Goal: Information Seeking & Learning: Understand process/instructions

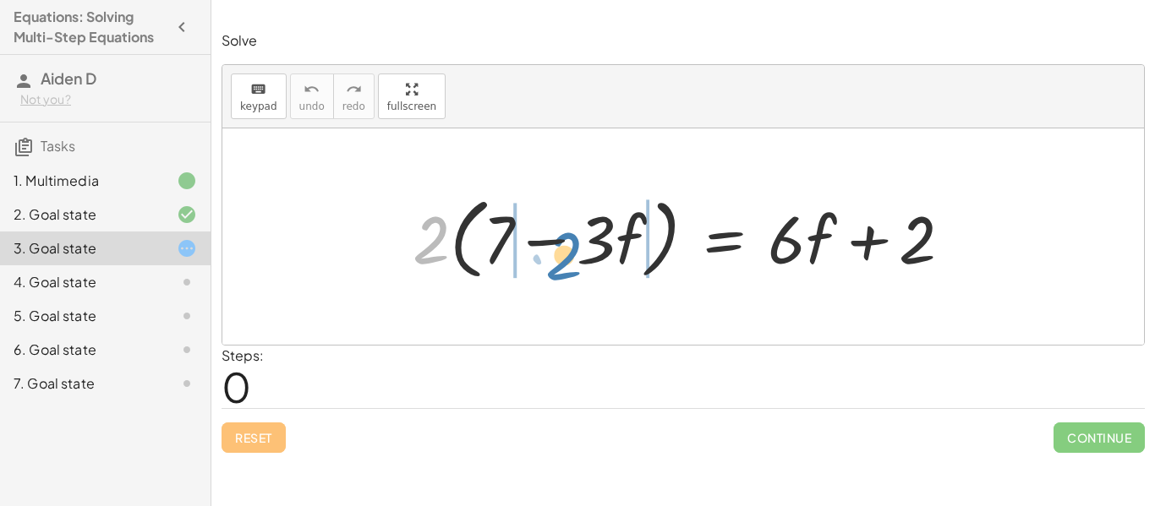
drag, startPoint x: 429, startPoint y: 257, endPoint x: 563, endPoint y: 272, distance: 134.4
click at [563, 272] on div at bounding box center [689, 237] width 570 height 97
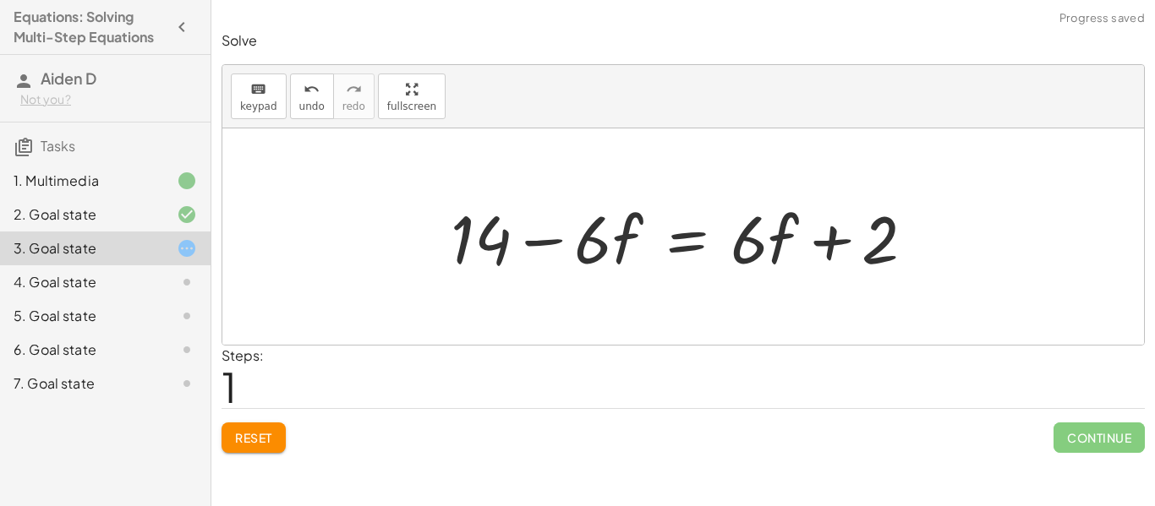
click at [622, 245] on div at bounding box center [689, 237] width 495 height 87
click at [744, 253] on div at bounding box center [689, 237] width 495 height 87
click at [736, 255] on div at bounding box center [689, 237] width 495 height 87
drag, startPoint x: 594, startPoint y: 240, endPoint x: 633, endPoint y: 238, distance: 39.0
click at [633, 238] on div at bounding box center [689, 237] width 495 height 87
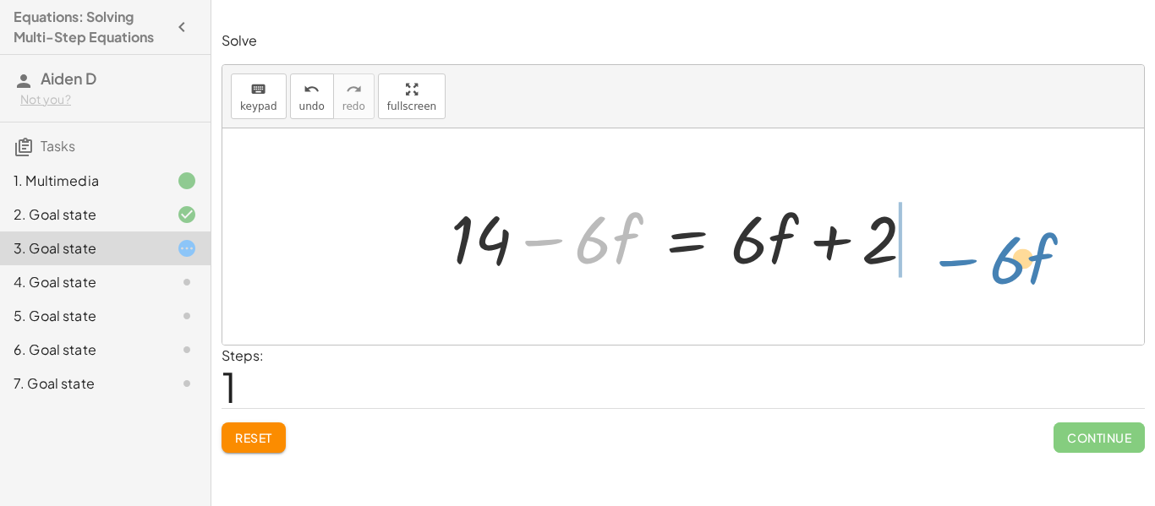
drag, startPoint x: 630, startPoint y: 238, endPoint x: 1034, endPoint y: 254, distance: 404.4
click at [1034, 254] on div "· 2 · ( + 7 − · 3 · f ) = + · 6 · f + 2 + · 7 · 2 − · 3 · f · 2 = + · 6 · f + 2…" at bounding box center [682, 236] width 921 height 216
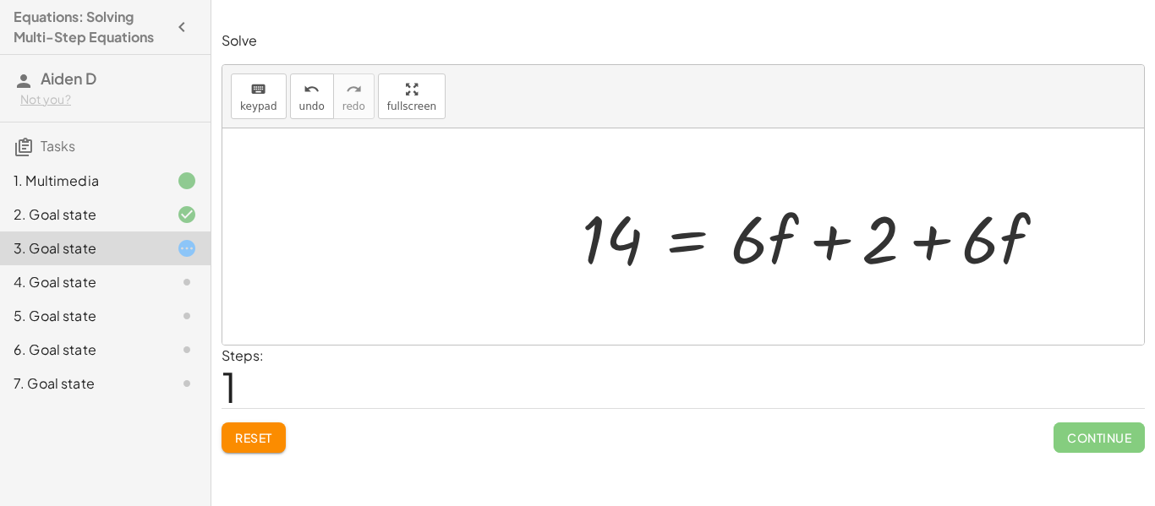
click at [879, 245] on div at bounding box center [689, 237] width 495 height 87
click at [829, 243] on div at bounding box center [689, 237] width 495 height 87
drag, startPoint x: 886, startPoint y: 255, endPoint x: 523, endPoint y: 276, distance: 363.3
click at [523, 276] on div at bounding box center [689, 237] width 495 height 87
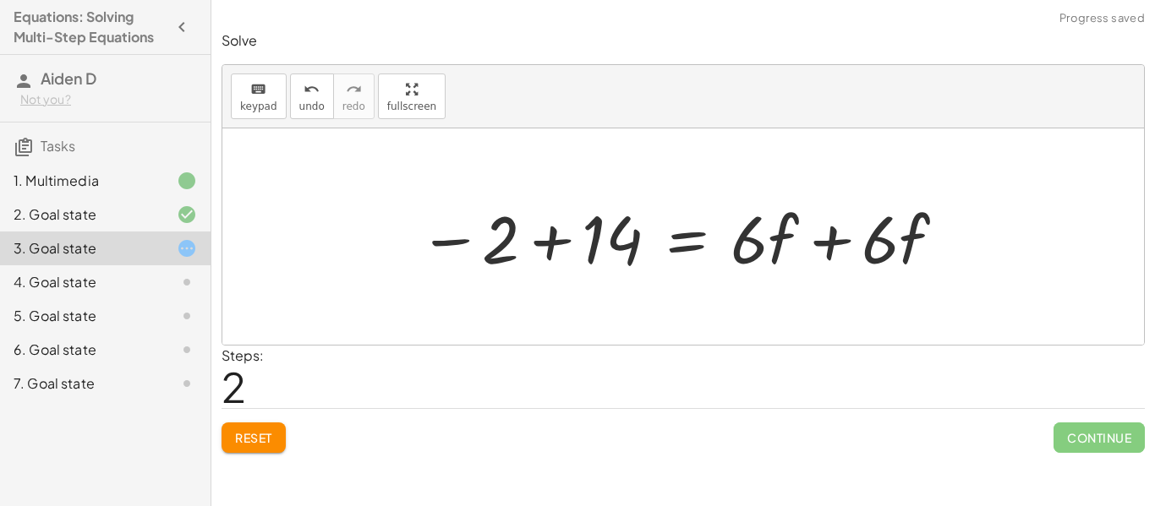
click at [547, 233] on div at bounding box center [689, 237] width 495 height 87
click at [835, 244] on div at bounding box center [689, 237] width 495 height 87
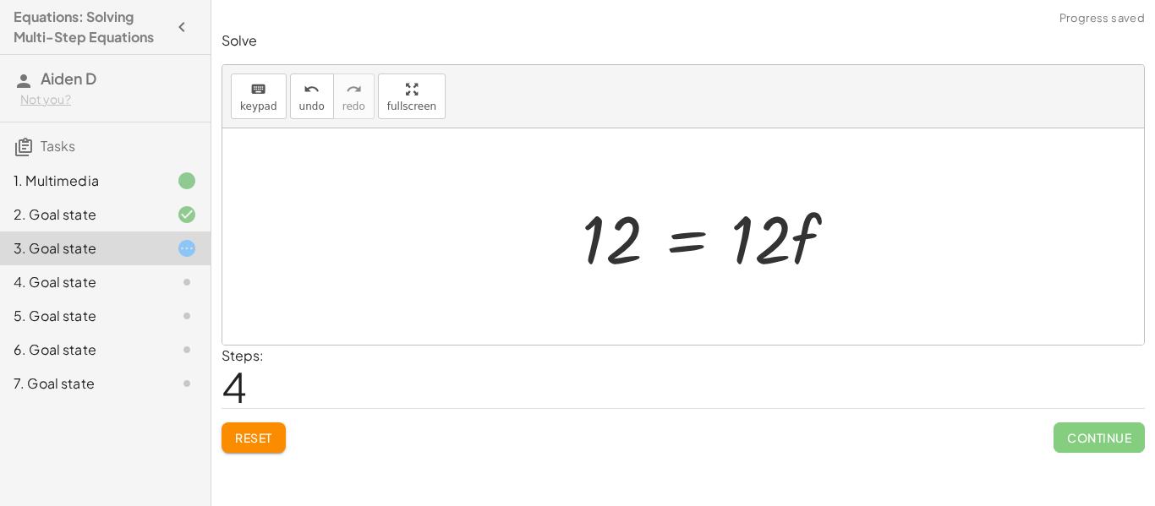
click at [692, 249] on div at bounding box center [689, 237] width 495 height 87
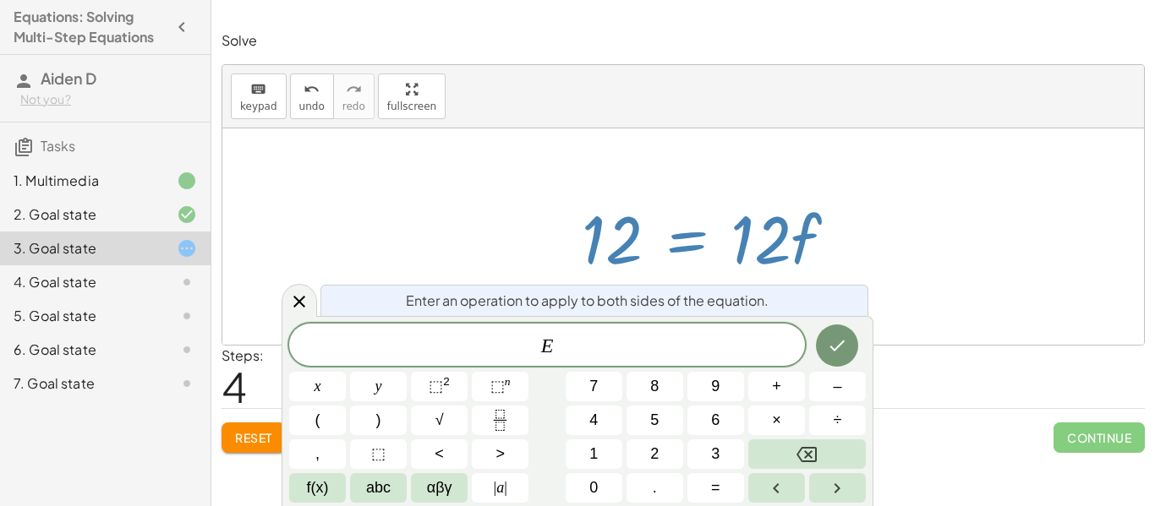
click at [872, 225] on div at bounding box center [689, 237] width 495 height 87
click at [845, 357] on button "Done" at bounding box center [837, 346] width 42 height 42
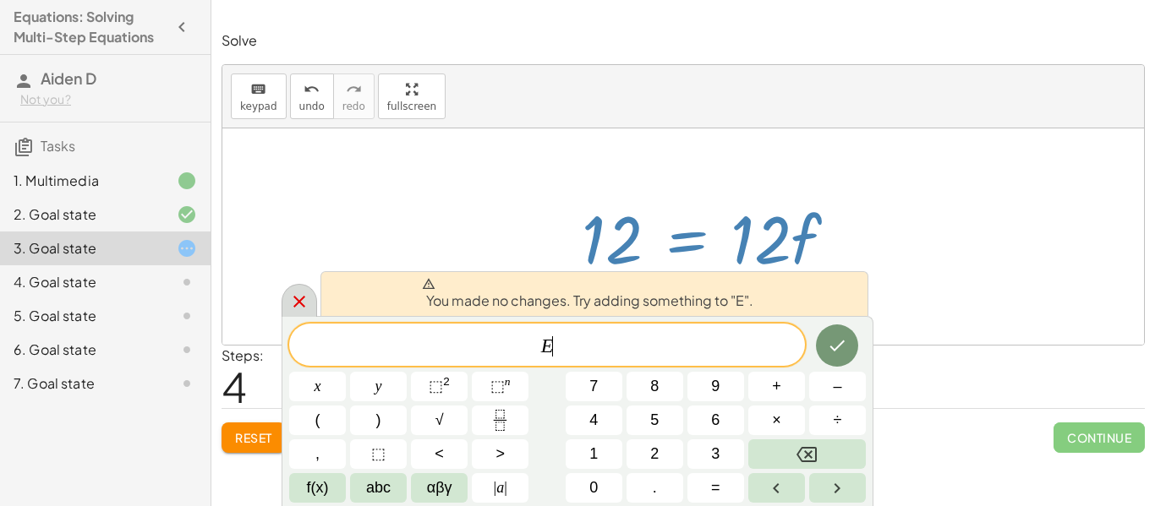
click at [297, 303] on icon at bounding box center [299, 302] width 12 height 12
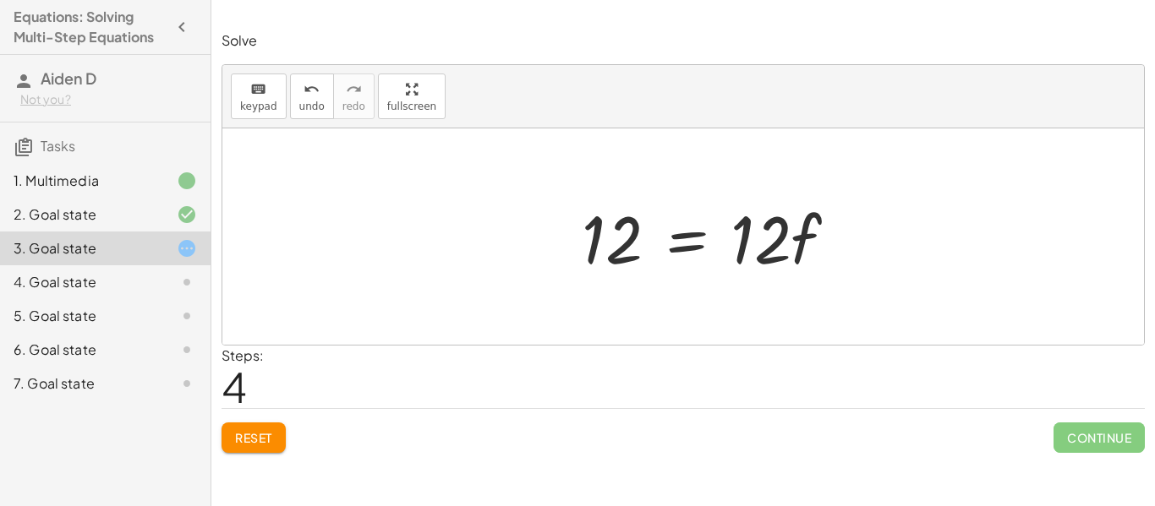
click at [622, 251] on div at bounding box center [689, 237] width 495 height 87
click at [776, 260] on div at bounding box center [689, 237] width 495 height 87
click at [768, 263] on div at bounding box center [689, 237] width 495 height 87
click at [269, 434] on span "Reset" at bounding box center [253, 437] width 37 height 15
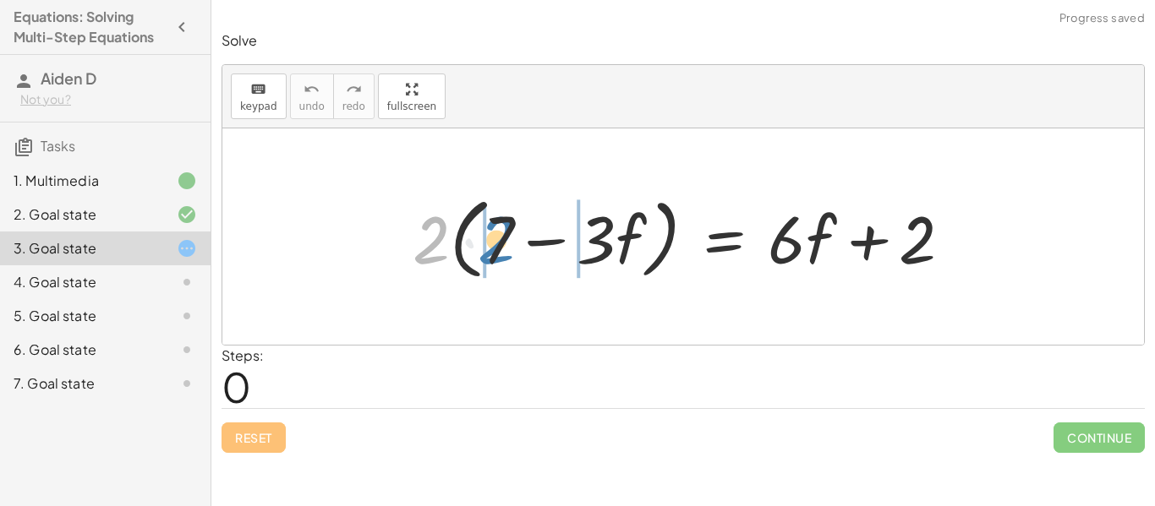
drag, startPoint x: 437, startPoint y: 264, endPoint x: 514, endPoint y: 265, distance: 76.9
click at [514, 265] on div at bounding box center [689, 237] width 570 height 97
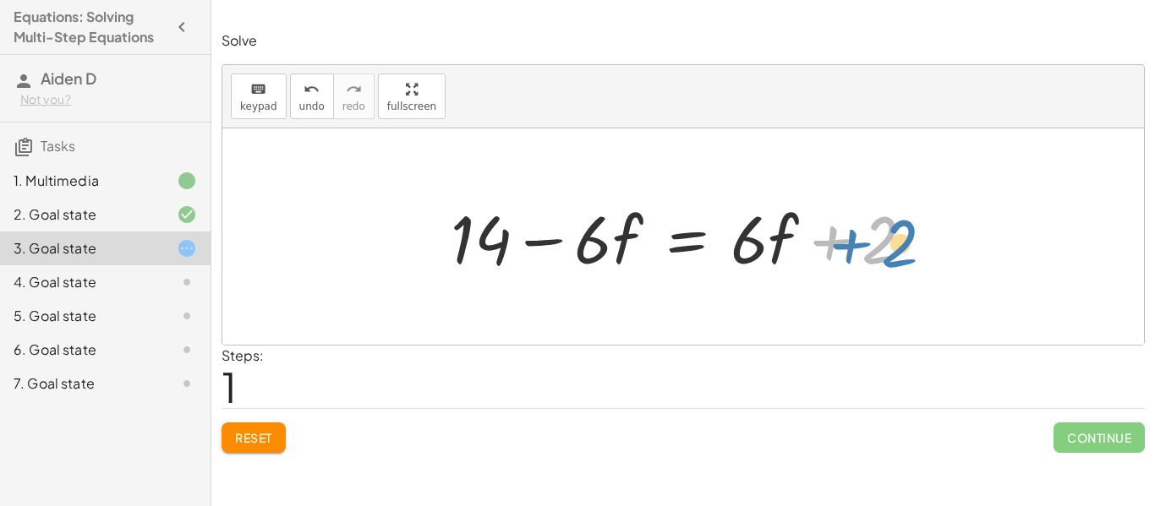
drag, startPoint x: 883, startPoint y: 254, endPoint x: 927, endPoint y: 258, distance: 44.1
click at [927, 258] on div at bounding box center [689, 237] width 495 height 87
click at [838, 240] on div at bounding box center [689, 237] width 495 height 87
click at [548, 240] on div at bounding box center [689, 237] width 495 height 87
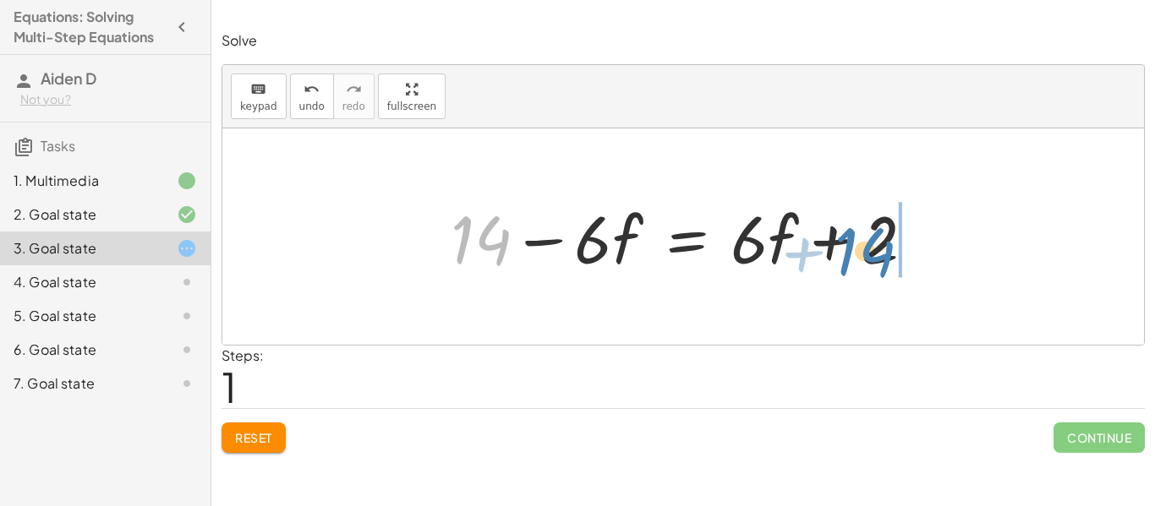
drag, startPoint x: 500, startPoint y: 243, endPoint x: 899, endPoint y: 250, distance: 399.1
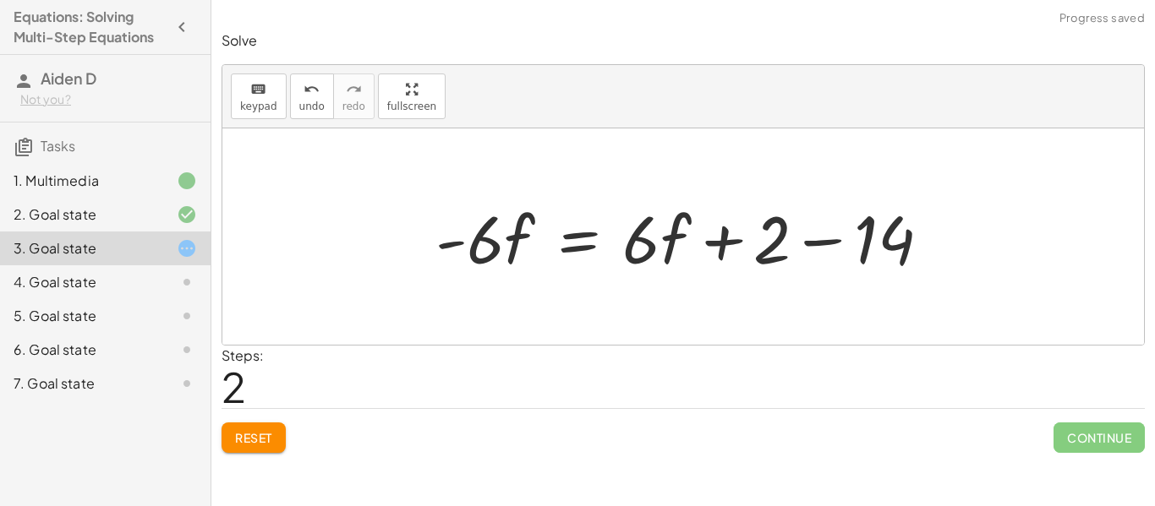
click at [830, 243] on div at bounding box center [690, 237] width 526 height 87
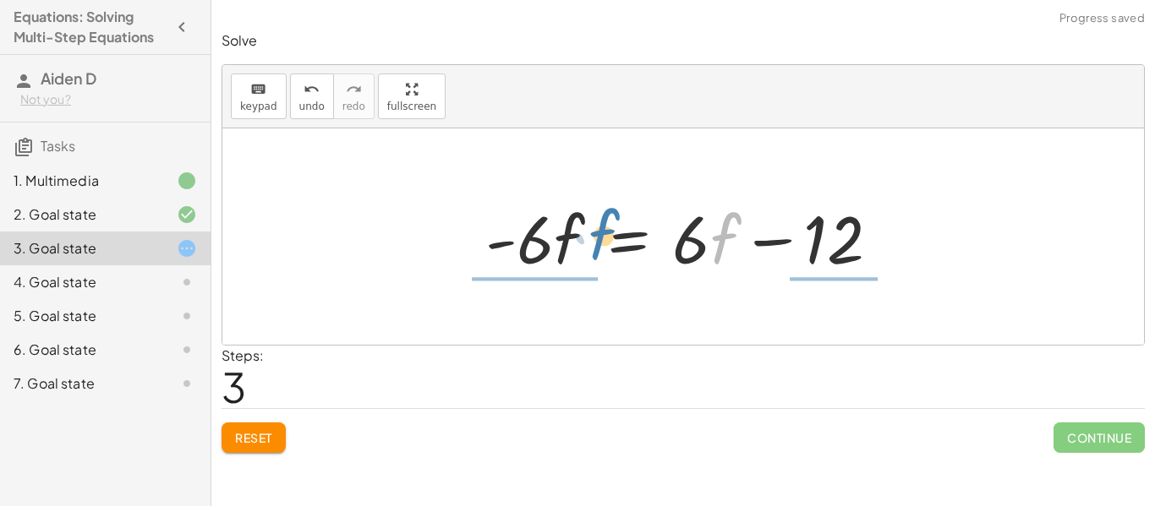
drag, startPoint x: 723, startPoint y: 254, endPoint x: 596, endPoint y: 249, distance: 126.9
click at [596, 249] on div at bounding box center [689, 237] width 425 height 87
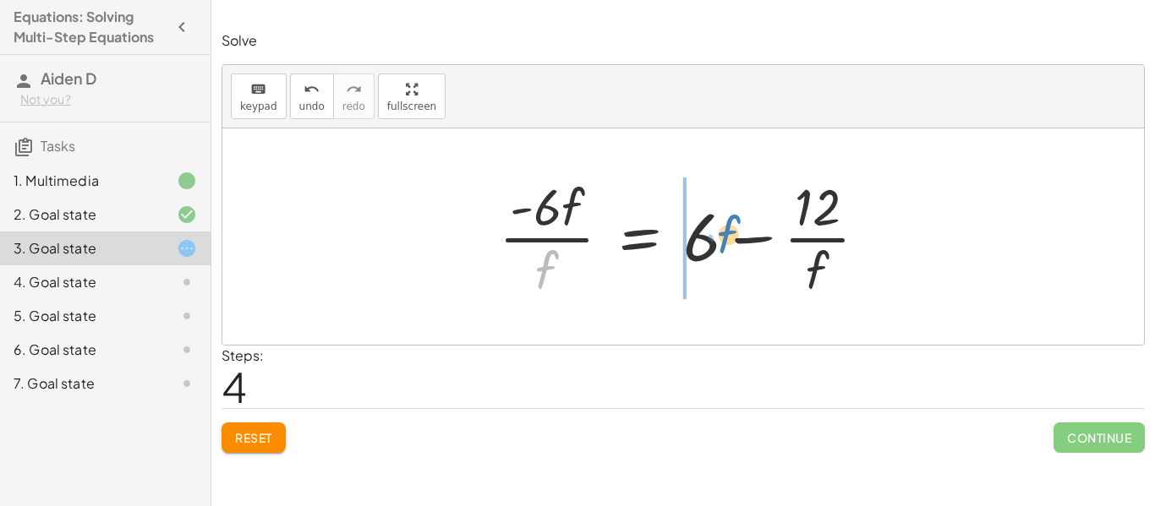
drag, startPoint x: 550, startPoint y: 278, endPoint x: 732, endPoint y: 243, distance: 185.2
click at [732, 243] on div at bounding box center [689, 237] width 399 height 130
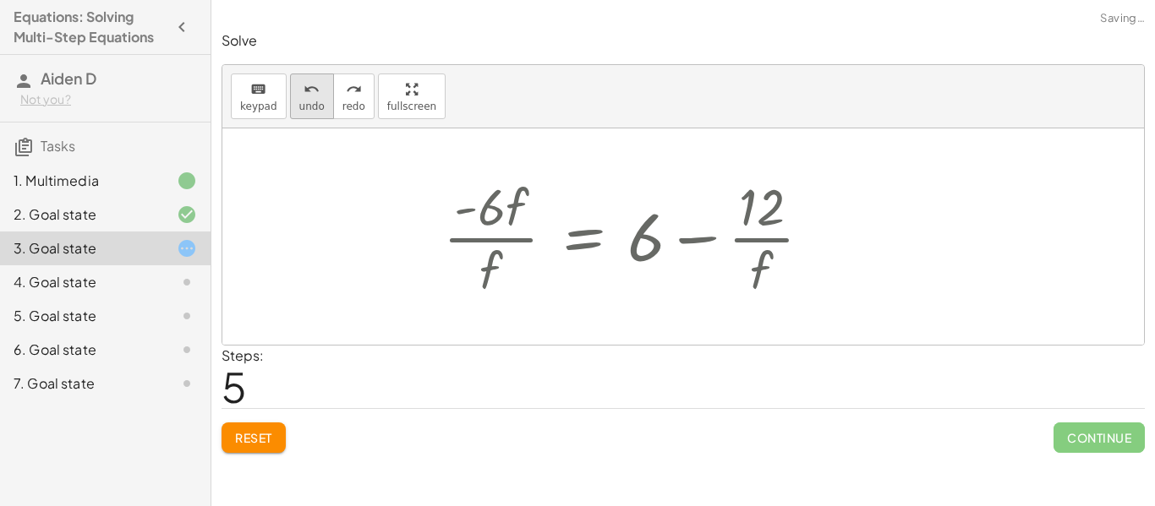
click at [318, 90] on div "undo" at bounding box center [311, 89] width 25 height 20
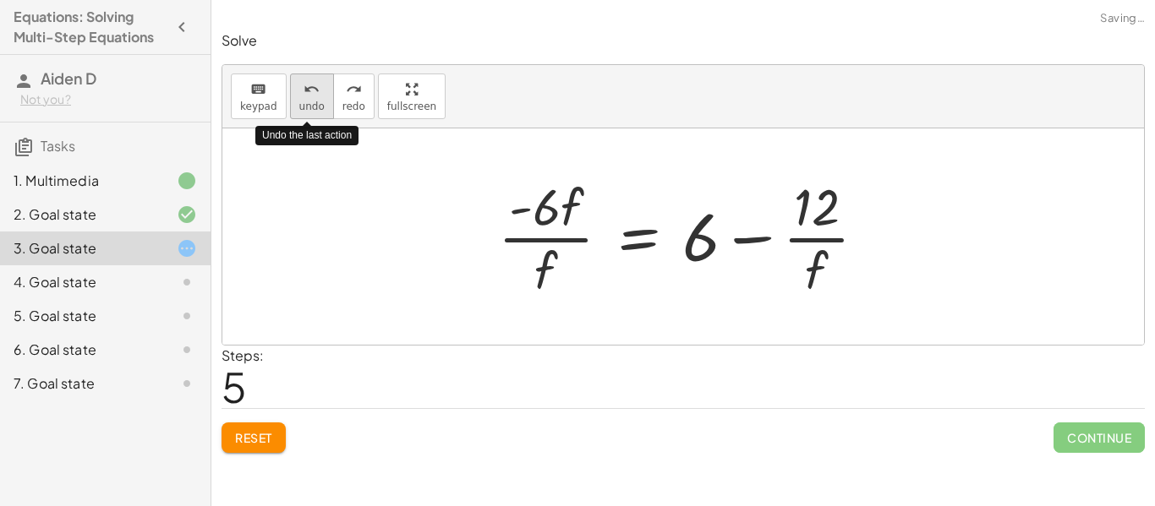
click at [318, 90] on div "undo" at bounding box center [311, 89] width 25 height 20
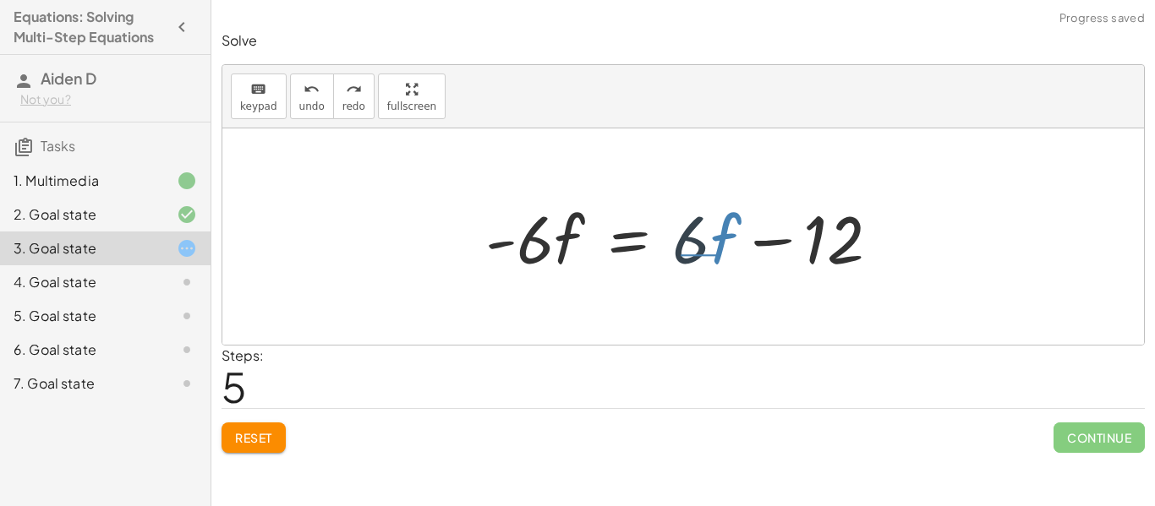
drag, startPoint x: 719, startPoint y: 256, endPoint x: 682, endPoint y: 255, distance: 36.4
drag, startPoint x: 682, startPoint y: 255, endPoint x: 554, endPoint y: 255, distance: 128.5
click at [554, 255] on div at bounding box center [689, 237] width 425 height 87
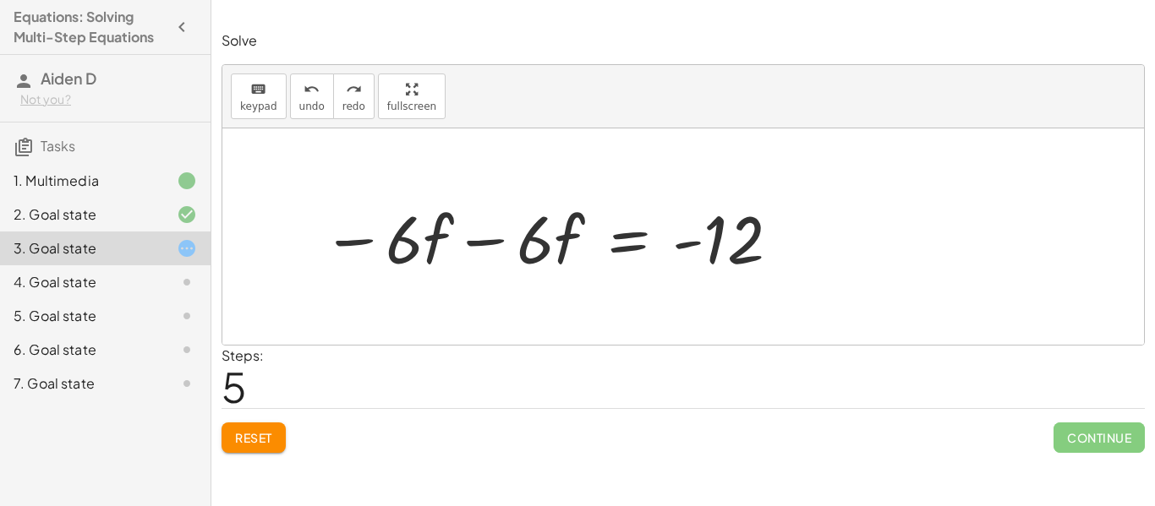
click at [497, 241] on div at bounding box center [689, 237] width 425 height 87
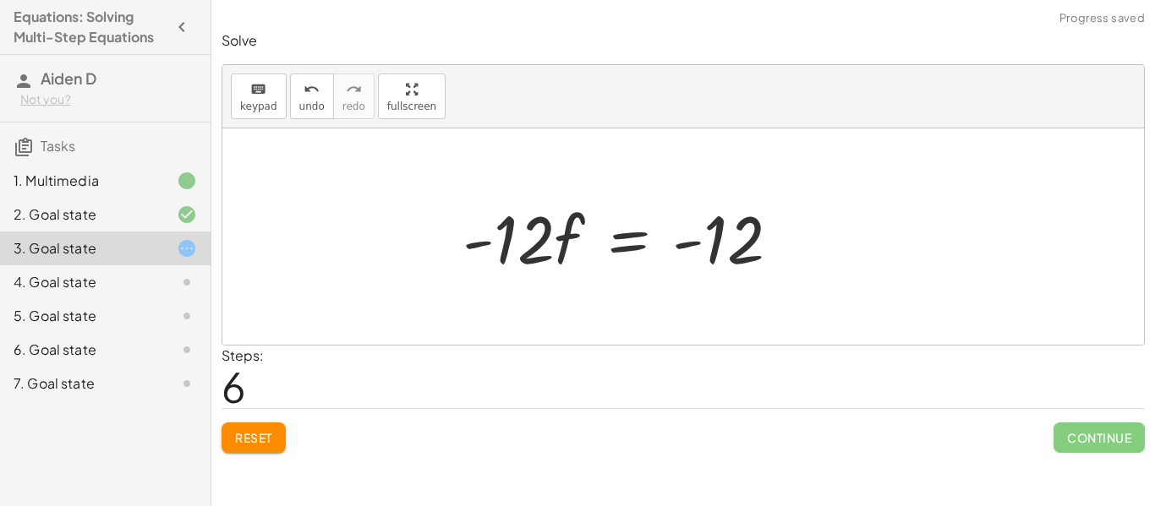
click at [691, 249] on div at bounding box center [689, 237] width 425 height 87
click at [691, 243] on div at bounding box center [689, 237] width 425 height 87
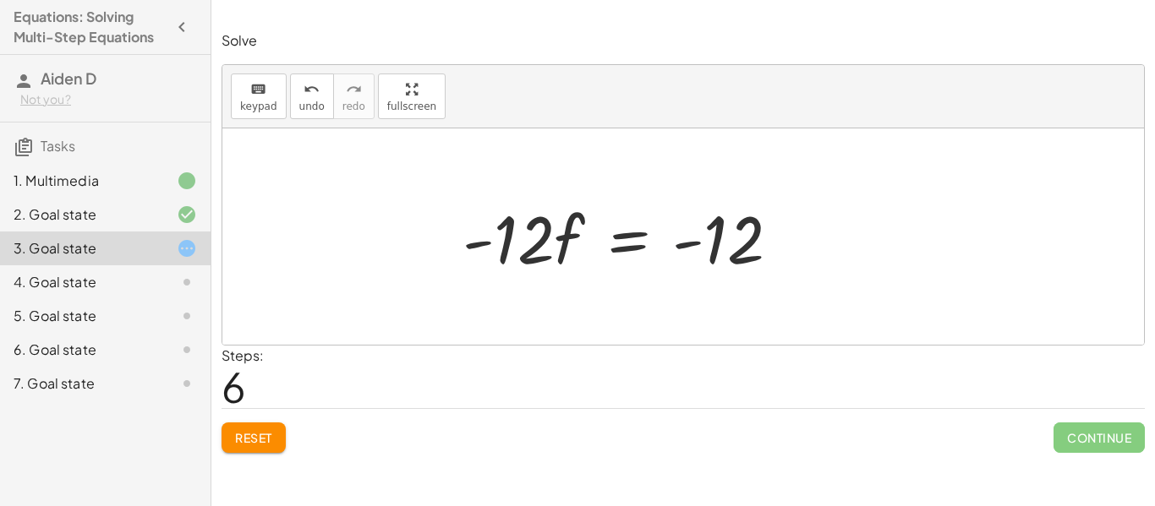
click at [691, 243] on div at bounding box center [689, 237] width 425 height 87
drag, startPoint x: 718, startPoint y: 256, endPoint x: 592, endPoint y: 253, distance: 126.0
click at [592, 253] on div at bounding box center [689, 237] width 425 height 87
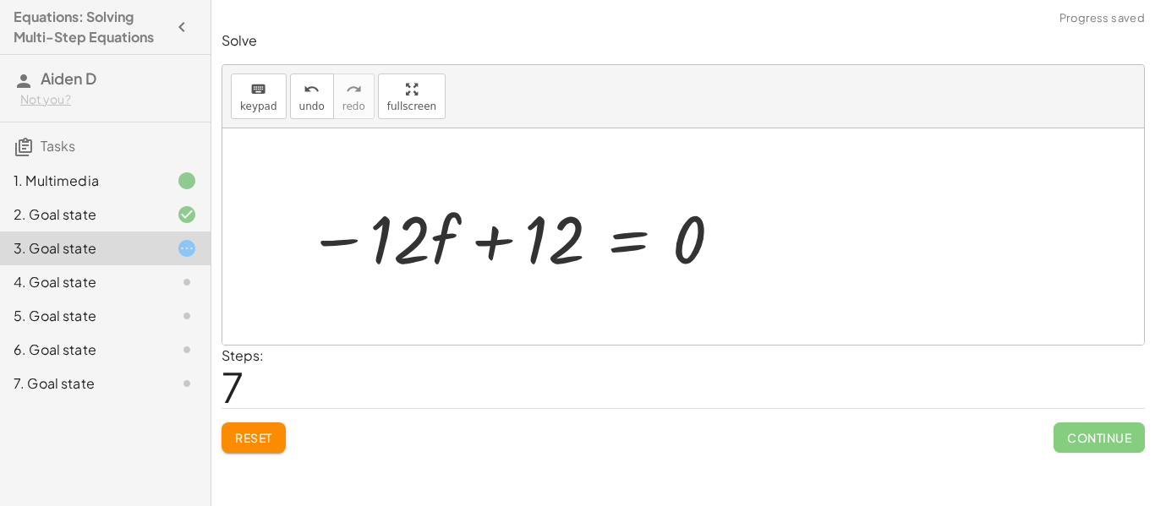
click at [686, 249] on div at bounding box center [689, 237] width 425 height 87
click at [680, 250] on div at bounding box center [689, 237] width 425 height 87
click at [500, 238] on div at bounding box center [689, 237] width 425 height 87
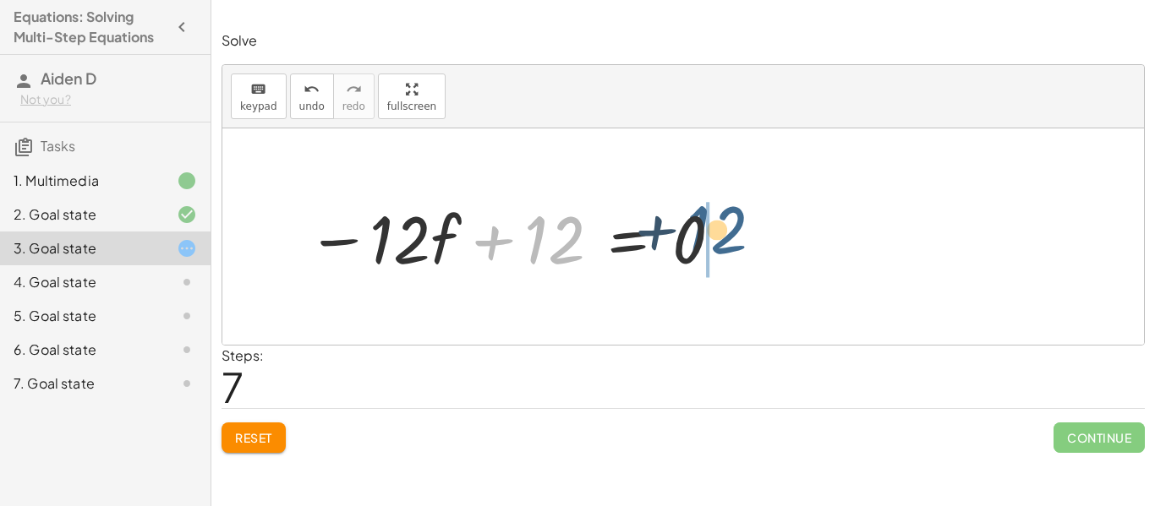
drag, startPoint x: 560, startPoint y: 254, endPoint x: 747, endPoint y: 243, distance: 188.0
click at [747, 243] on div at bounding box center [689, 237] width 425 height 87
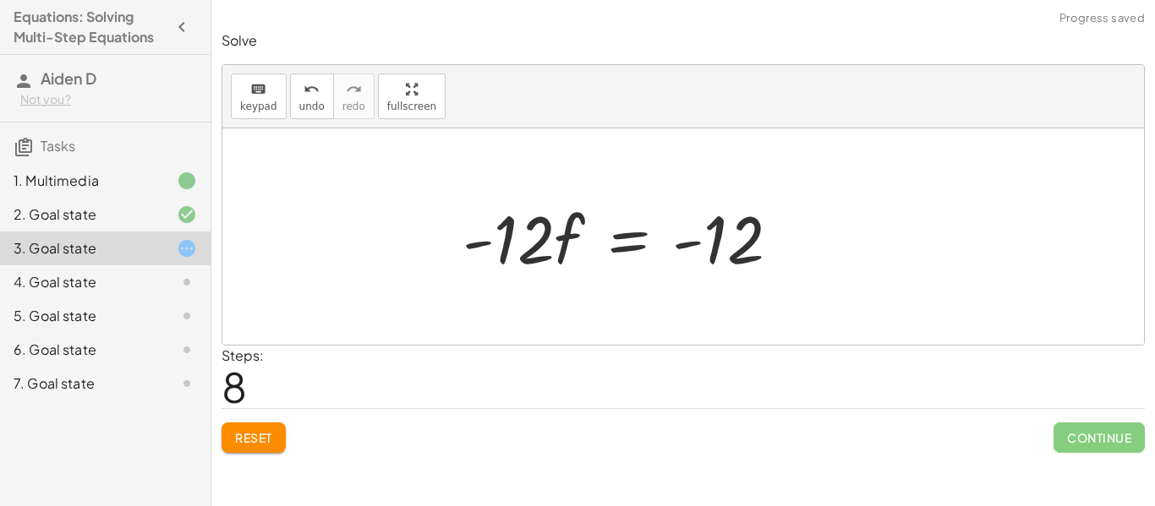
click at [533, 246] on div at bounding box center [689, 237] width 425 height 87
click at [533, 251] on div at bounding box center [689, 237] width 425 height 87
click at [257, 441] on span "Reset" at bounding box center [253, 437] width 37 height 15
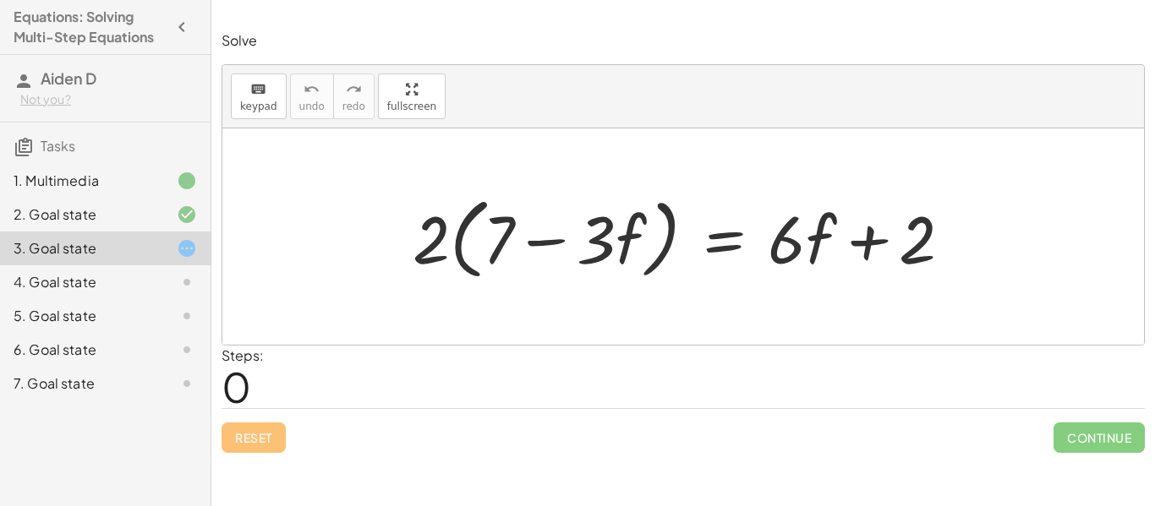
click at [96, 288] on div "4. Goal state" at bounding box center [82, 282] width 136 height 20
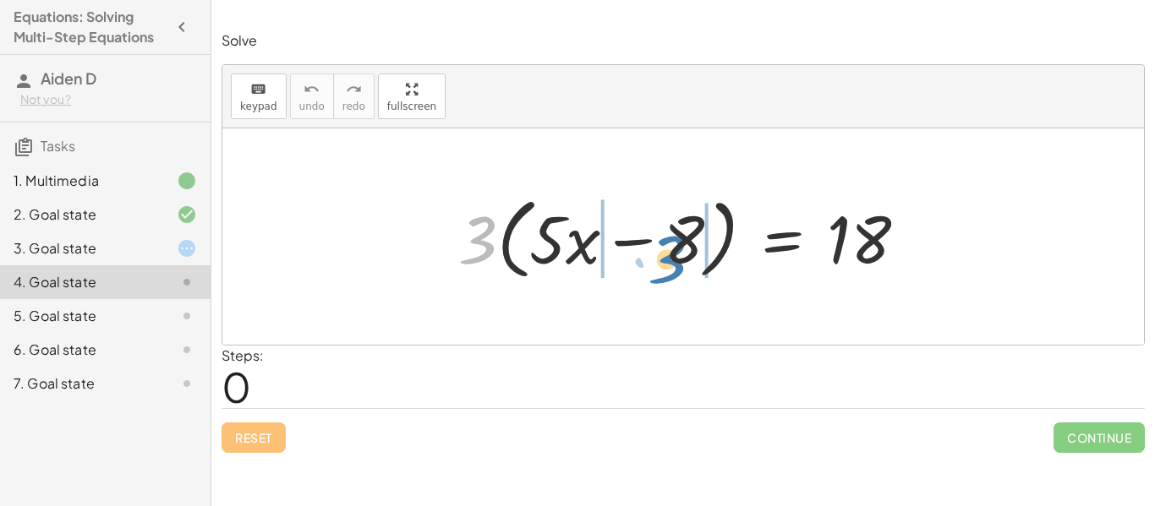
drag, startPoint x: 489, startPoint y: 247, endPoint x: 679, endPoint y: 266, distance: 191.2
click at [679, 266] on div at bounding box center [689, 237] width 478 height 97
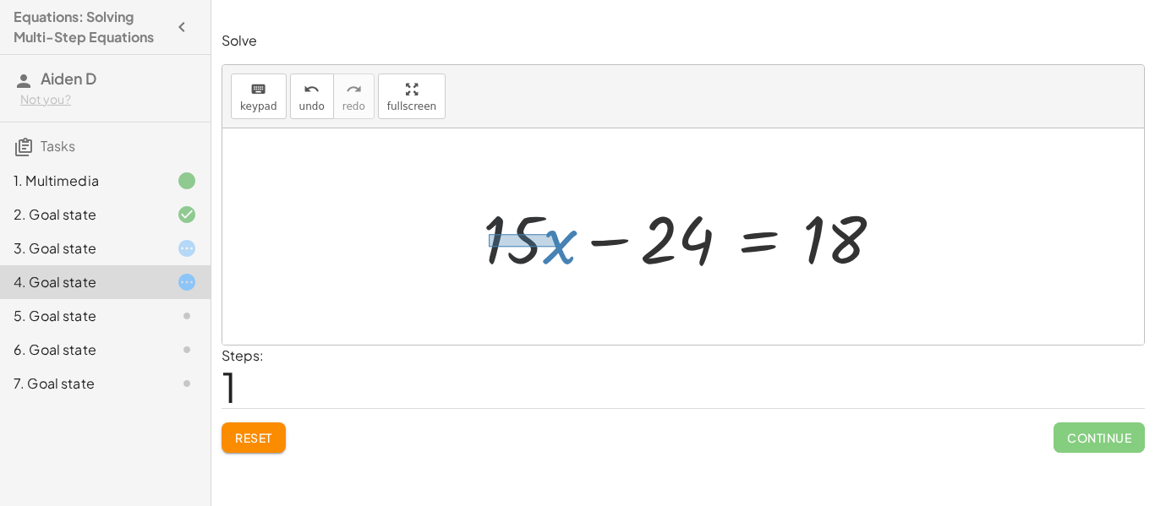
drag, startPoint x: 556, startPoint y: 247, endPoint x: 488, endPoint y: 235, distance: 69.5
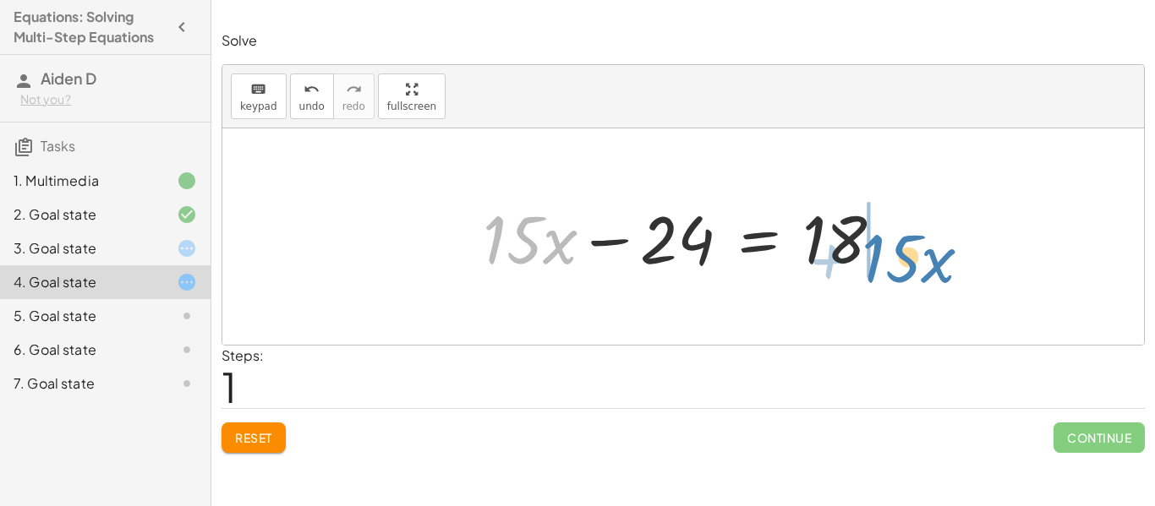
drag, startPoint x: 488, startPoint y: 235, endPoint x: 869, endPoint y: 254, distance: 381.7
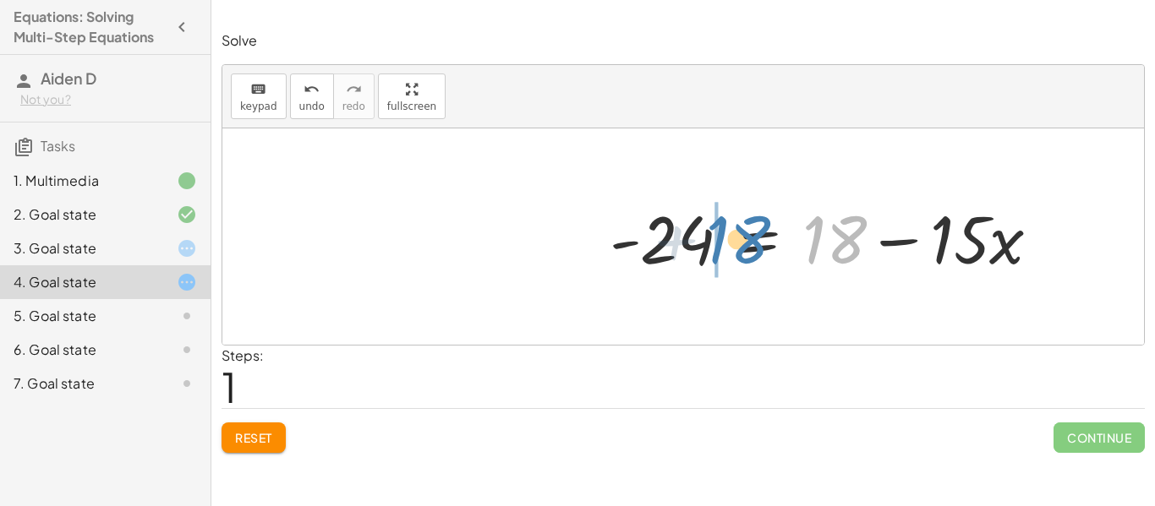
drag, startPoint x: 855, startPoint y: 245, endPoint x: 752, endPoint y: 246, distance: 102.3
click at [752, 246] on div at bounding box center [689, 237] width 430 height 87
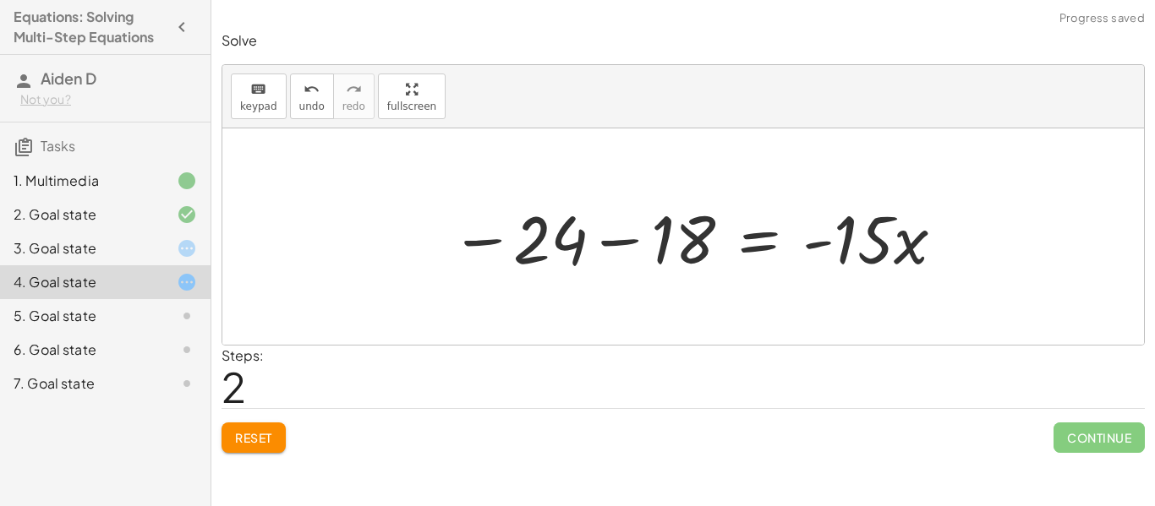
click at [615, 243] on div at bounding box center [689, 237] width 430 height 87
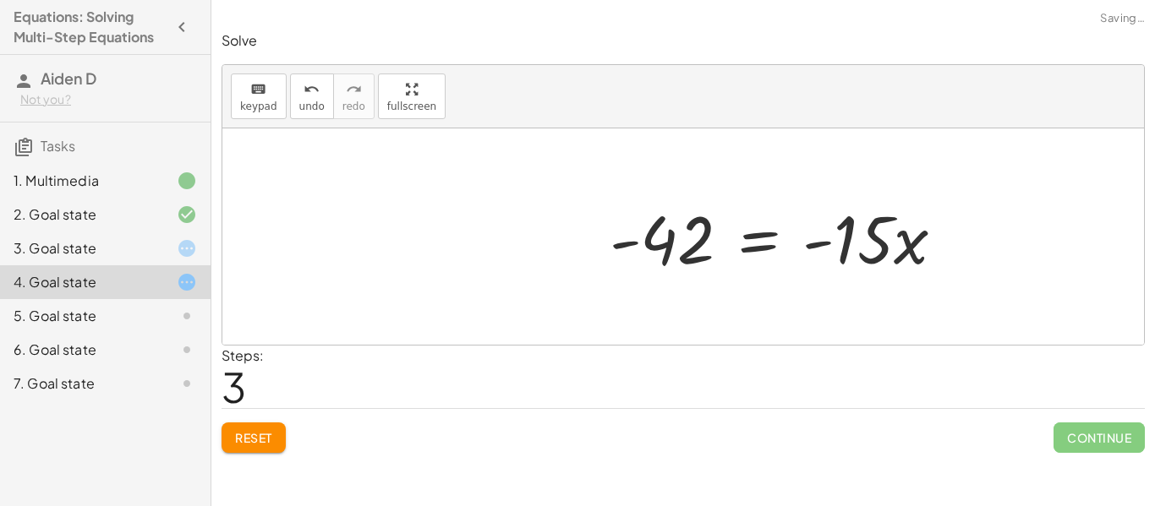
click at [816, 246] on div at bounding box center [689, 237] width 430 height 87
click at [815, 246] on div at bounding box center [689, 237] width 430 height 87
click at [634, 249] on div at bounding box center [689, 237] width 430 height 87
click at [626, 243] on div at bounding box center [689, 237] width 430 height 87
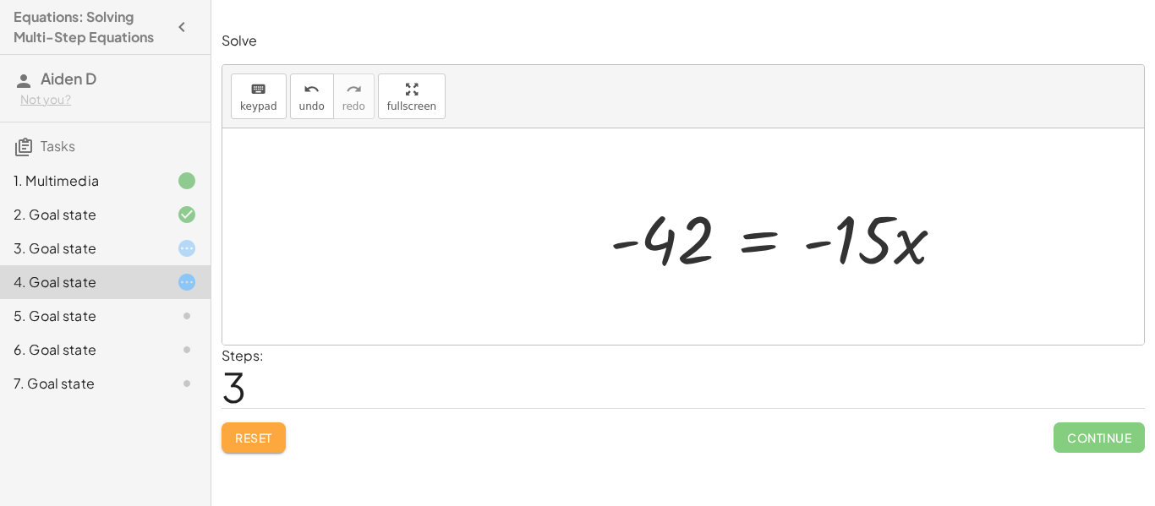
click at [271, 440] on span "Reset" at bounding box center [253, 437] width 37 height 15
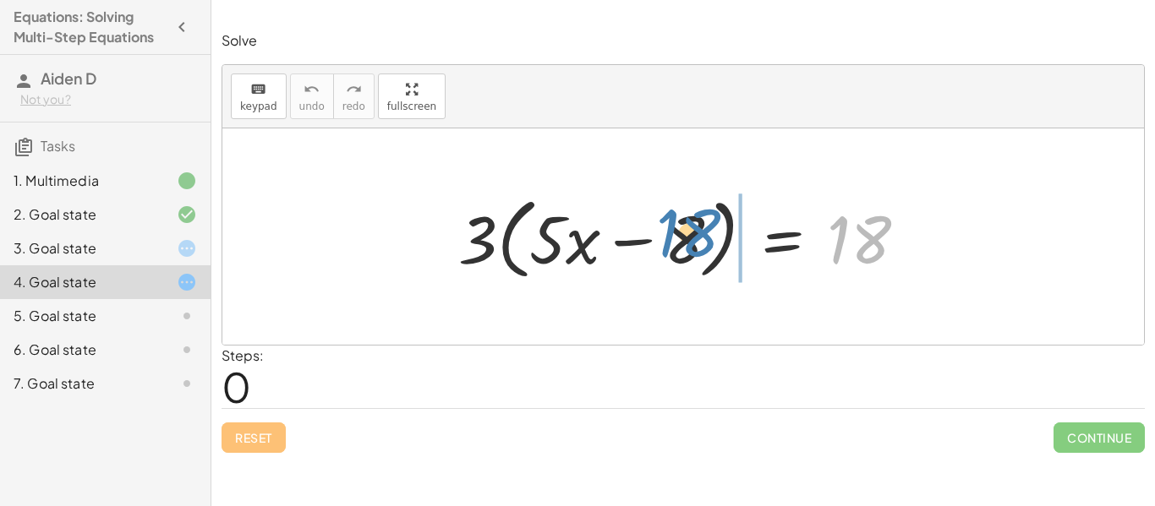
drag, startPoint x: 841, startPoint y: 258, endPoint x: 653, endPoint y: 251, distance: 187.8
click at [653, 251] on div at bounding box center [689, 237] width 478 height 97
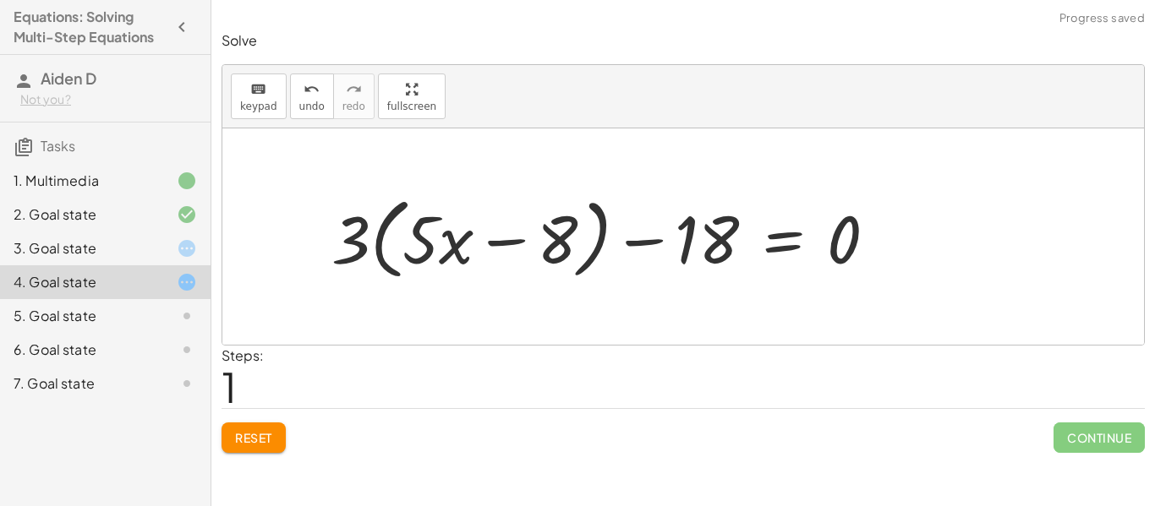
click at [254, 442] on span "Reset" at bounding box center [253, 437] width 37 height 15
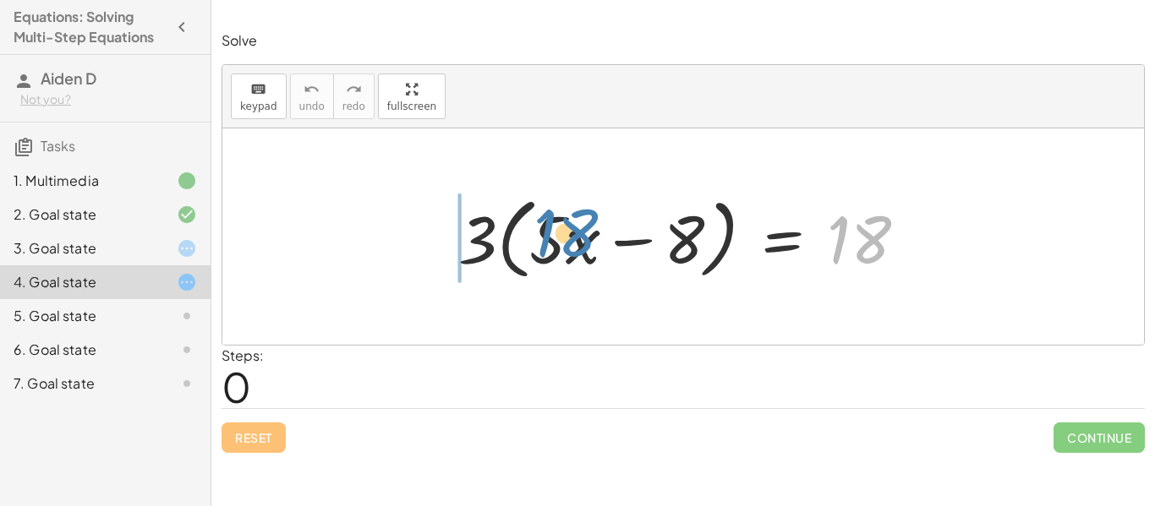
drag, startPoint x: 843, startPoint y: 246, endPoint x: 549, endPoint y: 239, distance: 293.4
click at [549, 239] on div at bounding box center [689, 237] width 478 height 97
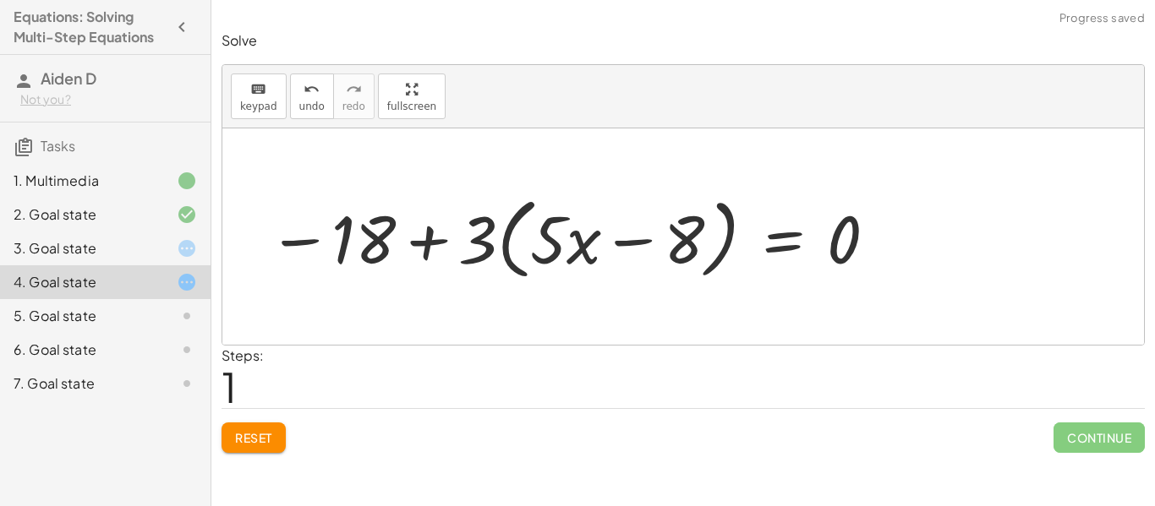
click at [380, 244] on div at bounding box center [573, 237] width 627 height 97
click at [427, 243] on div at bounding box center [573, 237] width 627 height 97
click at [435, 249] on div at bounding box center [573, 237] width 627 height 97
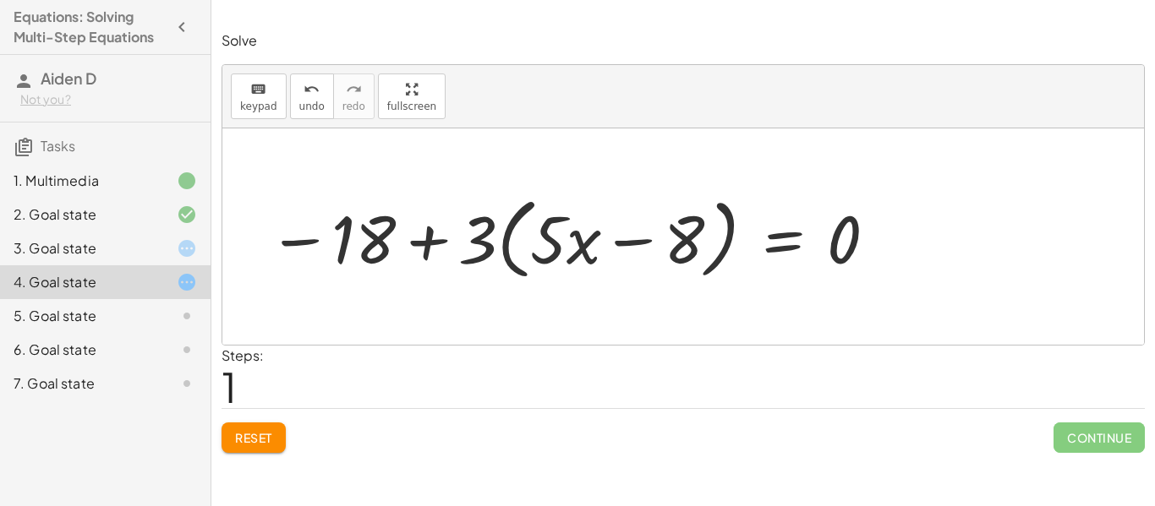
click at [254, 424] on button "Reset" at bounding box center [253, 438] width 64 height 30
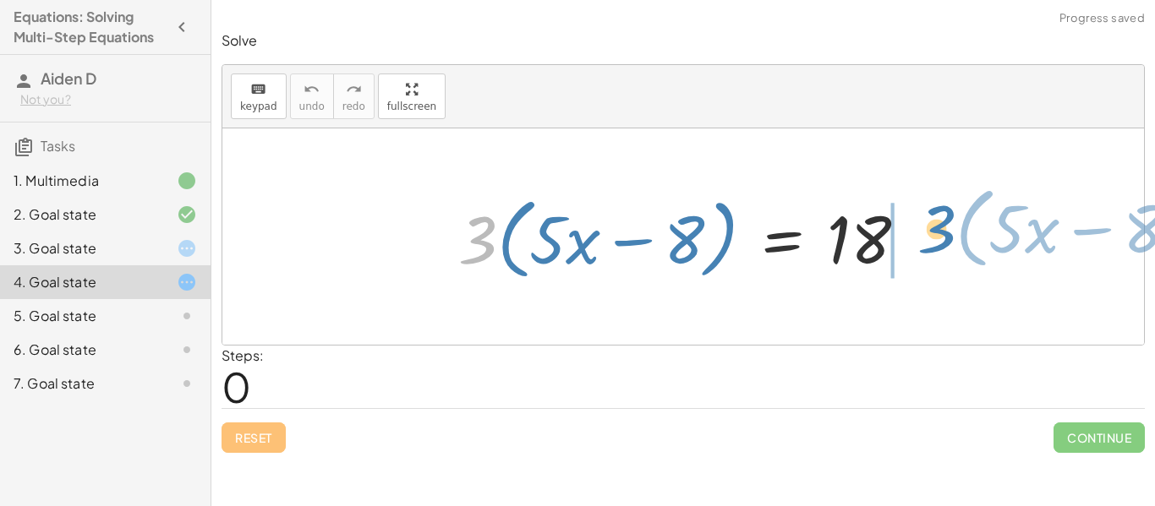
drag, startPoint x: 482, startPoint y: 251, endPoint x: 941, endPoint y: 240, distance: 459.2
click at [941, 240] on div "· 3 · ( + · 5 · x − 8 ) · 3 · ( + · 5 · x − 8 ) = 18" at bounding box center [682, 236] width 921 height 216
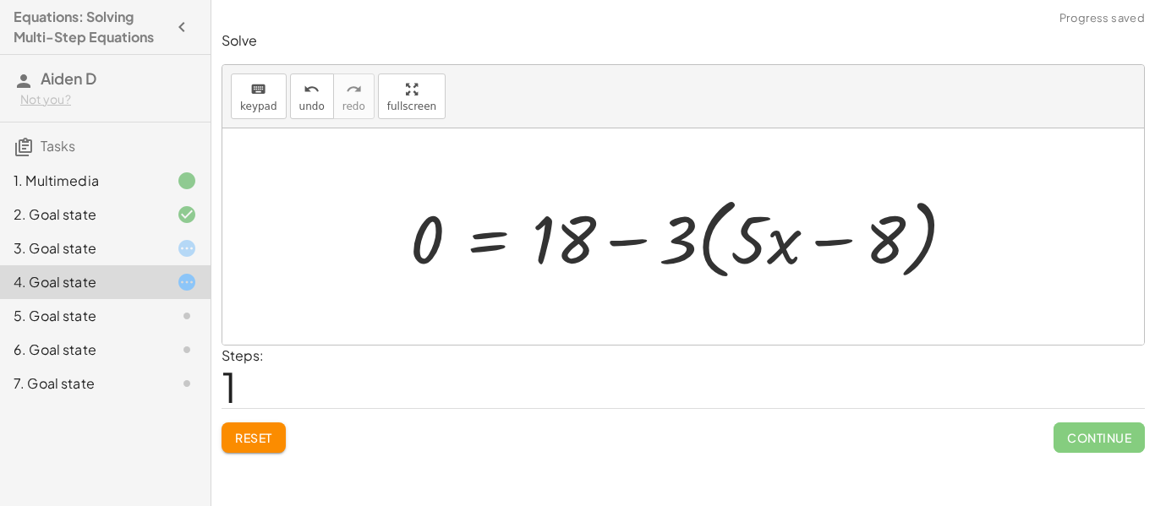
click at [634, 244] on div at bounding box center [690, 237] width 576 height 97
click at [261, 439] on span "Reset" at bounding box center [253, 437] width 37 height 15
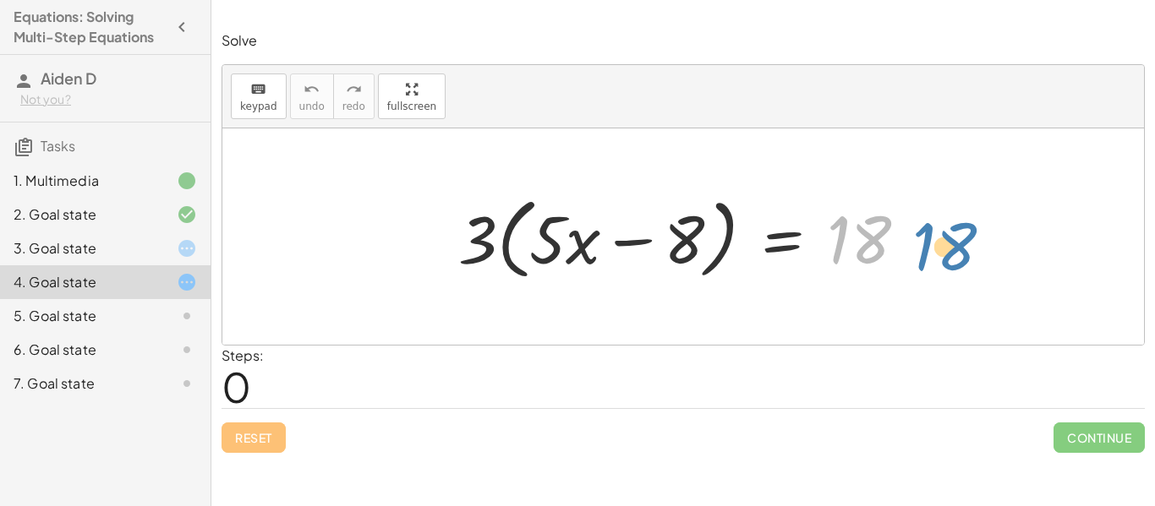
drag, startPoint x: 841, startPoint y: 241, endPoint x: 910, endPoint y: 235, distance: 68.7
click at [910, 235] on div at bounding box center [689, 237] width 478 height 97
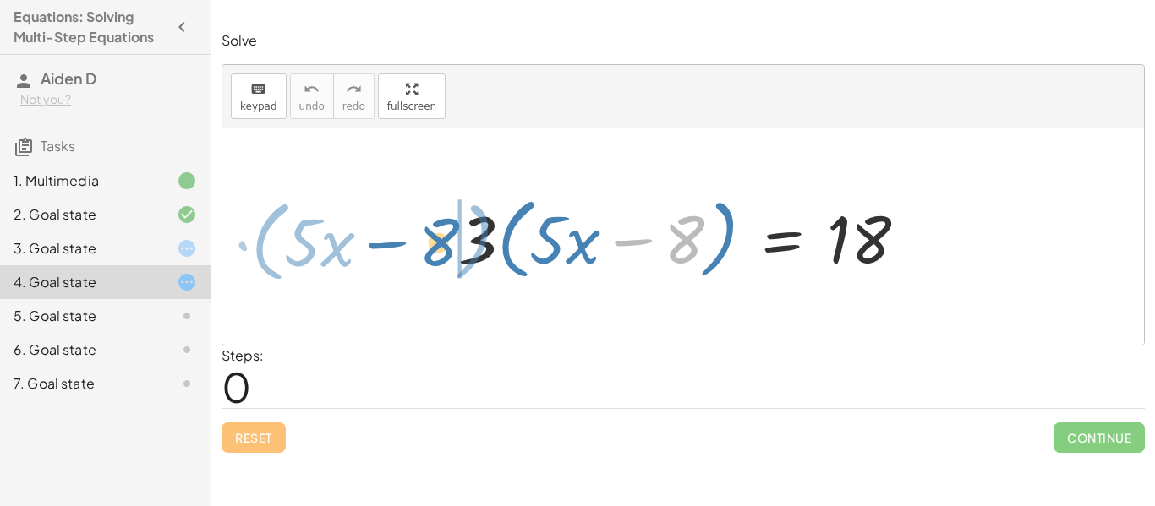
drag, startPoint x: 689, startPoint y: 239, endPoint x: 438, endPoint y: 241, distance: 251.1
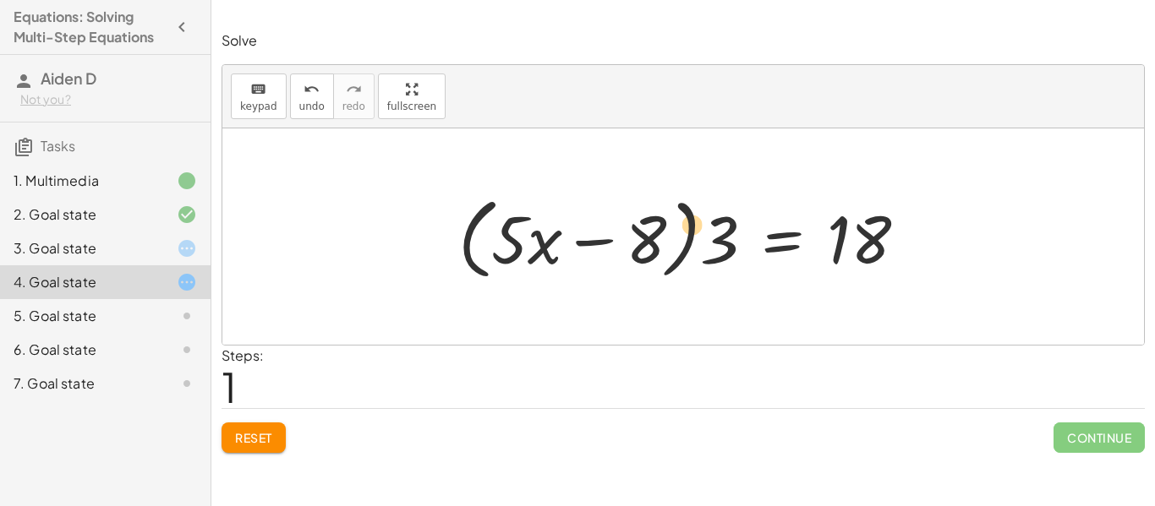
drag, startPoint x: 720, startPoint y: 253, endPoint x: 692, endPoint y: 238, distance: 31.8
click at [692, 238] on div at bounding box center [689, 237] width 478 height 97
click at [724, 254] on div at bounding box center [689, 237] width 478 height 97
click at [730, 261] on div at bounding box center [689, 237] width 478 height 97
click at [727, 254] on div at bounding box center [689, 237] width 478 height 97
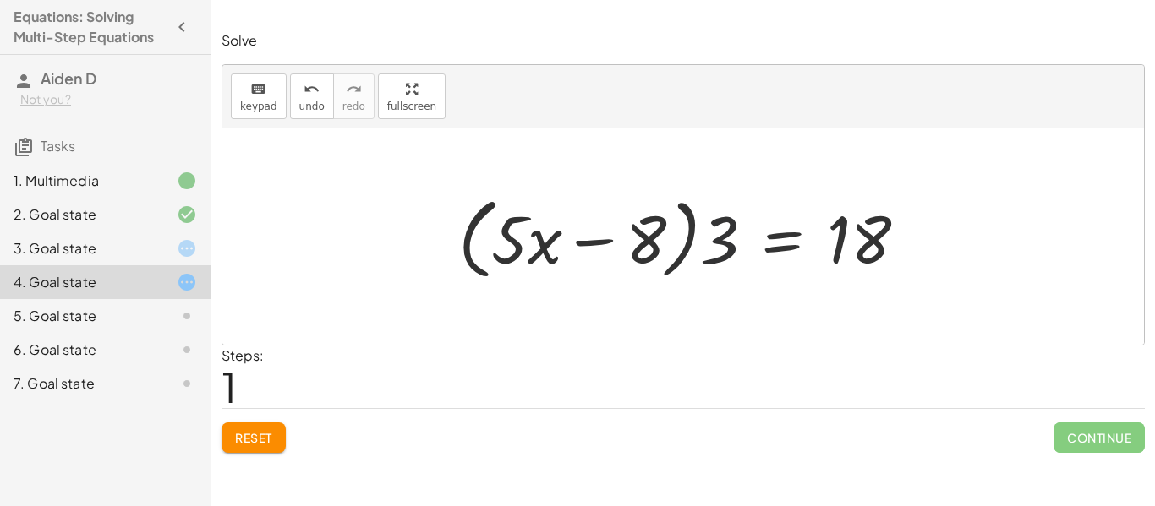
click at [727, 254] on div at bounding box center [689, 237] width 478 height 97
click at [727, 254] on div at bounding box center [714, 237] width 430 height 87
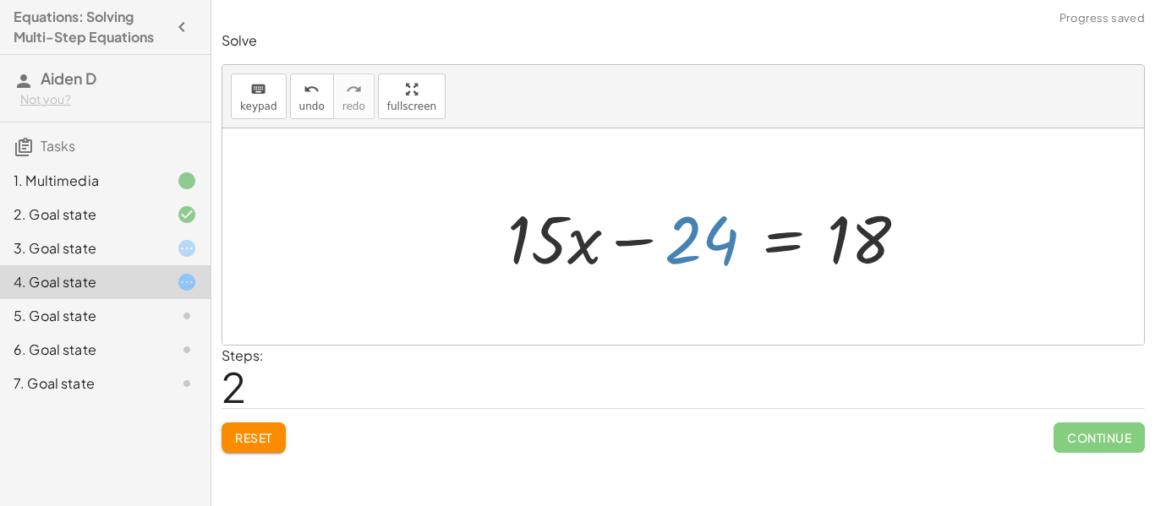
click at [727, 254] on div at bounding box center [714, 237] width 430 height 87
click at [755, 290] on div at bounding box center [682, 236] width 921 height 216
click at [697, 248] on div at bounding box center [714, 237] width 430 height 87
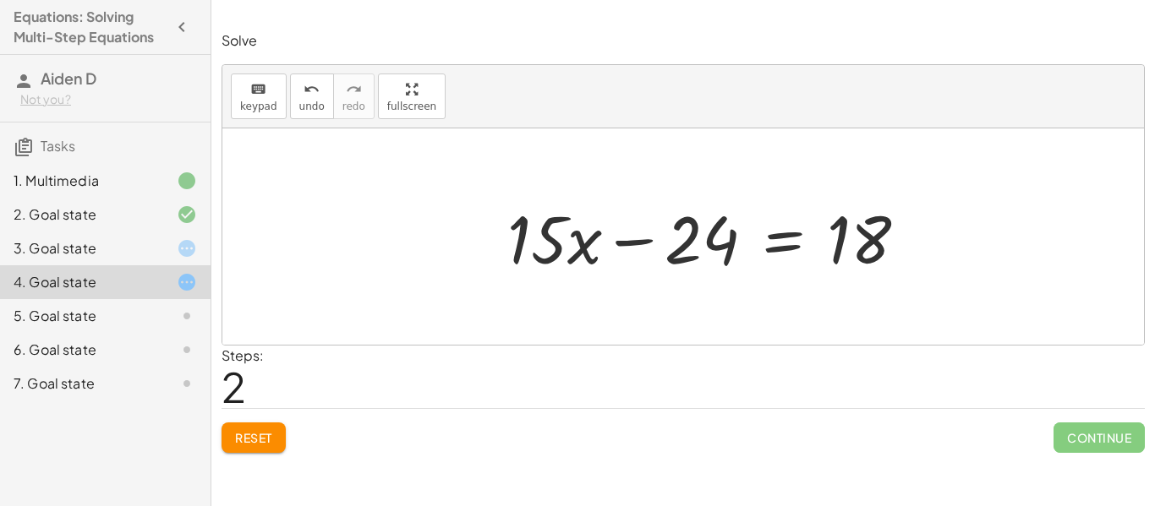
click at [638, 238] on div at bounding box center [714, 237] width 430 height 87
drag, startPoint x: 872, startPoint y: 241, endPoint x: 651, endPoint y: 233, distance: 221.6
click at [651, 233] on div at bounding box center [714, 237] width 430 height 87
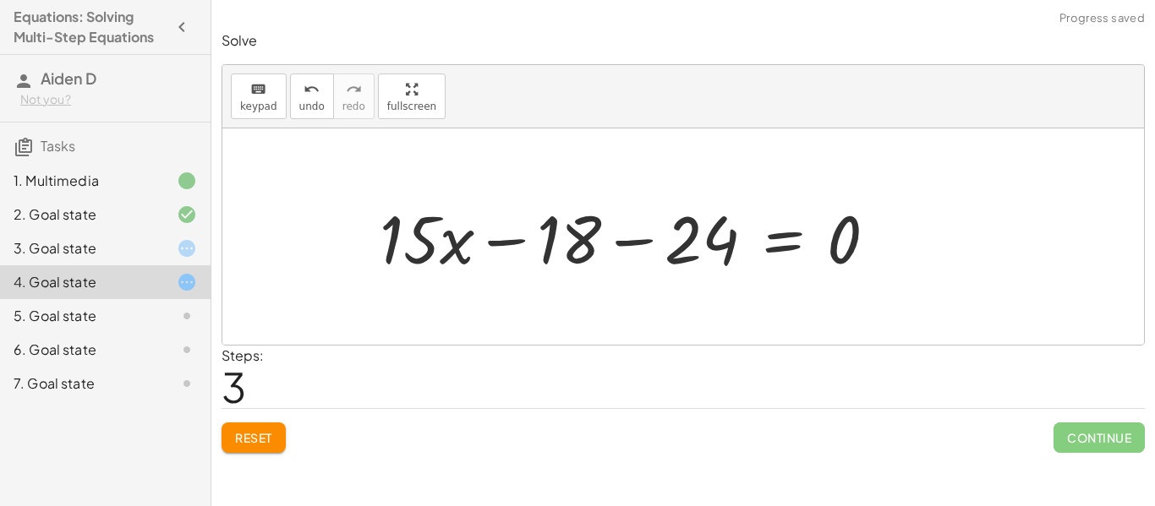
click at [648, 245] on div at bounding box center [634, 237] width 527 height 87
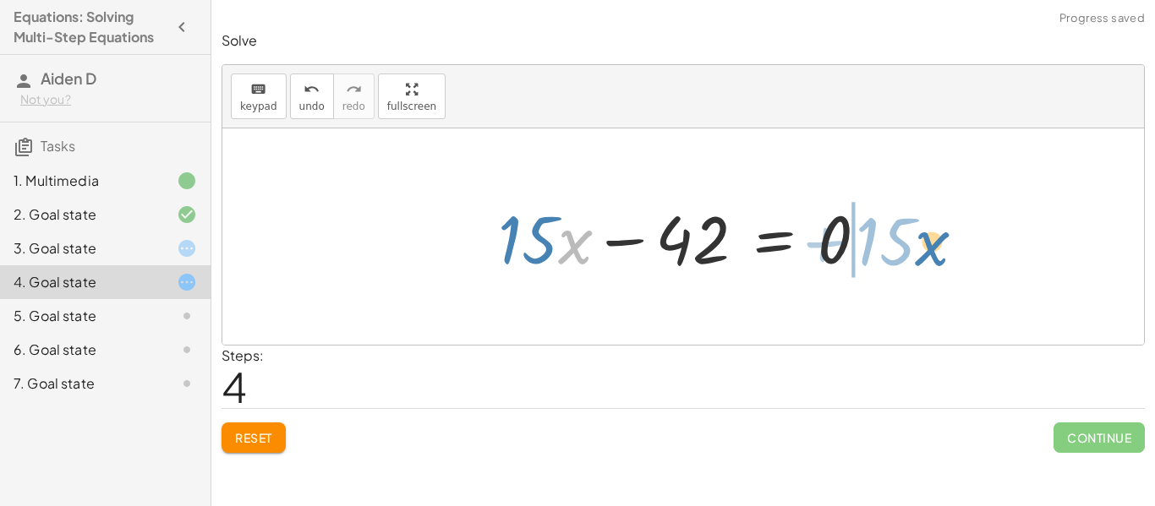
drag, startPoint x: 569, startPoint y: 248, endPoint x: 927, endPoint y: 249, distance: 357.6
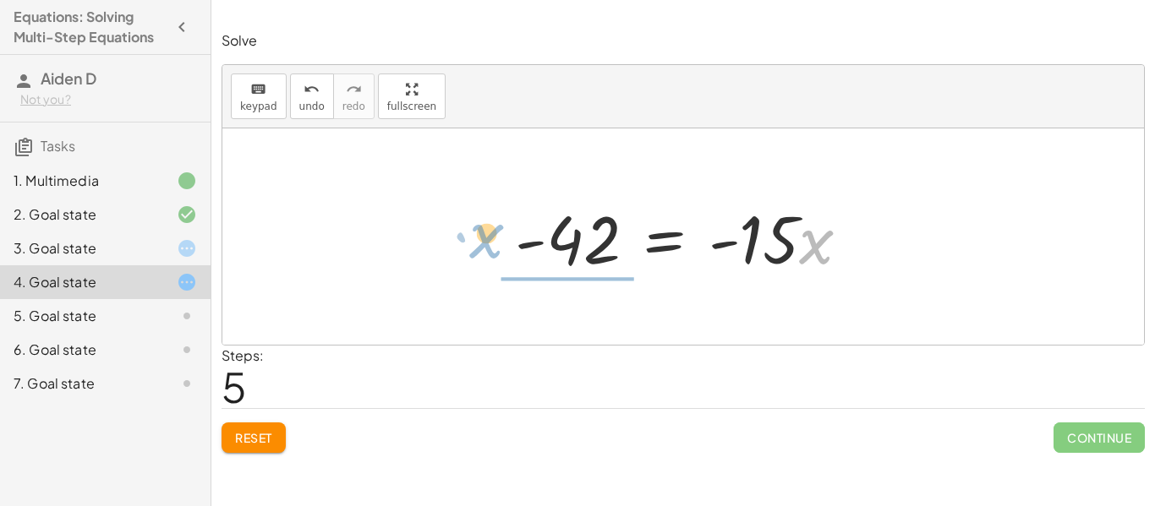
drag, startPoint x: 814, startPoint y: 245, endPoint x: 484, endPoint y: 239, distance: 330.6
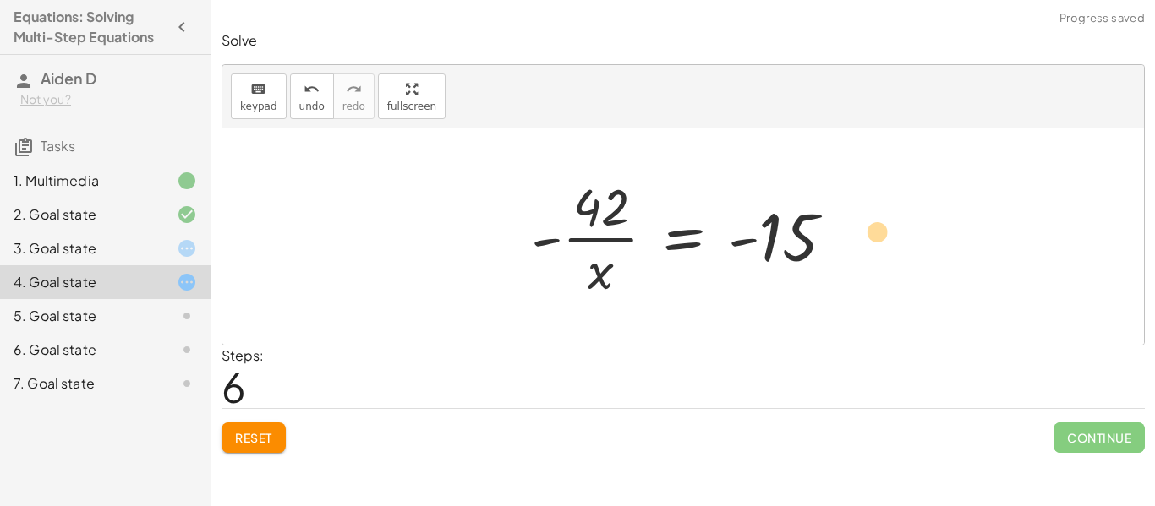
drag, startPoint x: 599, startPoint y: 278, endPoint x: 876, endPoint y: 239, distance: 279.2
click at [315, 91] on icon "undo" at bounding box center [311, 89] width 16 height 20
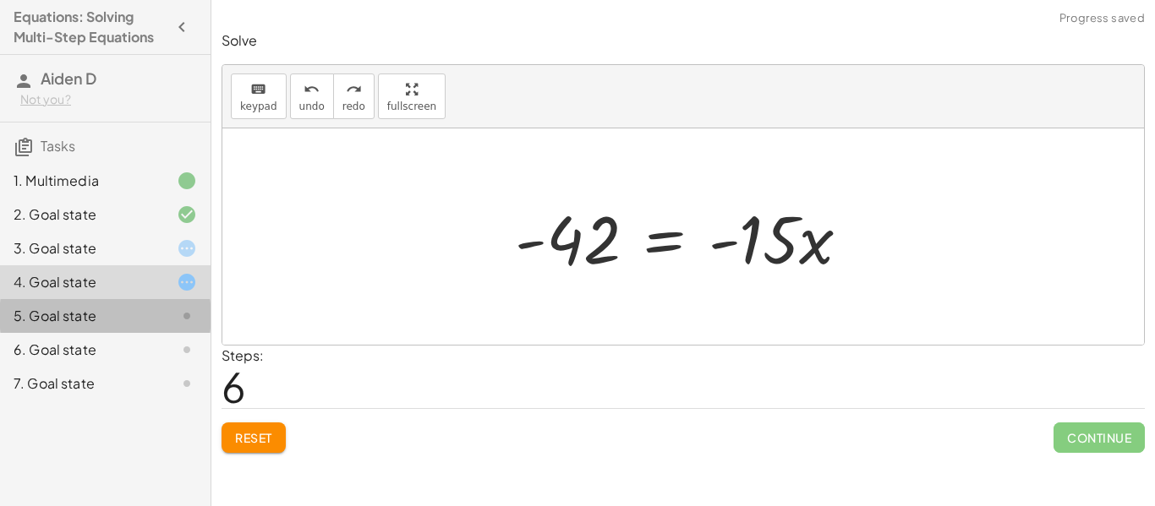
click at [137, 367] on div "5. Goal state" at bounding box center [105, 384] width 210 height 34
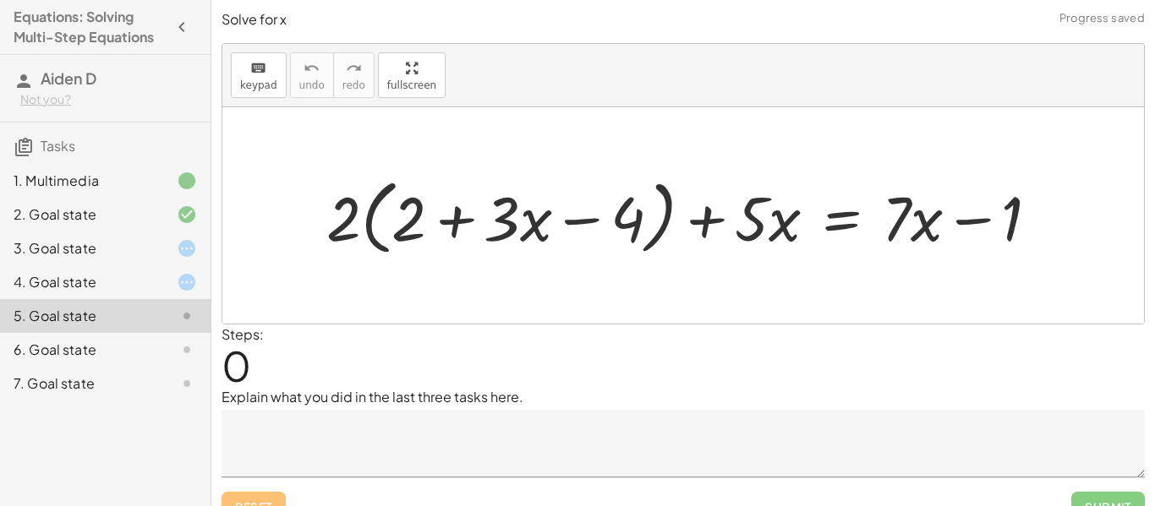
click at [174, 343] on div at bounding box center [173, 350] width 47 height 20
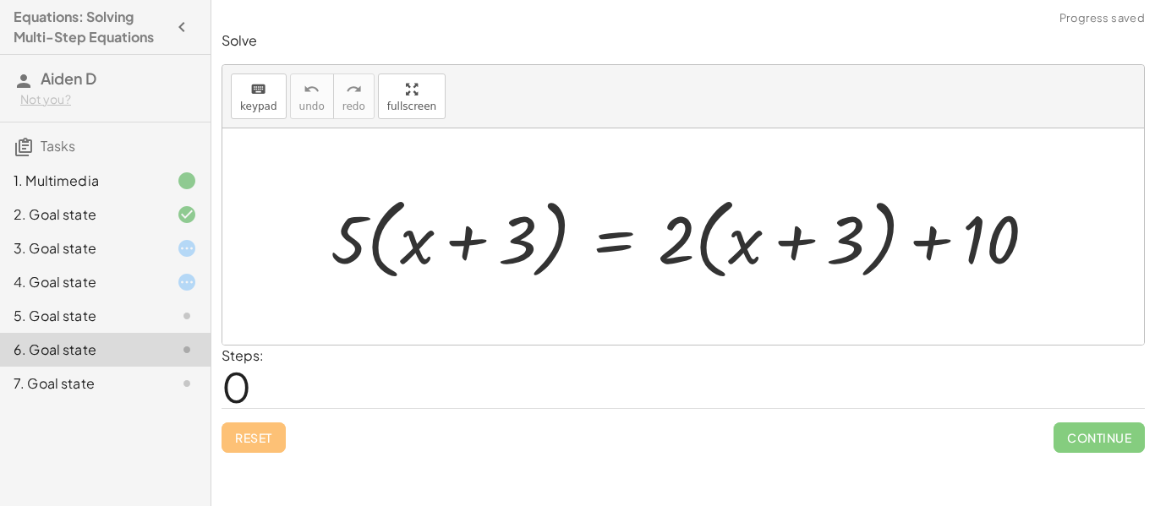
click at [462, 245] on div at bounding box center [689, 237] width 735 height 97
drag, startPoint x: 348, startPoint y: 248, endPoint x: 538, endPoint y: 252, distance: 190.2
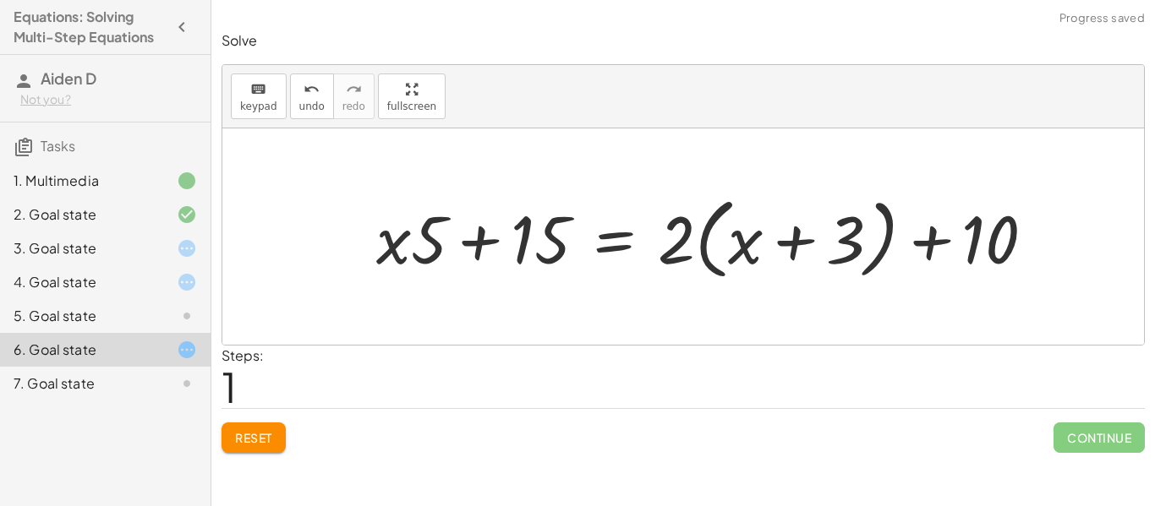
click at [482, 242] on div at bounding box center [712, 237] width 689 height 97
click at [791, 244] on div at bounding box center [712, 237] width 689 height 97
drag, startPoint x: 682, startPoint y: 245, endPoint x: 855, endPoint y: 239, distance: 172.6
click at [855, 239] on div at bounding box center [712, 237] width 689 height 97
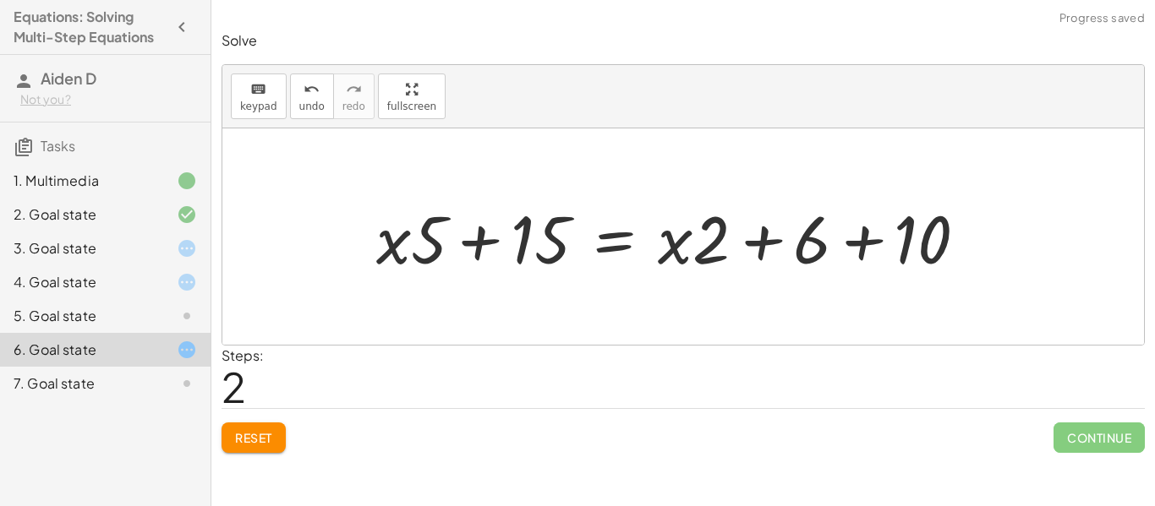
click at [856, 243] on div at bounding box center [678, 237] width 621 height 87
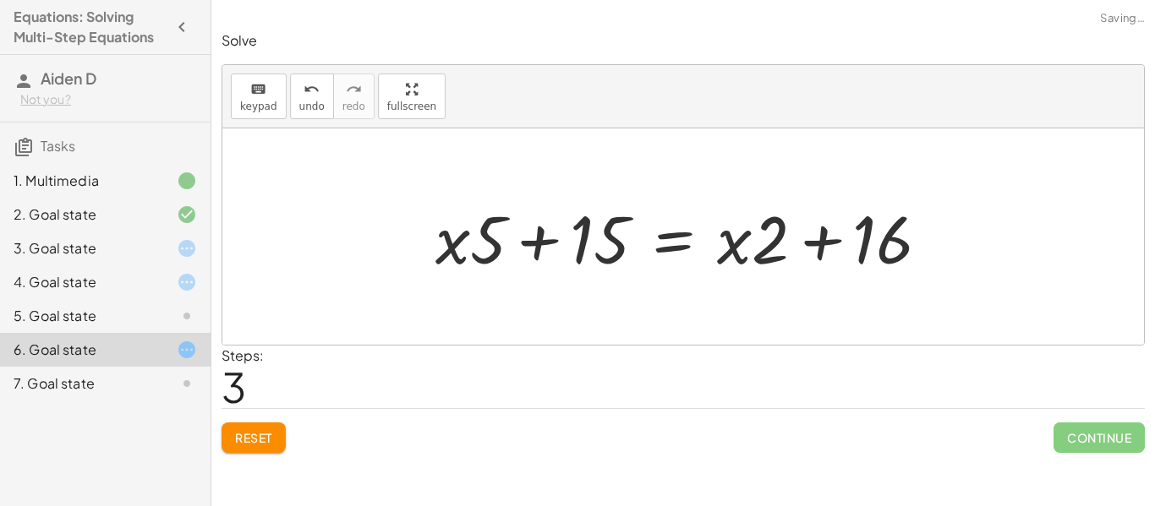
click at [818, 244] on div at bounding box center [689, 237] width 524 height 87
click at [548, 243] on div at bounding box center [689, 237] width 524 height 87
click at [823, 238] on div at bounding box center [689, 237] width 524 height 87
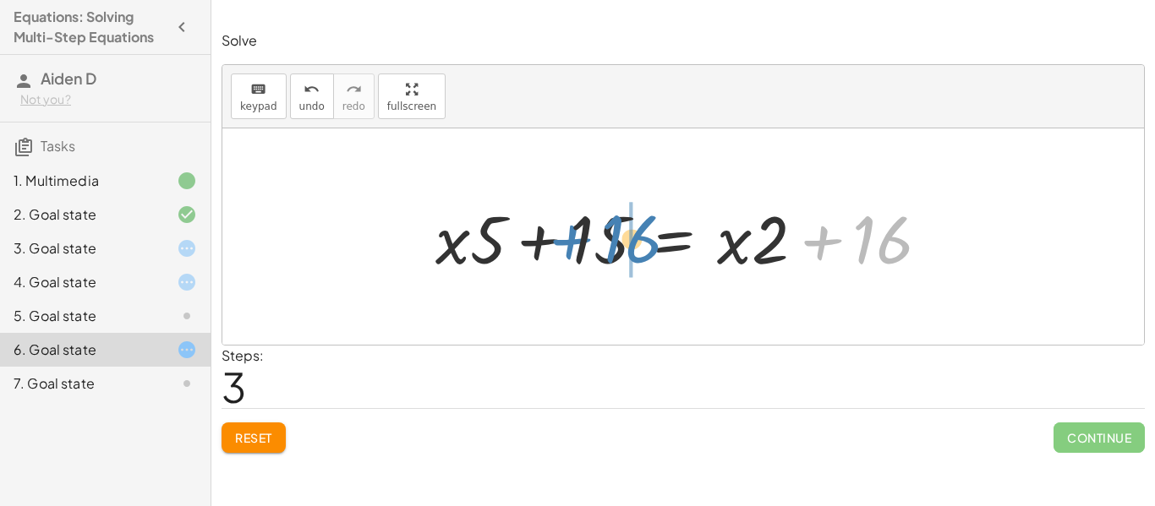
drag, startPoint x: 873, startPoint y: 245, endPoint x: 625, endPoint y: 244, distance: 248.5
click at [625, 244] on div at bounding box center [689, 237] width 524 height 87
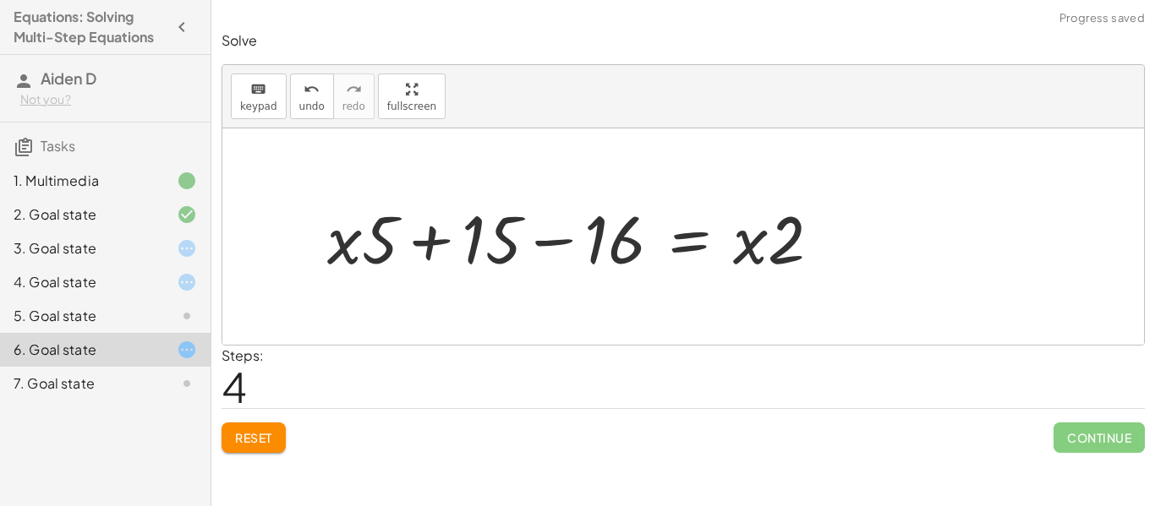
click at [549, 239] on div at bounding box center [581, 237] width 524 height 87
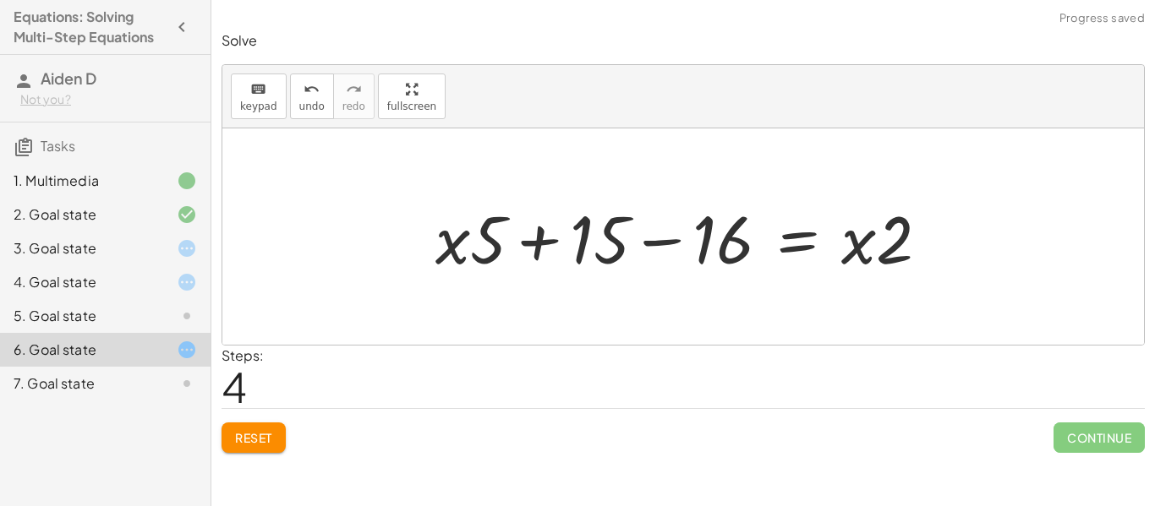
click at [651, 245] on div at bounding box center [689, 237] width 524 height 87
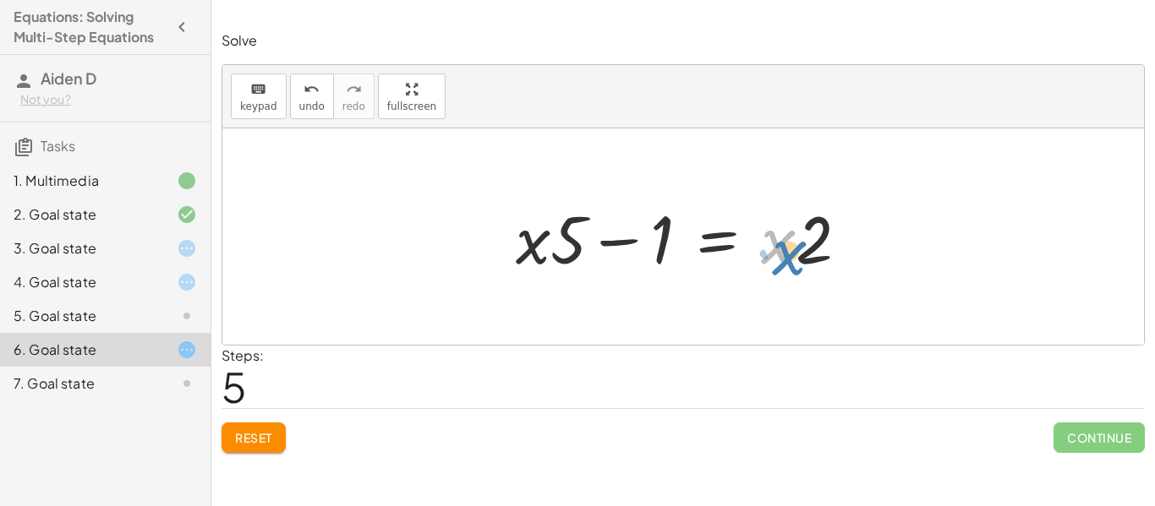
drag, startPoint x: 780, startPoint y: 246, endPoint x: 808, endPoint y: 250, distance: 28.2
click at [808, 250] on div at bounding box center [688, 237] width 363 height 87
drag, startPoint x: 814, startPoint y: 250, endPoint x: 823, endPoint y: 251, distance: 8.5
click at [823, 251] on div at bounding box center [688, 237] width 363 height 87
drag, startPoint x: 823, startPoint y: 251, endPoint x: 773, endPoint y: 251, distance: 49.0
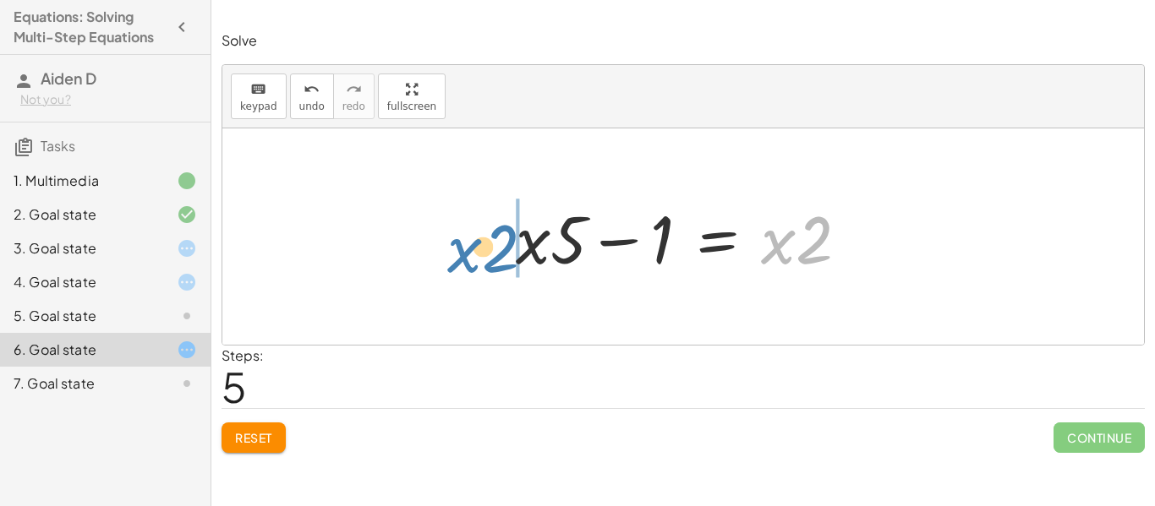
drag, startPoint x: 773, startPoint y: 251, endPoint x: 459, endPoint y: 260, distance: 314.6
click at [459, 260] on div "· 5 · ( + x + 3 ) = + · 2 · ( + x + 3 ) + 10 + · x · 5 + · 3 · 5 = + · 2 · ( + …" at bounding box center [682, 236] width 921 height 216
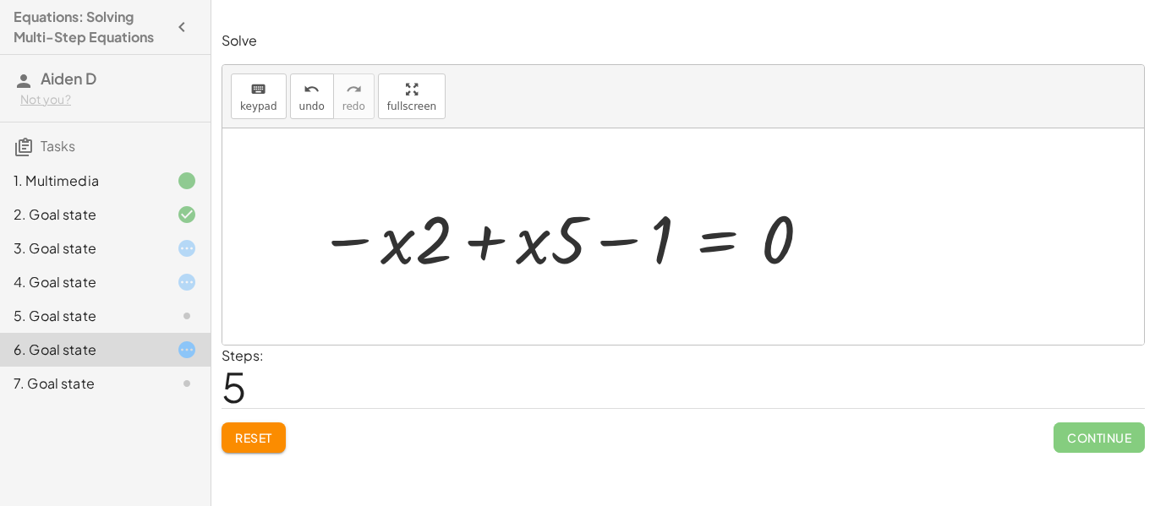
click at [490, 248] on div "· 5 · ( + x + 3 ) = + · 2 · ( + x + 3 ) + 10 + · x · 5 + · 3 · 5 = + · 2 · ( + …" at bounding box center [682, 237] width 385 height 96
click at [489, 243] on div at bounding box center [682, 236] width 921 height 216
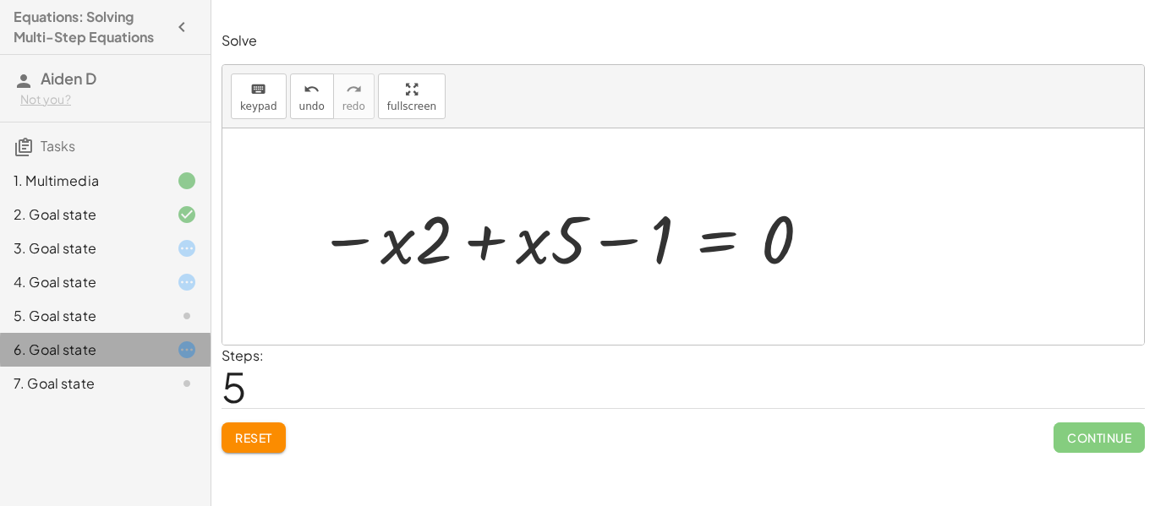
click at [149, 363] on div "6. Goal state" at bounding box center [105, 350] width 210 height 34
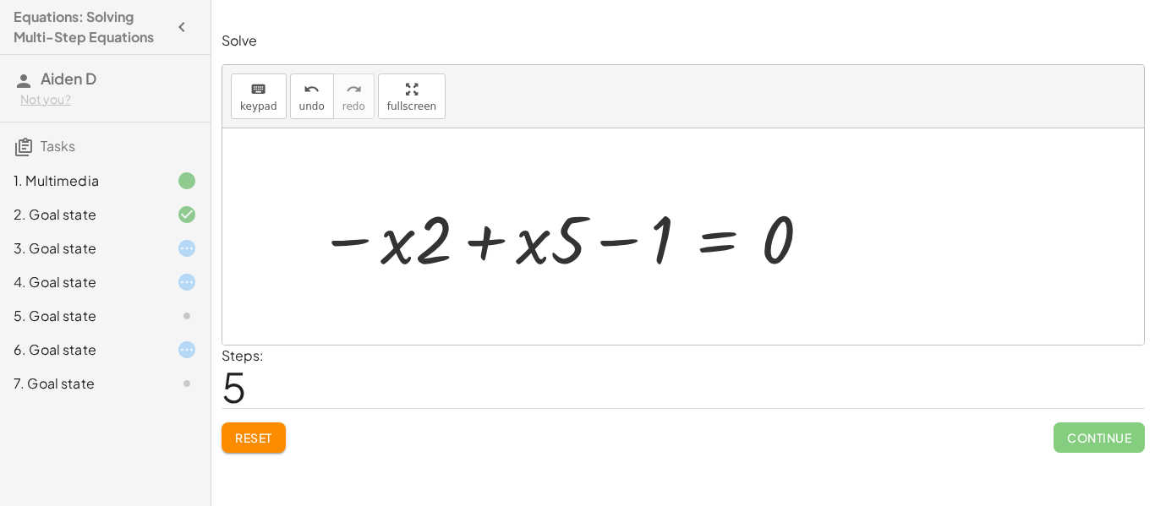
click at [154, 384] on div at bounding box center [173, 384] width 47 height 20
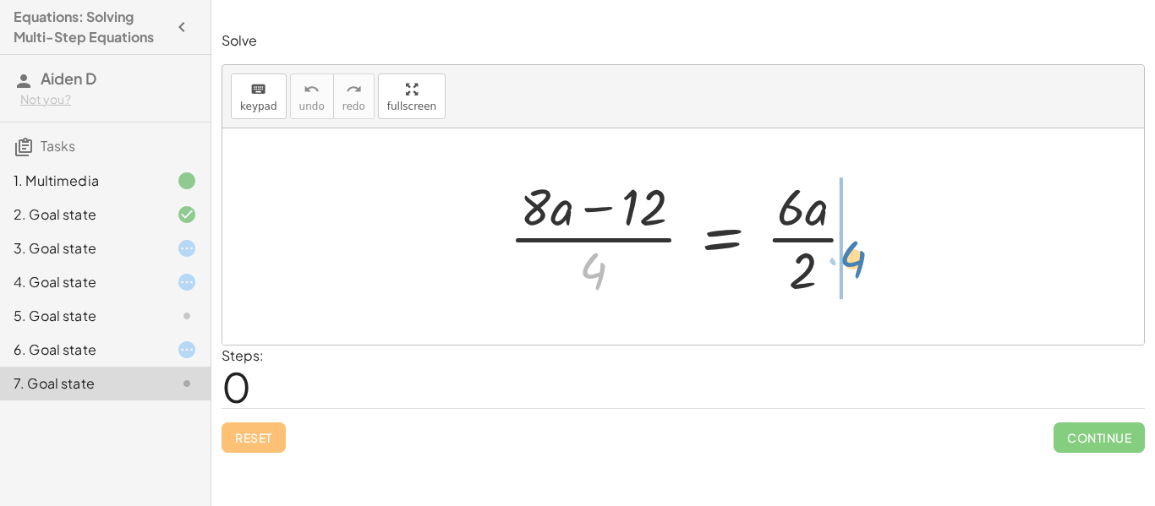
drag, startPoint x: 601, startPoint y: 278, endPoint x: 860, endPoint y: 267, distance: 258.9
click at [860, 267] on div at bounding box center [688, 237] width 377 height 130
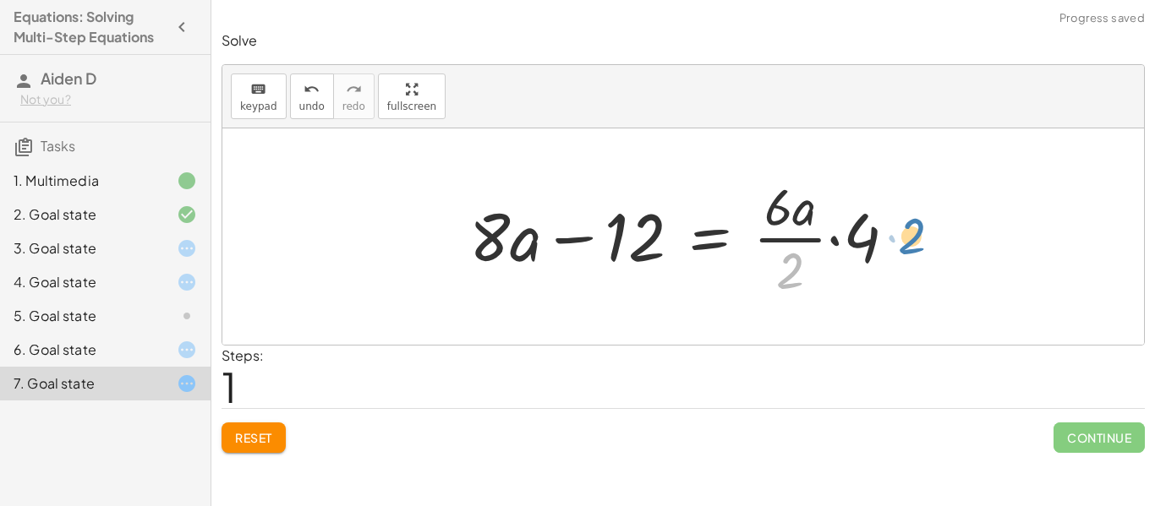
drag, startPoint x: 802, startPoint y: 262, endPoint x: 923, endPoint y: 228, distance: 125.5
click at [923, 228] on div "· ( + · 8 · a − 12 ) · 4 = · 6 · a · 2 · 2 + · 8 · a − 12 · 4 = · 6 · a · 2 ·" at bounding box center [682, 236] width 921 height 216
click at [798, 238] on div at bounding box center [689, 237] width 457 height 130
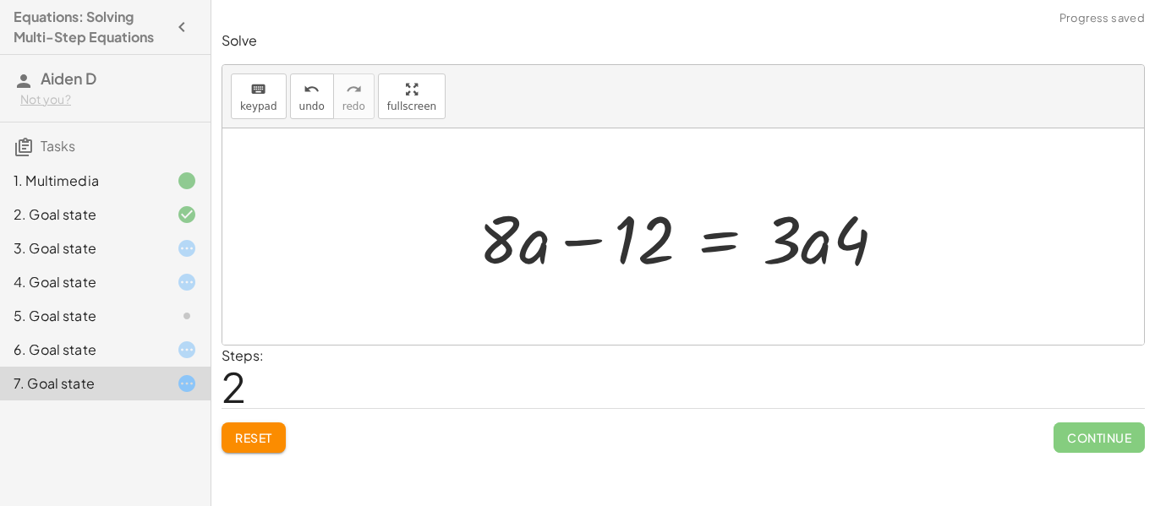
click at [259, 435] on span "Reset" at bounding box center [253, 437] width 37 height 15
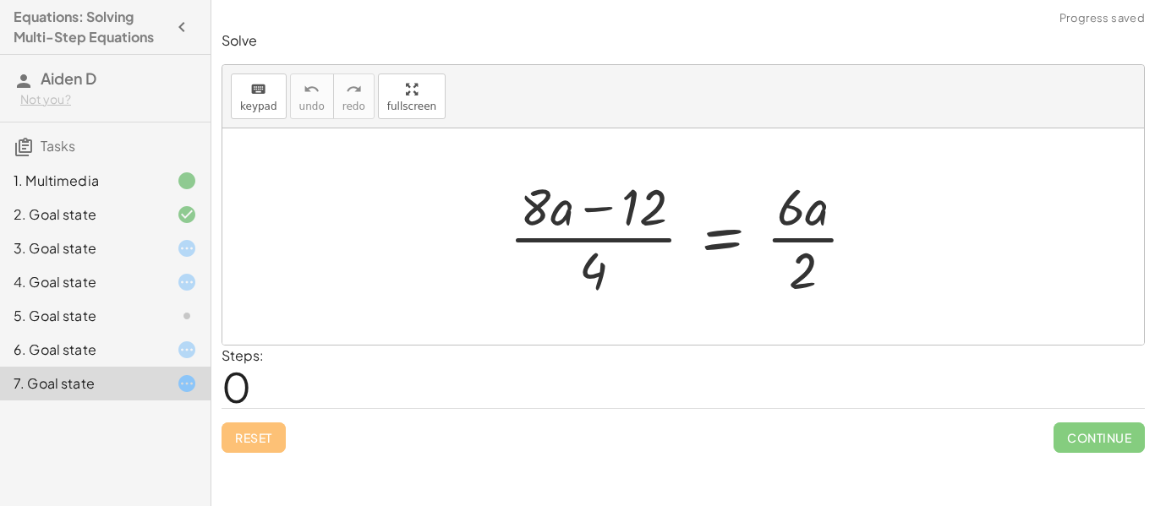
click at [647, 235] on div at bounding box center [688, 237] width 377 height 130
click at [649, 244] on div at bounding box center [688, 237] width 377 height 130
click at [787, 234] on div at bounding box center [688, 237] width 377 height 130
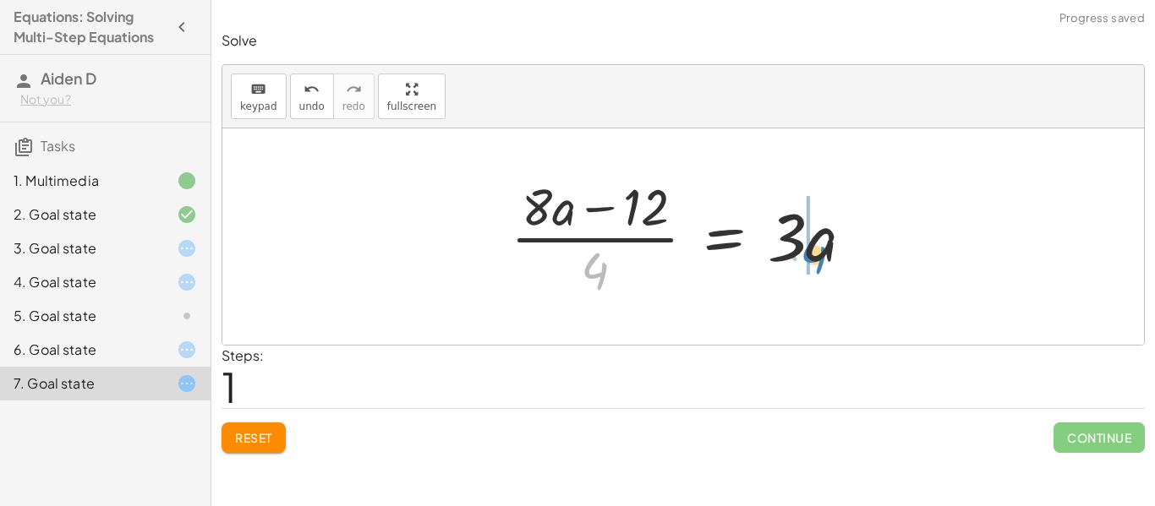
drag, startPoint x: 603, startPoint y: 276, endPoint x: 822, endPoint y: 260, distance: 219.5
click at [822, 260] on div at bounding box center [689, 237] width 374 height 130
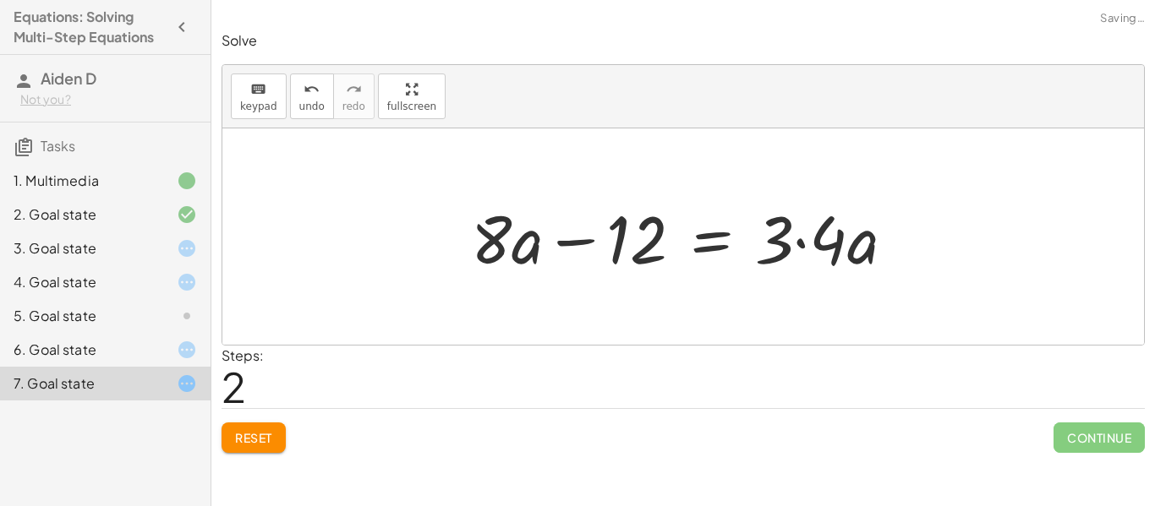
click at [839, 247] on div at bounding box center [689, 237] width 454 height 87
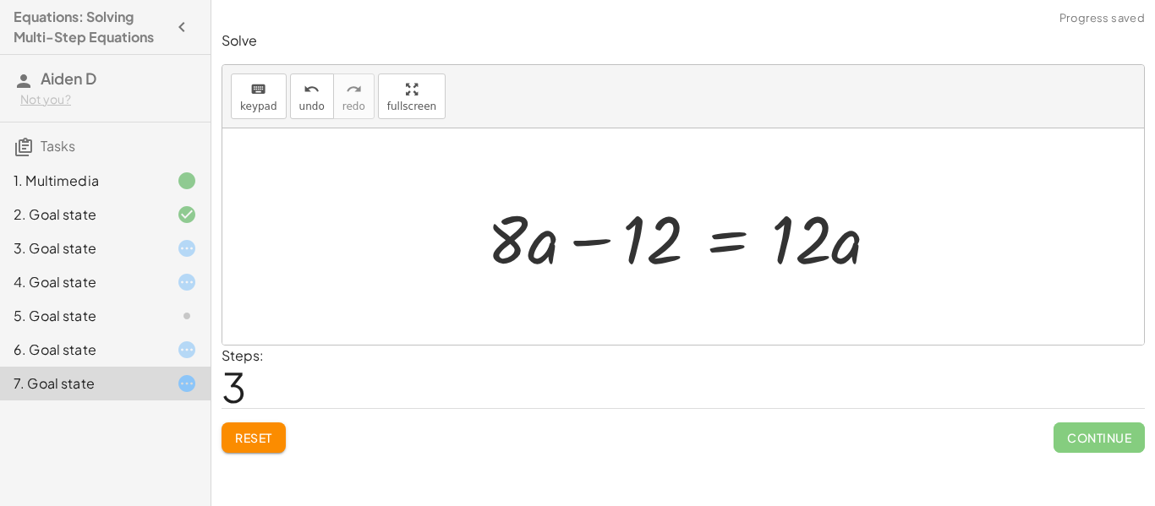
click at [593, 247] on div at bounding box center [689, 237] width 423 height 87
drag, startPoint x: 539, startPoint y: 249, endPoint x: 528, endPoint y: 254, distance: 11.8
click at [528, 254] on div at bounding box center [689, 237] width 423 height 87
drag, startPoint x: 528, startPoint y: 254, endPoint x: 478, endPoint y: 230, distance: 56.0
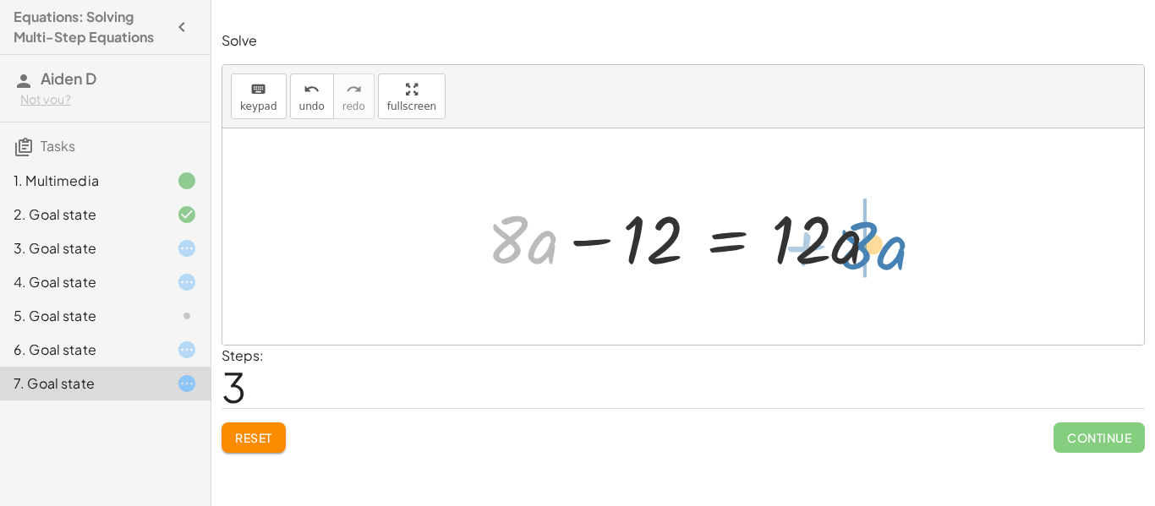
drag, startPoint x: 507, startPoint y: 241, endPoint x: 865, endPoint y: 246, distance: 357.6
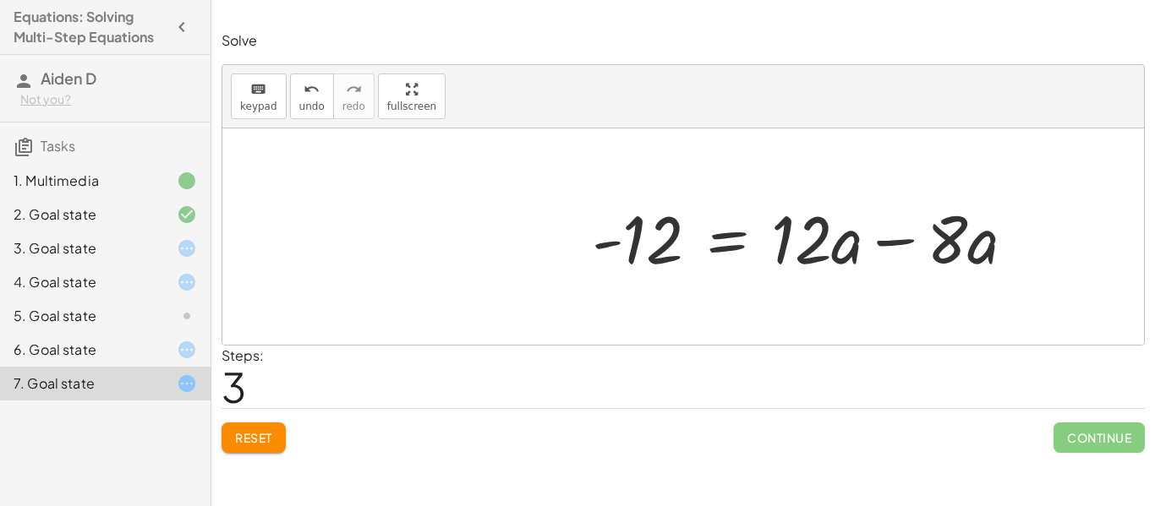
click at [895, 243] on div at bounding box center [689, 237] width 423 height 87
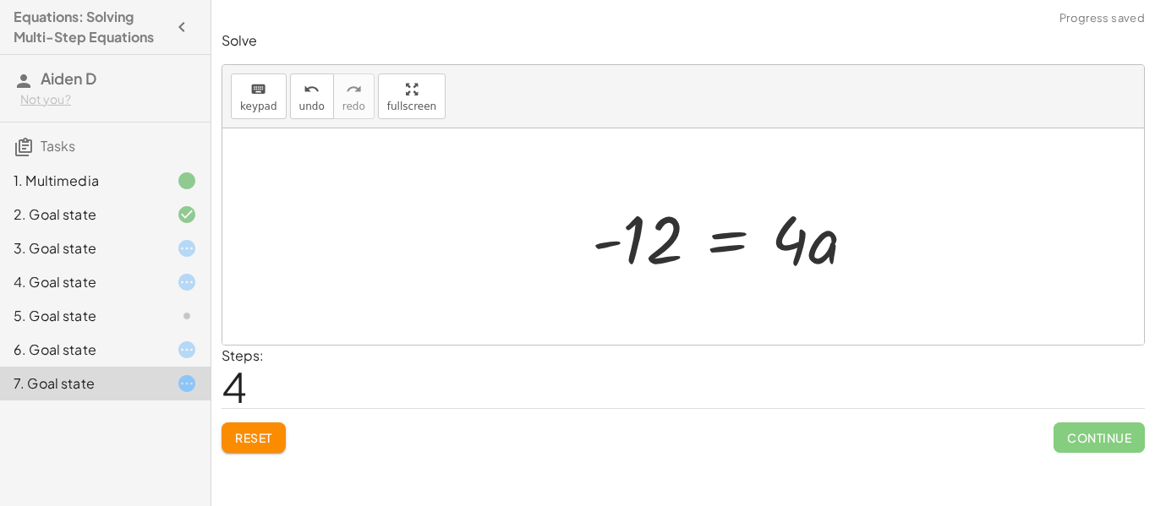
click at [615, 244] on div at bounding box center [689, 237] width 423 height 87
click at [185, 382] on icon at bounding box center [187, 384] width 20 height 20
click at [253, 440] on span "Reset" at bounding box center [253, 437] width 37 height 15
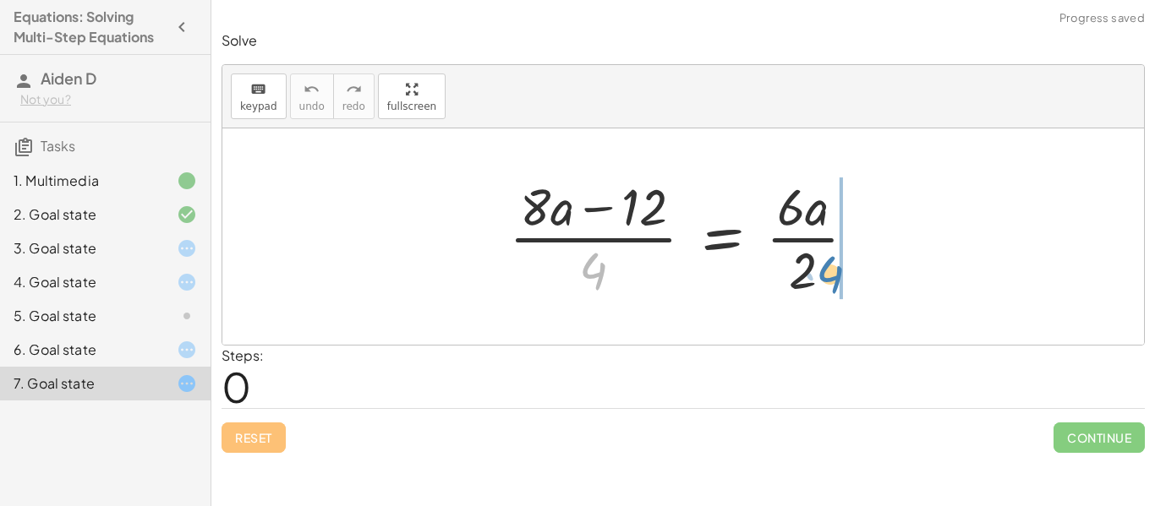
drag, startPoint x: 597, startPoint y: 273, endPoint x: 836, endPoint y: 276, distance: 239.3
click at [836, 276] on div at bounding box center [688, 237] width 377 height 130
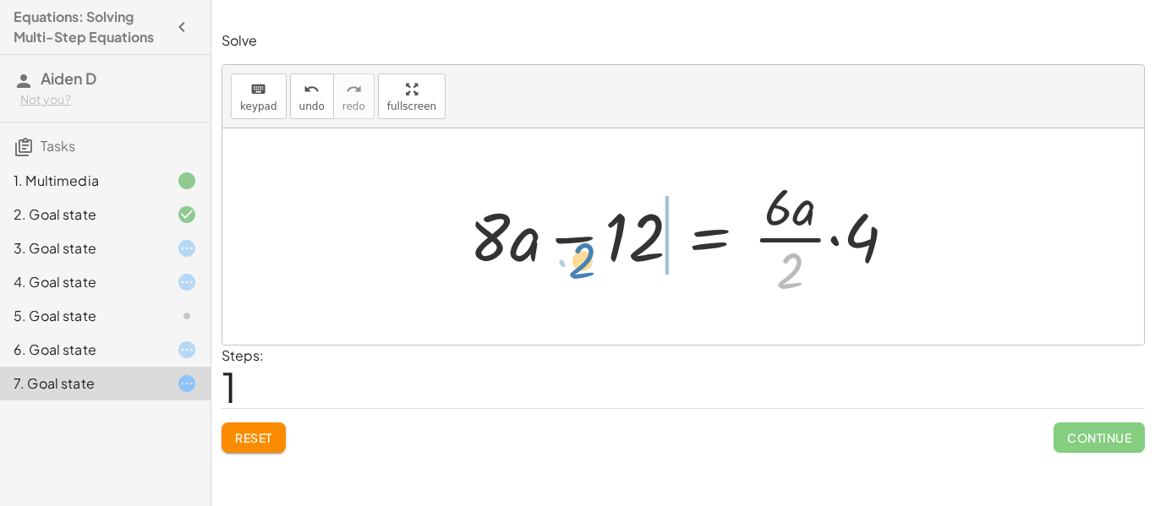
drag, startPoint x: 795, startPoint y: 271, endPoint x: 587, endPoint y: 261, distance: 208.2
click at [587, 261] on div at bounding box center [689, 237] width 457 height 130
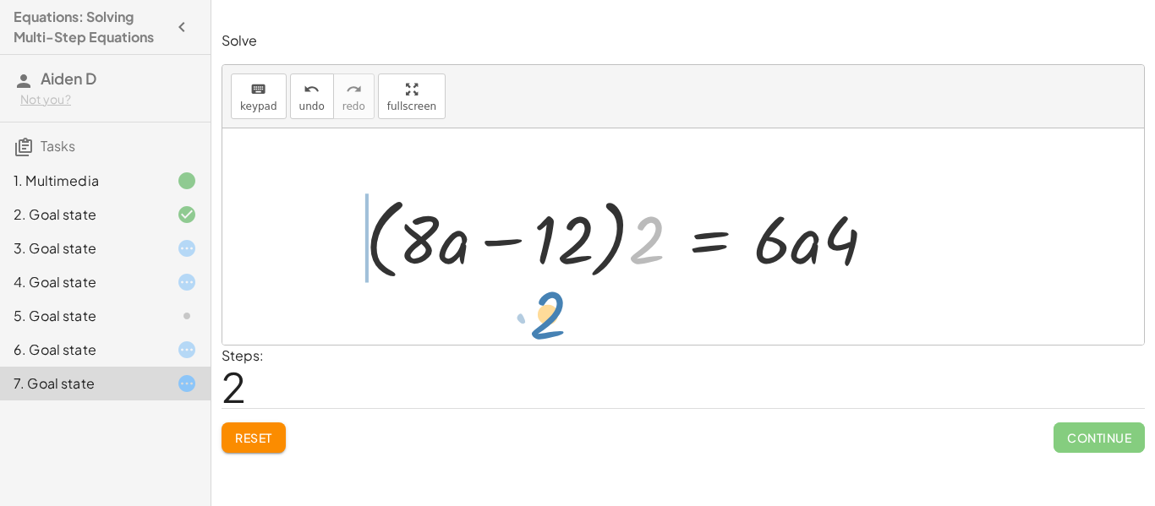
drag, startPoint x: 641, startPoint y: 257, endPoint x: 542, endPoint y: 332, distance: 124.3
click at [542, 332] on div "· ( + · 8 · a − 12 ) · 4 = · 6 · a · 2 + · 8 · a − 12 = · · 6 · a · 2 · 4 · 2 +…" at bounding box center [682, 236] width 921 height 216
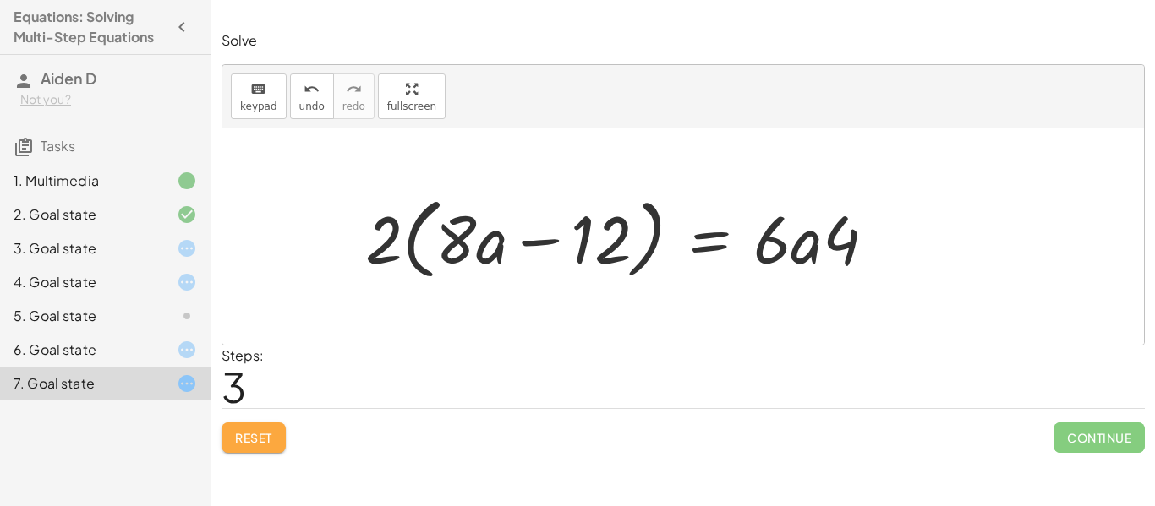
click at [239, 425] on button "Reset" at bounding box center [253, 438] width 64 height 30
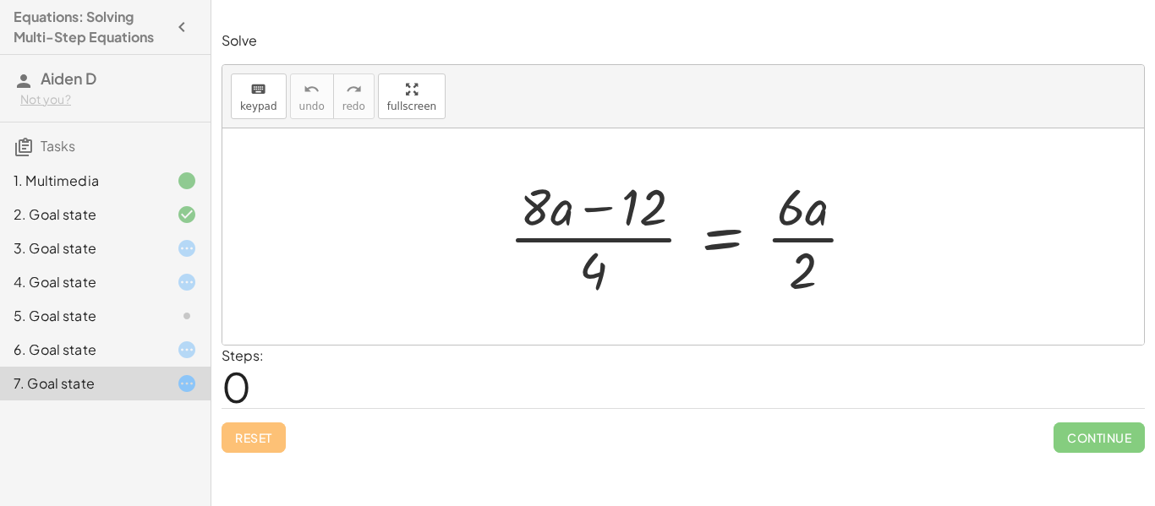
click at [161, 315] on div at bounding box center [173, 316] width 47 height 20
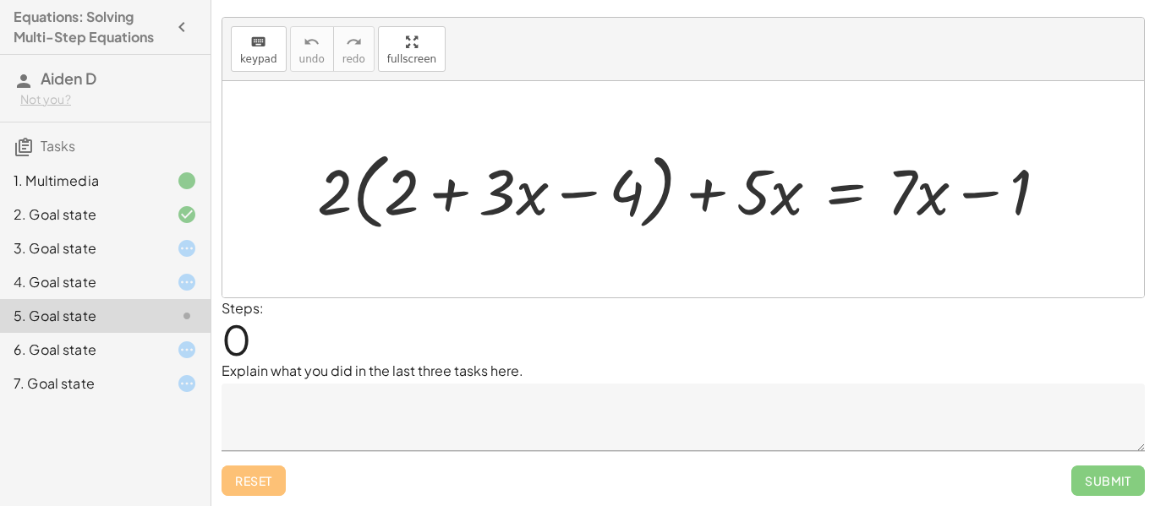
scroll to position [0, 0]
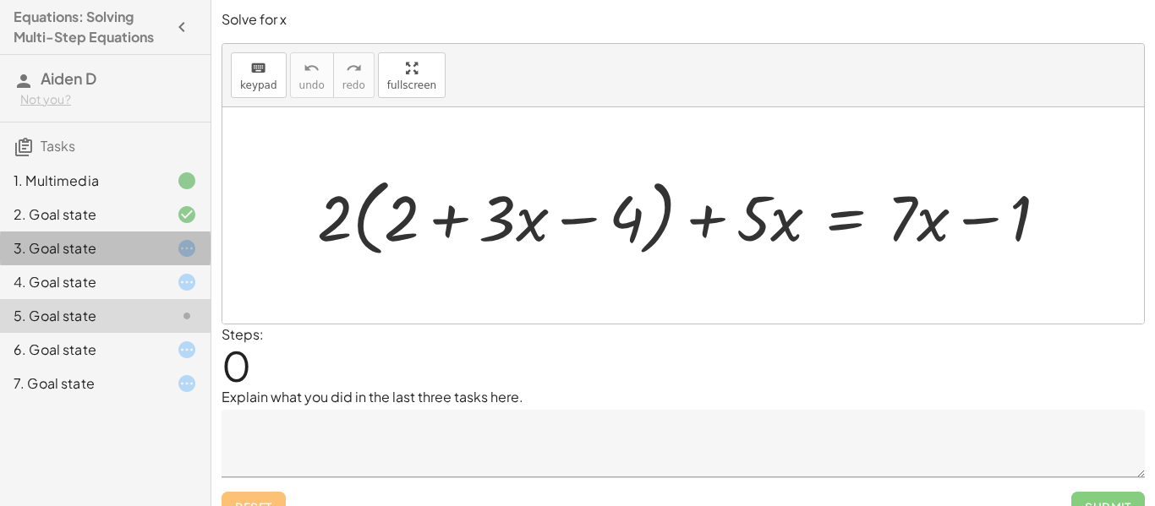
click at [135, 249] on div "3. Goal state" at bounding box center [82, 248] width 136 height 20
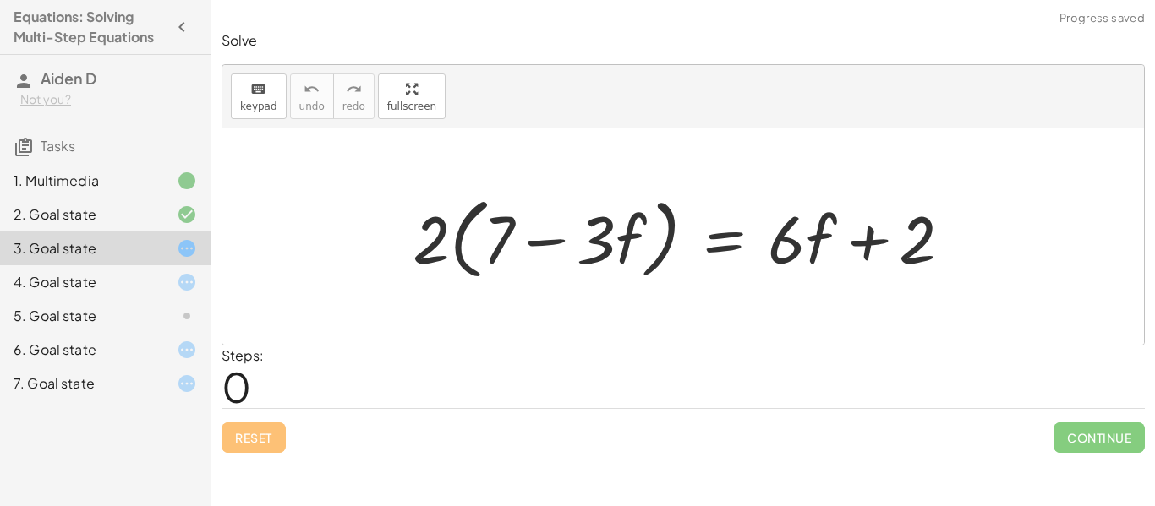
click at [631, 249] on div at bounding box center [689, 237] width 570 height 97
click at [625, 249] on div at bounding box center [689, 237] width 570 height 97
click at [511, 232] on div at bounding box center [689, 237] width 570 height 97
drag, startPoint x: 511, startPoint y: 232, endPoint x: 561, endPoint y: 223, distance: 51.6
click at [561, 223] on div at bounding box center [689, 237] width 570 height 97
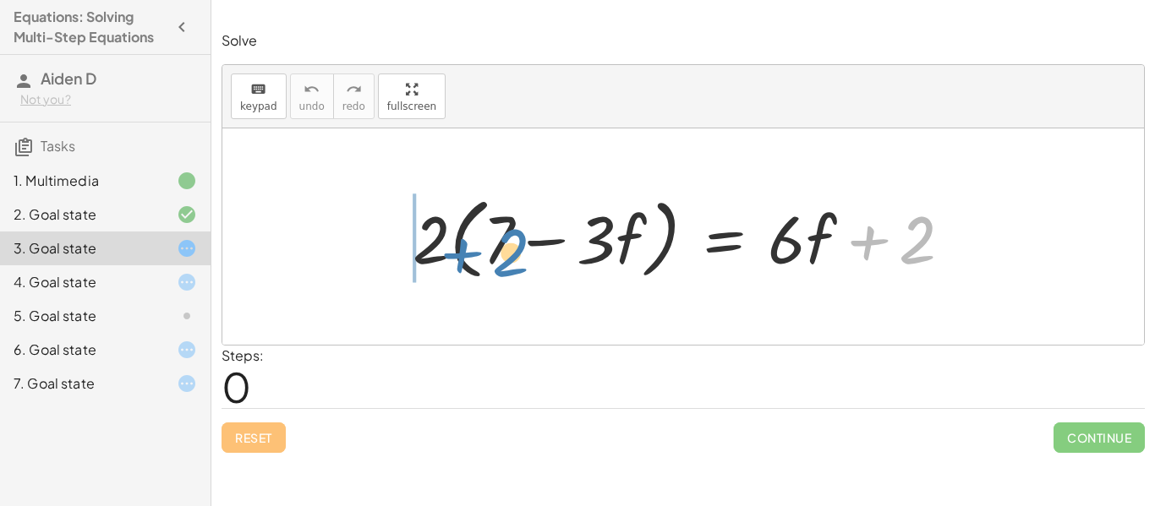
drag, startPoint x: 902, startPoint y: 262, endPoint x: 476, endPoint y: 273, distance: 426.2
click at [476, 273] on div at bounding box center [689, 237] width 570 height 97
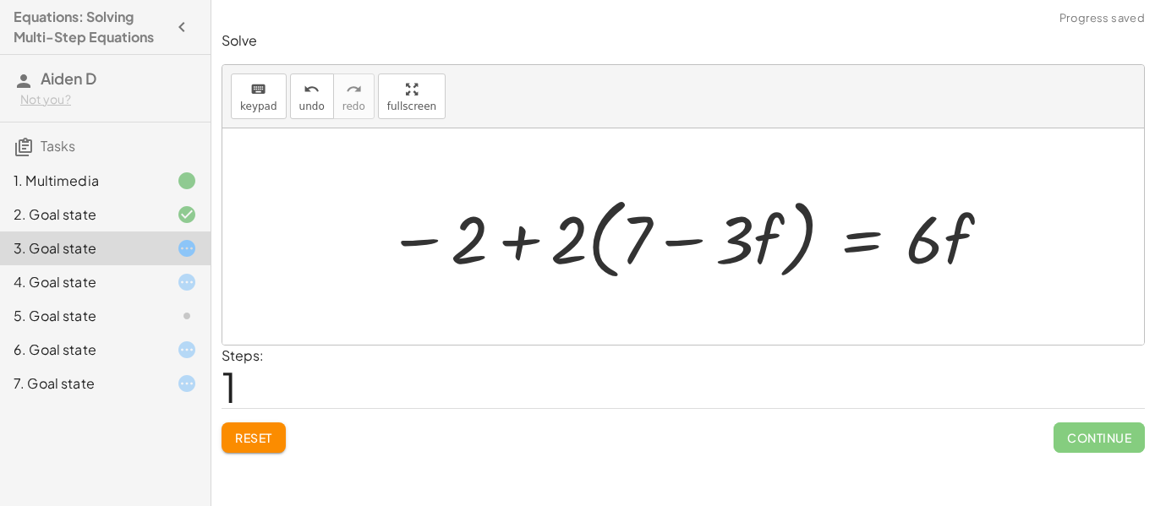
click at [532, 245] on div at bounding box center [690, 237] width 622 height 97
click at [527, 241] on div at bounding box center [690, 237] width 622 height 97
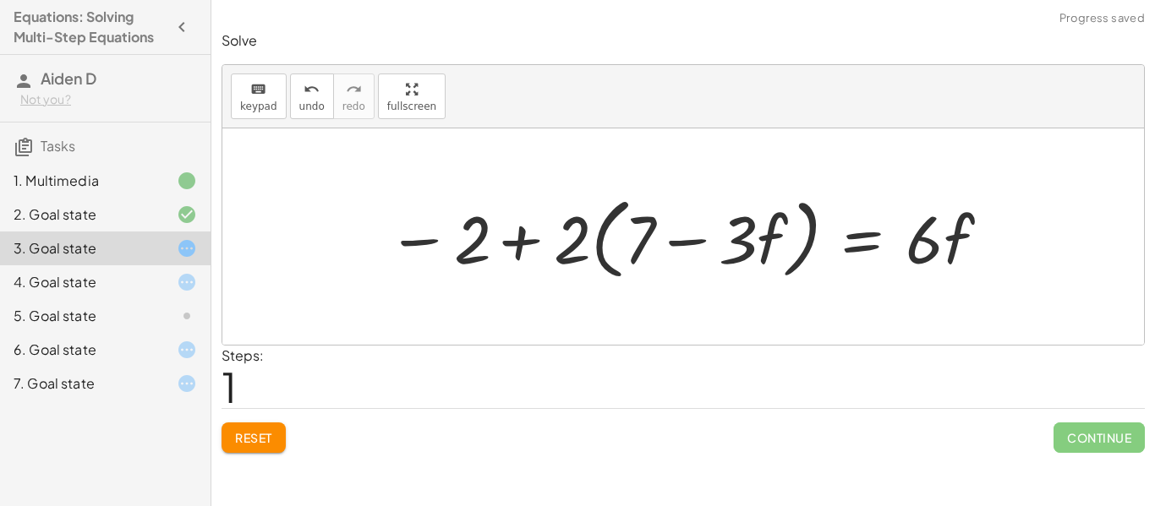
click at [527, 241] on div at bounding box center [690, 237] width 622 height 97
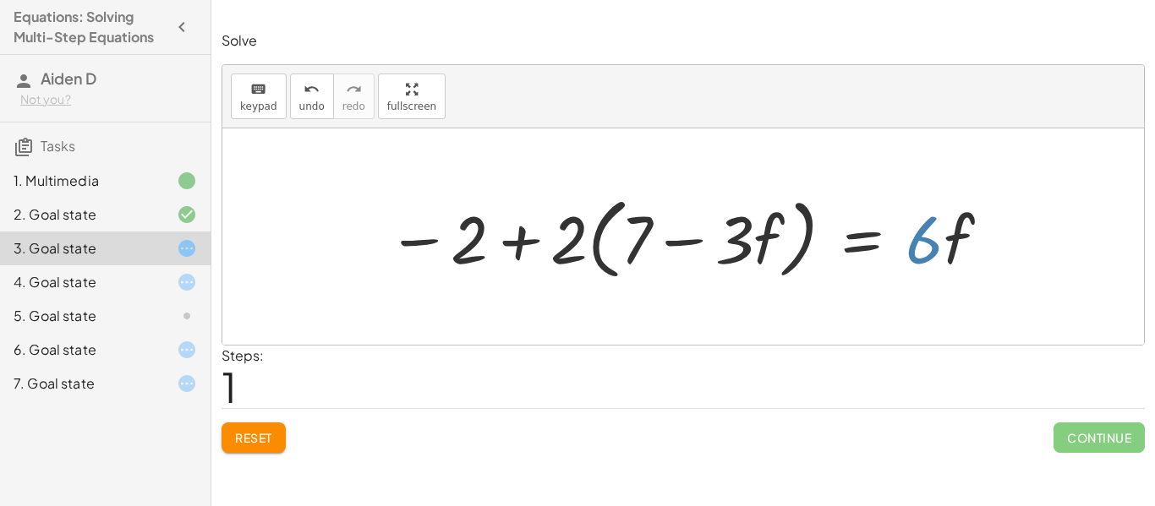
drag, startPoint x: 927, startPoint y: 244, endPoint x: 981, endPoint y: 242, distance: 54.2
click at [981, 242] on div at bounding box center [690, 237] width 622 height 97
drag, startPoint x: 958, startPoint y: 241, endPoint x: 625, endPoint y: 235, distance: 333.1
click at [625, 235] on div at bounding box center [690, 237] width 622 height 97
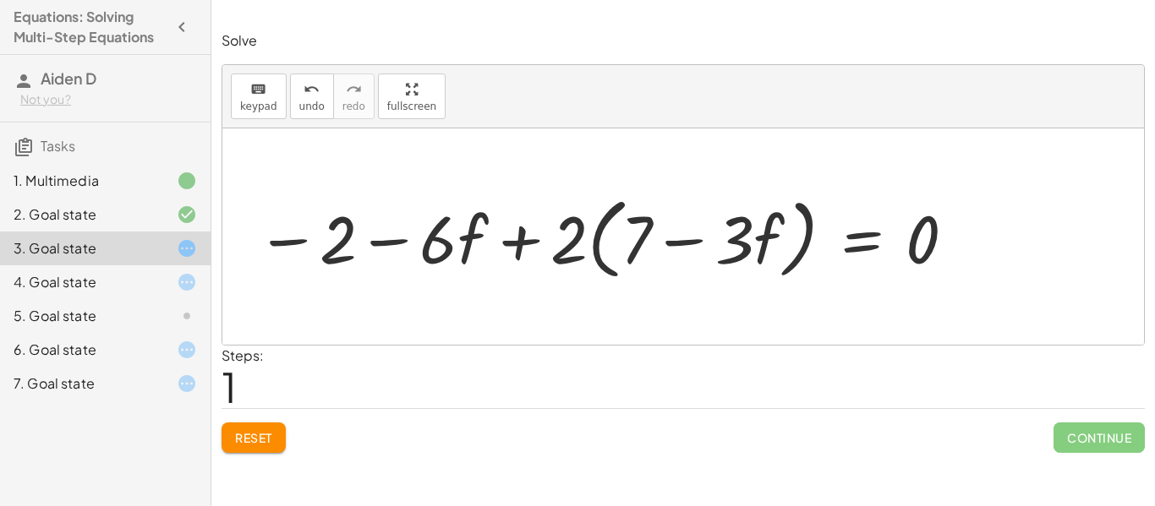
click at [460, 242] on div at bounding box center [690, 237] width 622 height 97
click at [447, 246] on div at bounding box center [690, 237] width 622 height 97
click at [522, 247] on div at bounding box center [690, 237] width 622 height 97
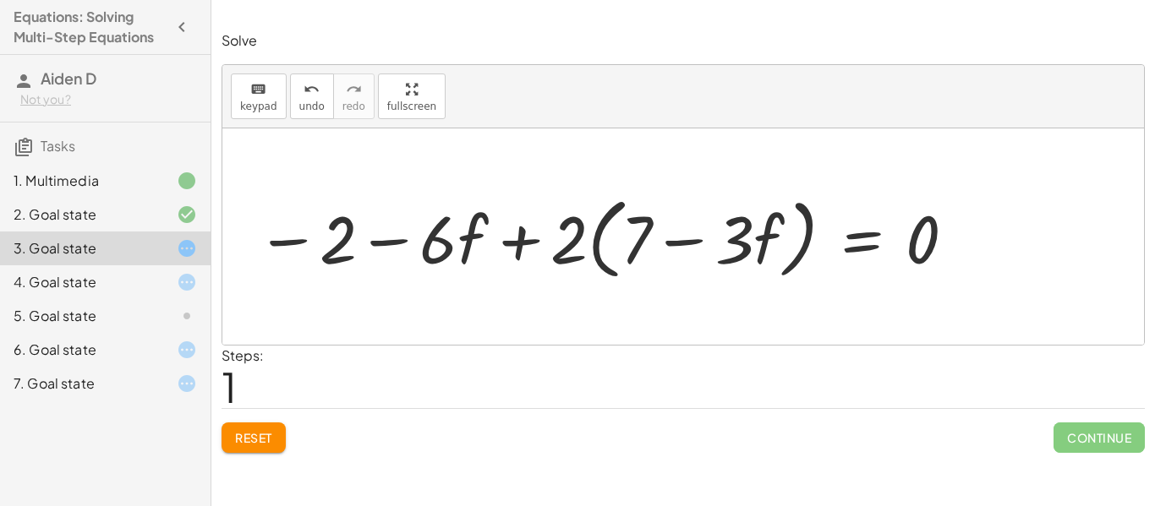
drag, startPoint x: 336, startPoint y: 249, endPoint x: 411, endPoint y: 251, distance: 75.3
click at [411, 251] on div "· 2 · ( + 7 − · 3 · f ) = + · 6 · f + 2 − 2 + · 2 · ( + 7 − · 3 · f ) = · 6 · f…" at bounding box center [682, 236] width 921 height 216
drag, startPoint x: 341, startPoint y: 247, endPoint x: 885, endPoint y: 324, distance: 549.8
click at [885, 324] on div at bounding box center [682, 236] width 921 height 216
click at [277, 446] on button "Reset" at bounding box center [253, 438] width 64 height 30
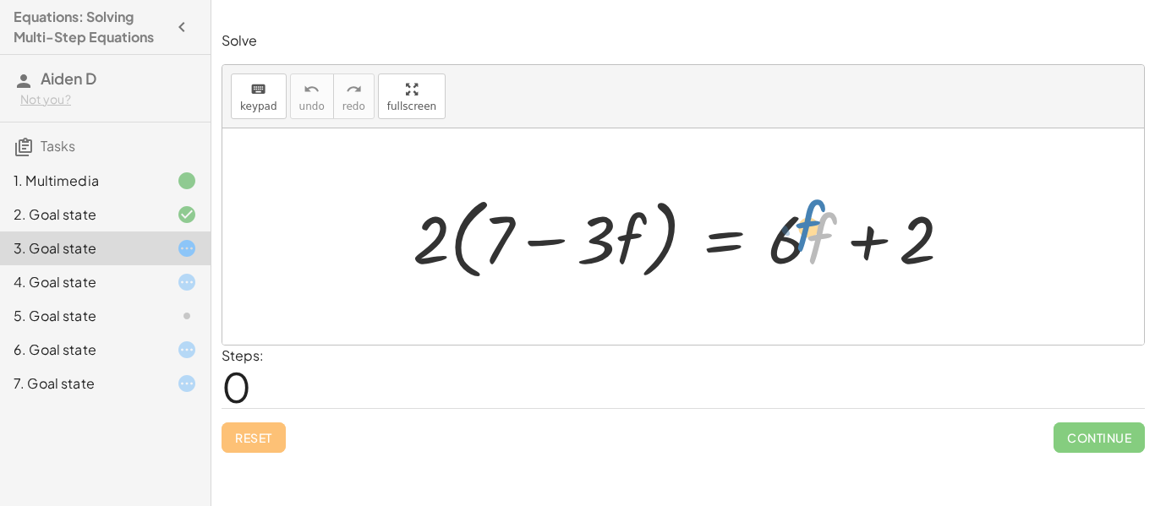
drag, startPoint x: 817, startPoint y: 249, endPoint x: 806, endPoint y: 236, distance: 16.8
click at [806, 236] on div at bounding box center [689, 237] width 570 height 97
drag, startPoint x: 806, startPoint y: 236, endPoint x: 753, endPoint y: 244, distance: 53.9
click at [753, 244] on div at bounding box center [689, 237] width 570 height 97
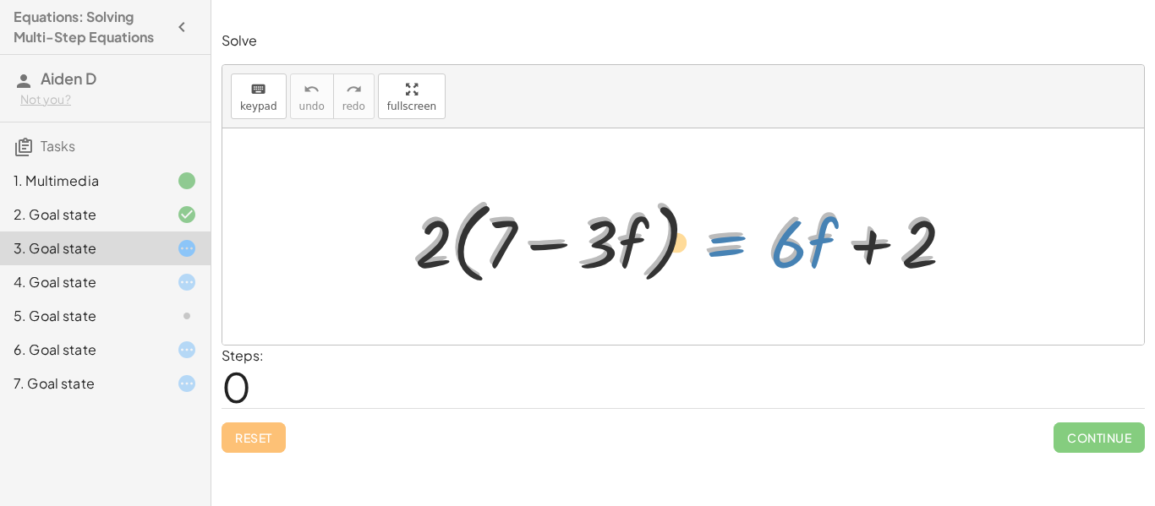
drag, startPoint x: 789, startPoint y: 253, endPoint x: 795, endPoint y: 263, distance: 11.7
click at [795, 263] on div at bounding box center [689, 237] width 570 height 97
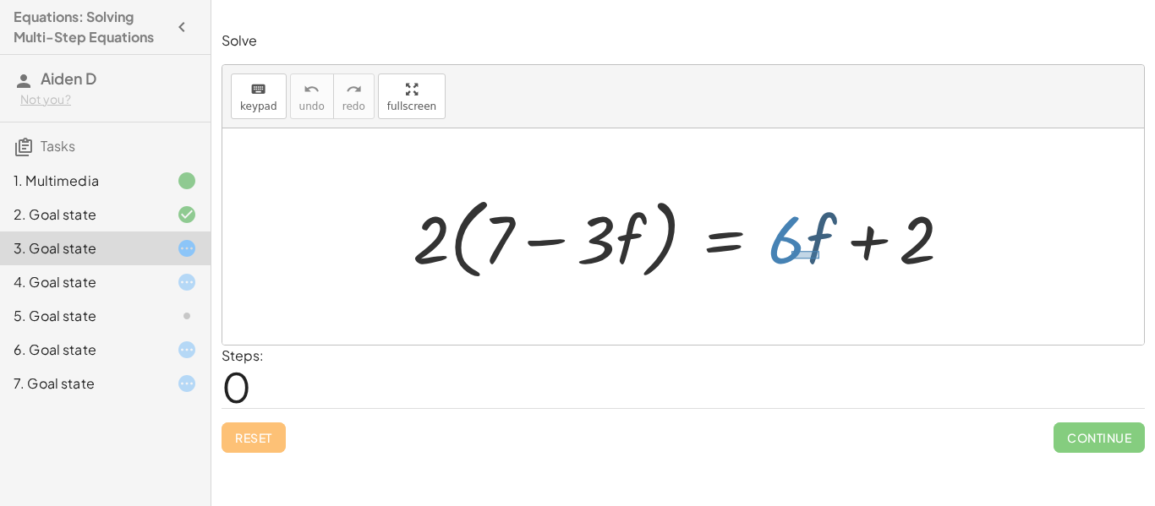
drag, startPoint x: 791, startPoint y: 259, endPoint x: 815, endPoint y: 251, distance: 24.9
click at [815, 251] on div at bounding box center [689, 237] width 570 height 97
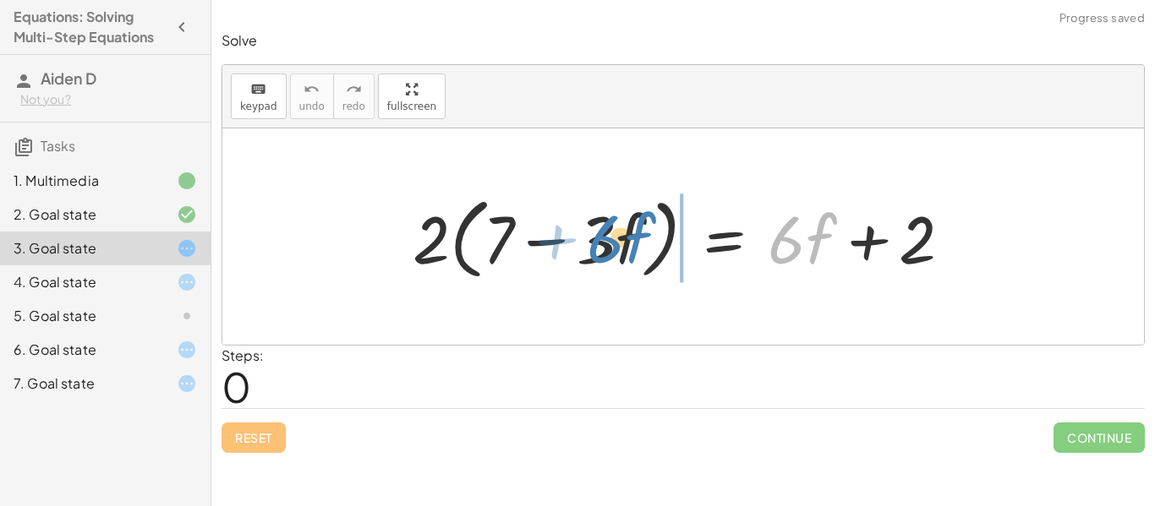
drag, startPoint x: 815, startPoint y: 251, endPoint x: 634, endPoint y: 250, distance: 180.9
click at [634, 250] on div at bounding box center [689, 237] width 570 height 97
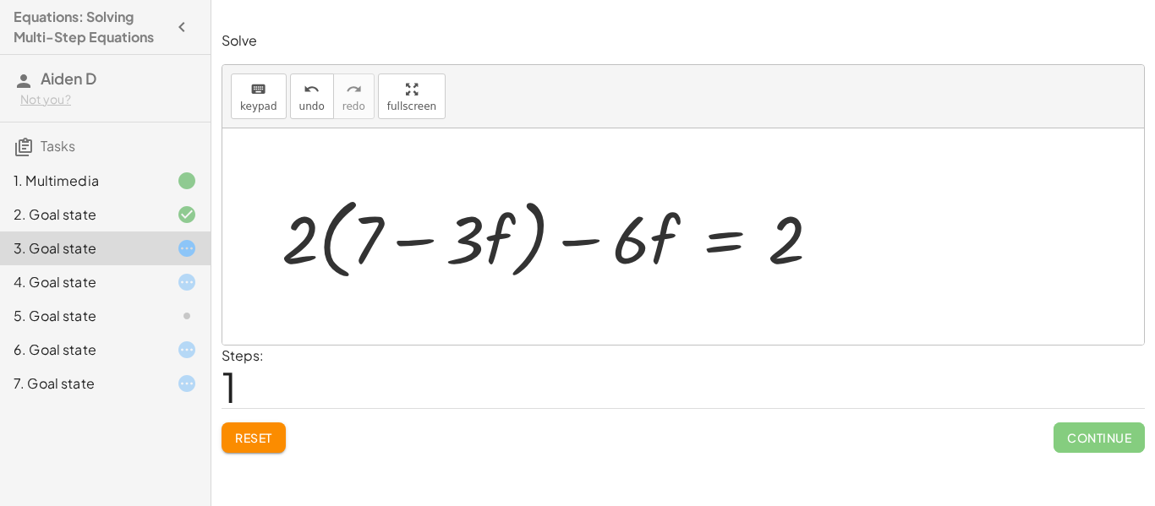
click at [238, 424] on button "Reset" at bounding box center [253, 438] width 64 height 30
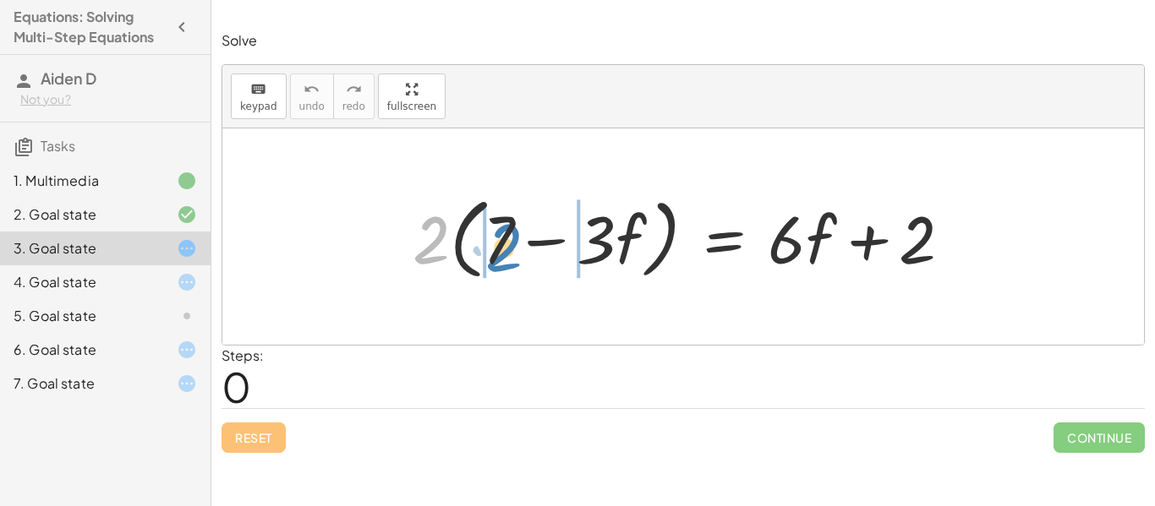
drag, startPoint x: 440, startPoint y: 231, endPoint x: 512, endPoint y: 238, distance: 73.1
click at [512, 238] on div at bounding box center [689, 237] width 570 height 97
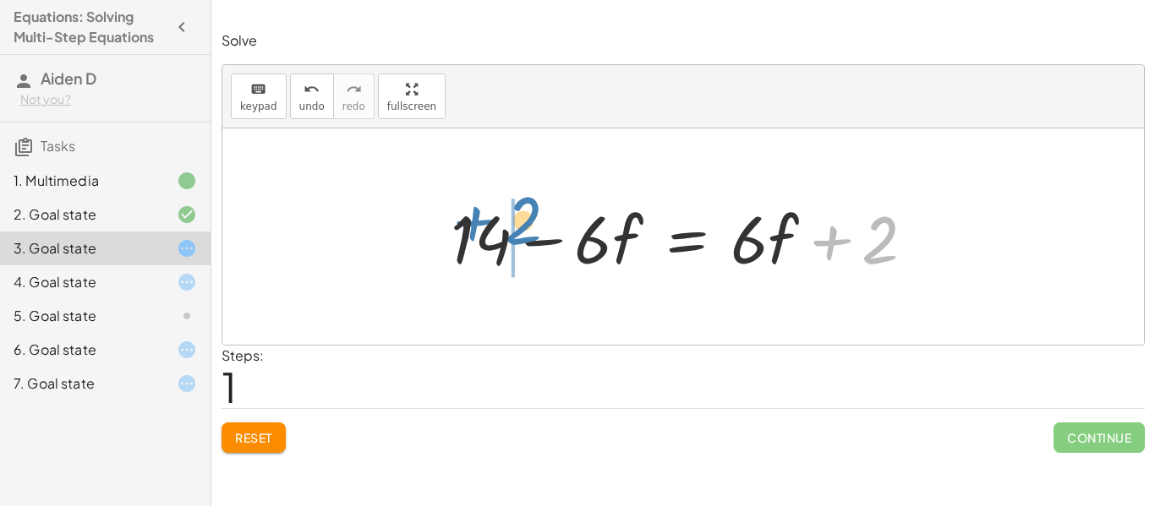
drag, startPoint x: 871, startPoint y: 255, endPoint x: 514, endPoint y: 236, distance: 357.3
click at [514, 236] on div at bounding box center [689, 237] width 495 height 87
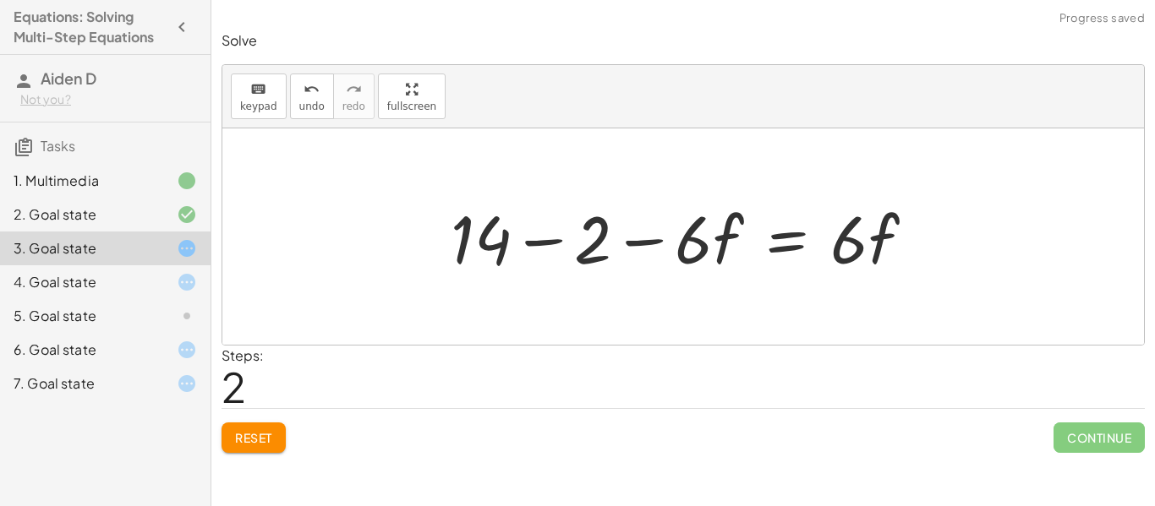
click at [547, 244] on div at bounding box center [689, 237] width 495 height 87
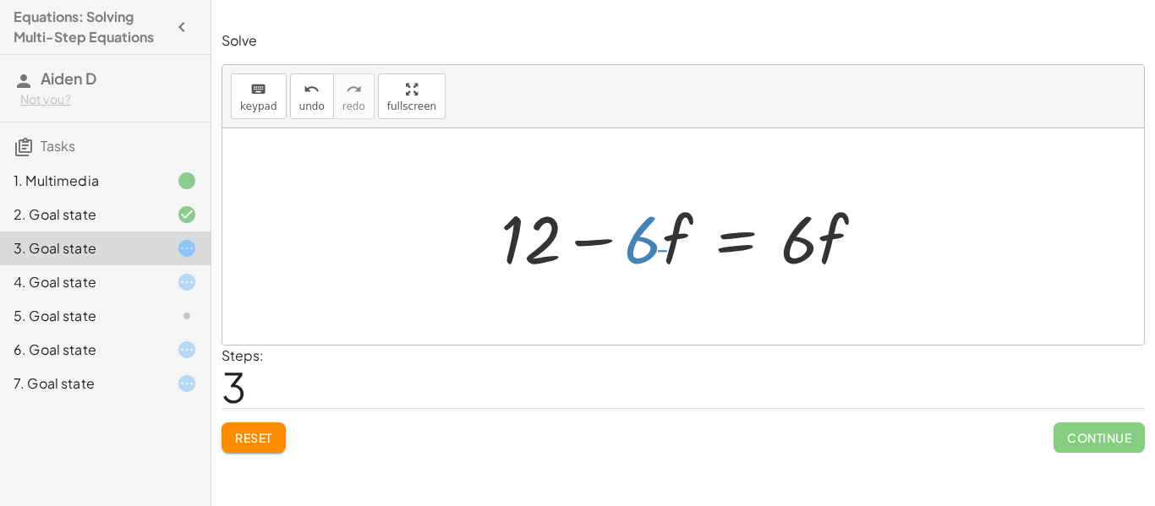
drag, startPoint x: 658, startPoint y: 250, endPoint x: 671, endPoint y: 254, distance: 14.2
click at [671, 254] on div at bounding box center [689, 237] width 394 height 87
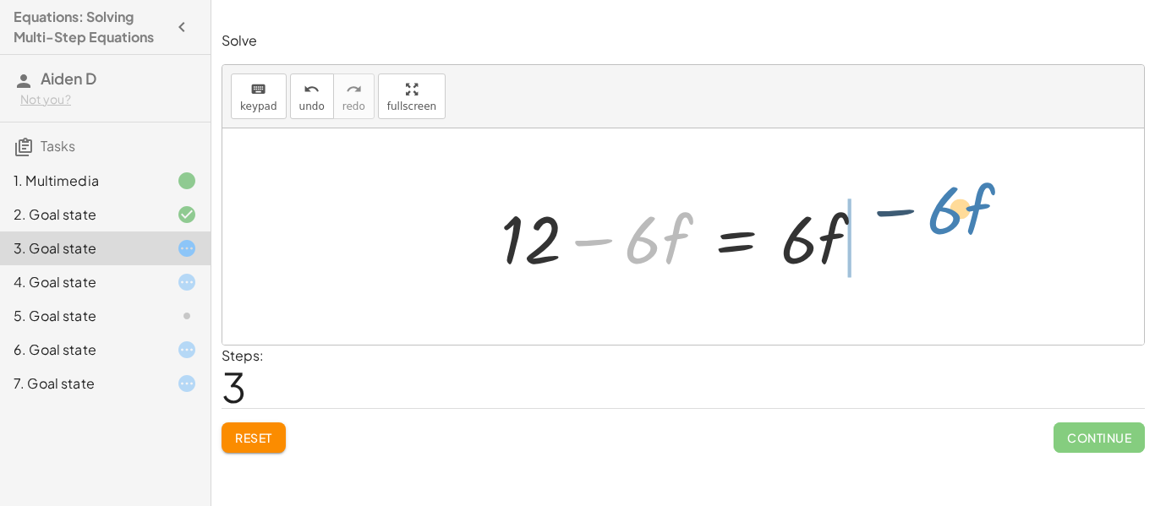
drag, startPoint x: 671, startPoint y: 254, endPoint x: 1004, endPoint y: 227, distance: 334.2
click at [1004, 227] on div "· 2 · ( + 7 − · 3 · f ) = + · 6 · f + 2 + · 2 · 7 − · 2 · 3 · f = + · 6 · f + 2…" at bounding box center [682, 236] width 921 height 216
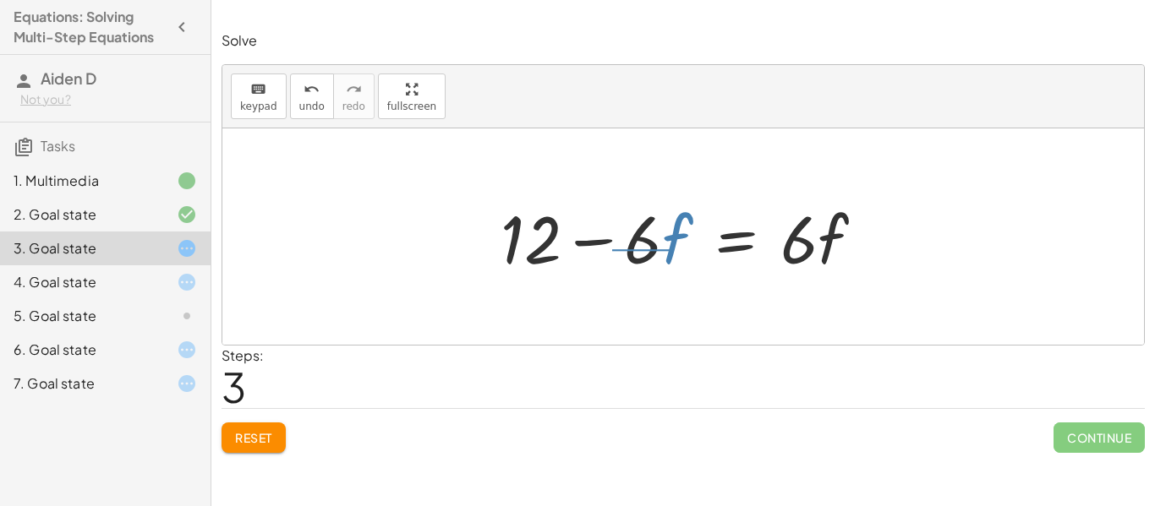
drag, startPoint x: 674, startPoint y: 249, endPoint x: 616, endPoint y: 251, distance: 57.5
click at [616, 251] on div at bounding box center [689, 237] width 394 height 87
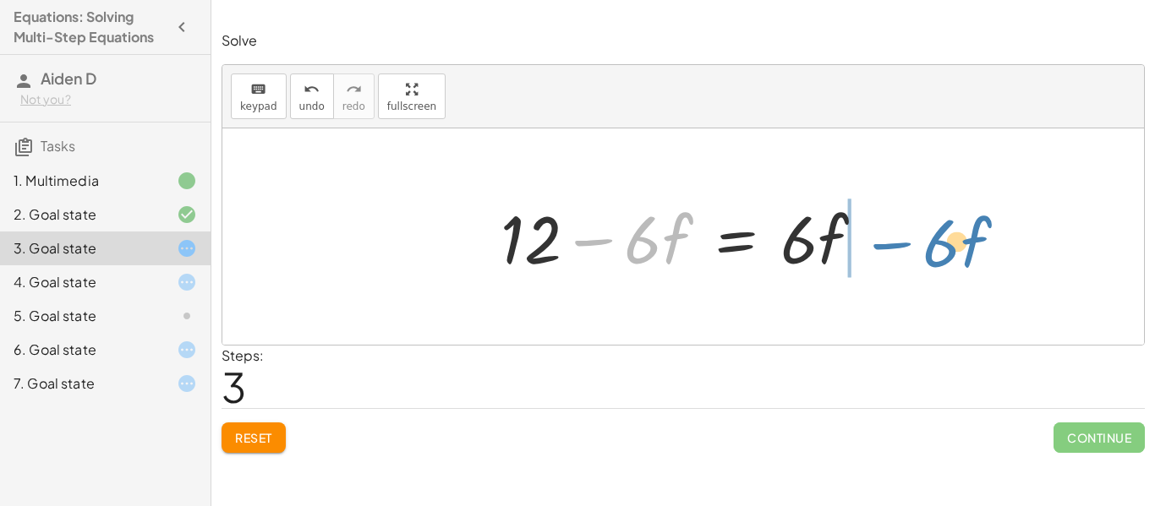
drag, startPoint x: 635, startPoint y: 258, endPoint x: 937, endPoint y: 264, distance: 302.7
click at [937, 264] on div "· 2 · ( + 7 − · 3 · f ) = + · 6 · f + 2 + · 2 · 7 − · 2 · 3 · f = + · 6 · f + 2…" at bounding box center [682, 236] width 921 height 216
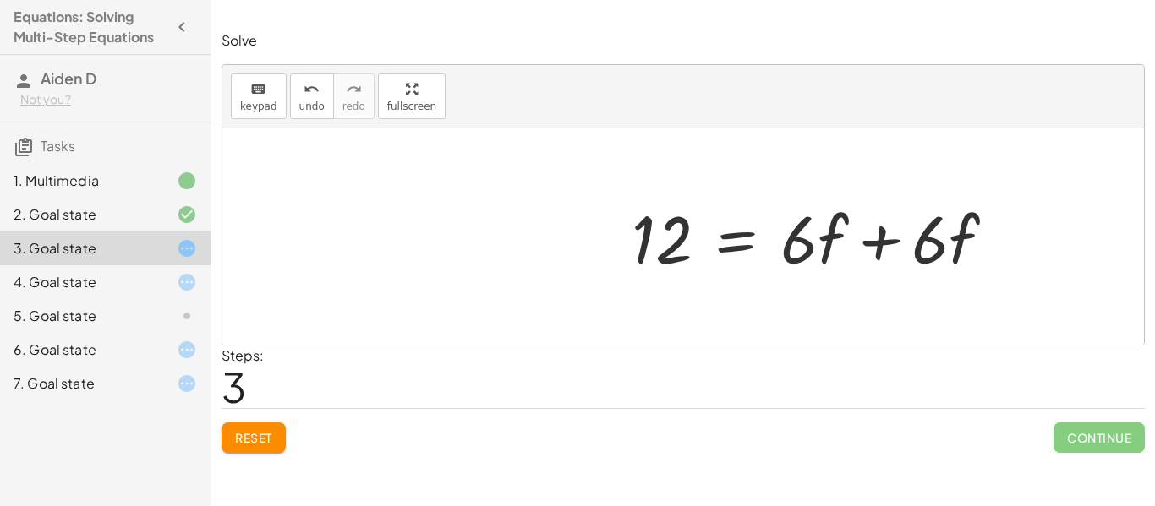
click at [886, 243] on div "· 2 · ( + 7 − · 3 · f ) = + · 6 · f + 2 + · 2 · 7 − · 2 · 3 · f = + · 6 · f + 2…" at bounding box center [682, 237] width 415 height 96
click at [885, 245] on div at bounding box center [689, 237] width 394 height 87
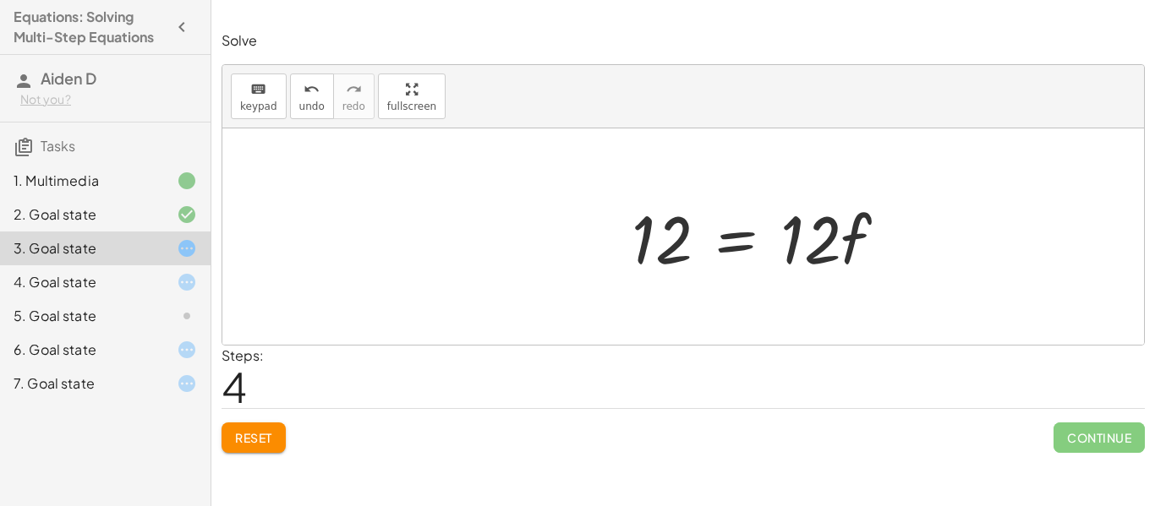
click at [257, 46] on p "Solve" at bounding box center [682, 40] width 923 height 19
click at [229, 440] on button "Reset" at bounding box center [253, 438] width 64 height 30
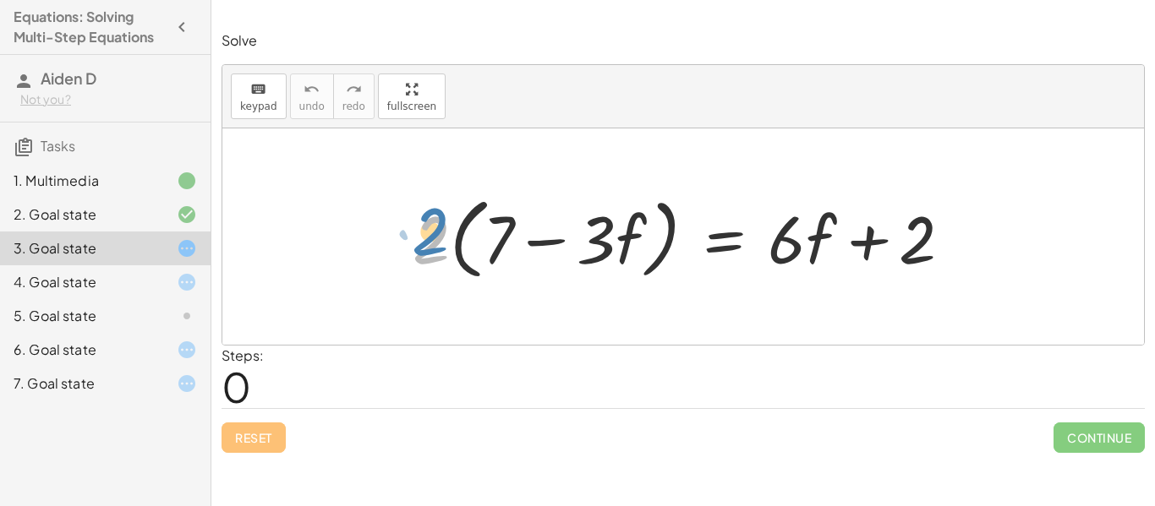
drag, startPoint x: 436, startPoint y: 242, endPoint x: 432, endPoint y: 234, distance: 8.7
click at [432, 234] on div at bounding box center [689, 237] width 570 height 97
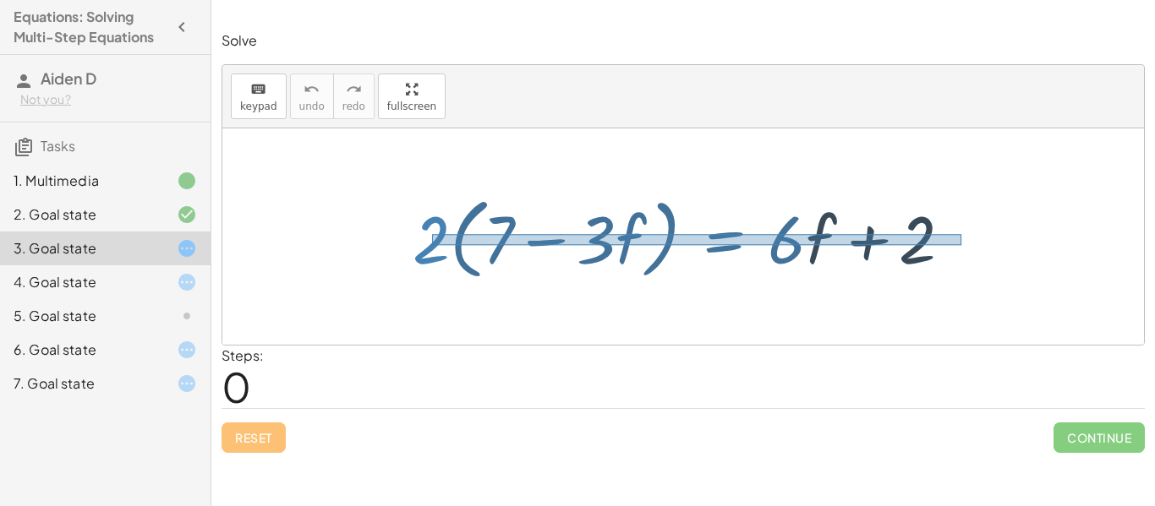
drag, startPoint x: 432, startPoint y: 234, endPoint x: 961, endPoint y: 245, distance: 529.3
click at [961, 245] on div at bounding box center [689, 237] width 570 height 97
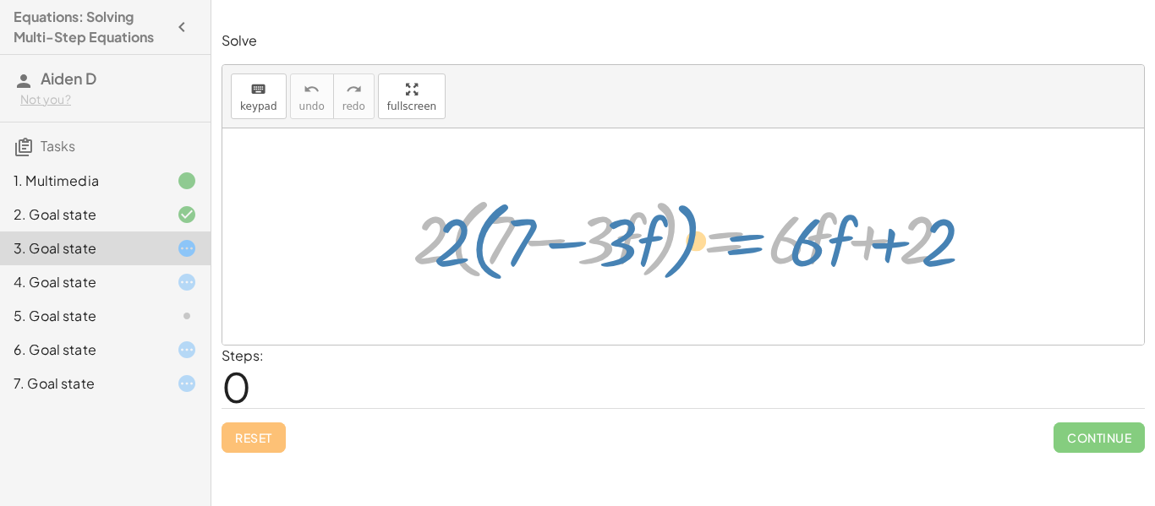
click at [432, 239] on div at bounding box center [689, 237] width 570 height 97
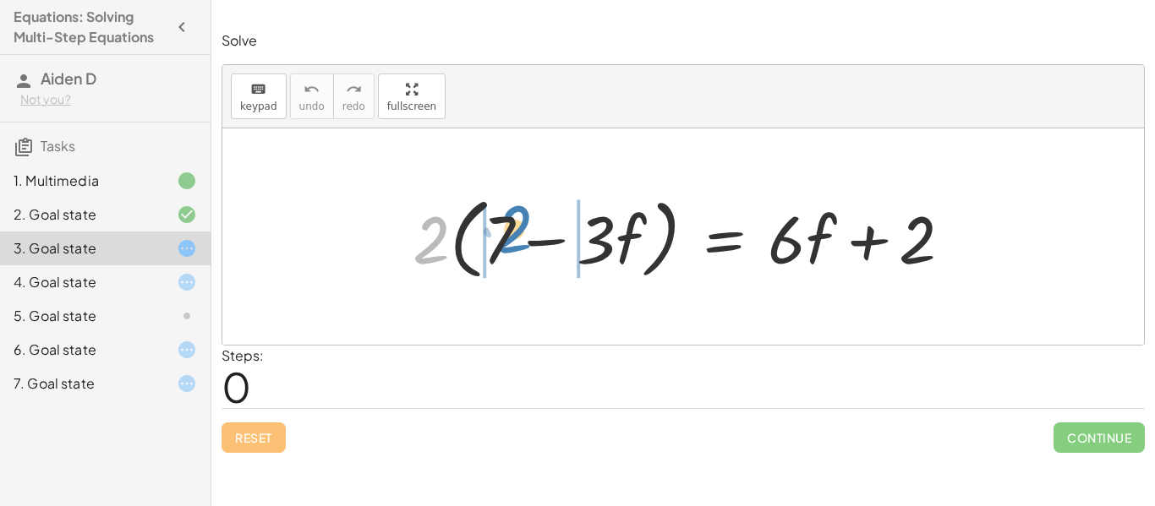
drag, startPoint x: 418, startPoint y: 260, endPoint x: 501, endPoint y: 249, distance: 83.6
click at [501, 249] on div at bounding box center [689, 237] width 570 height 97
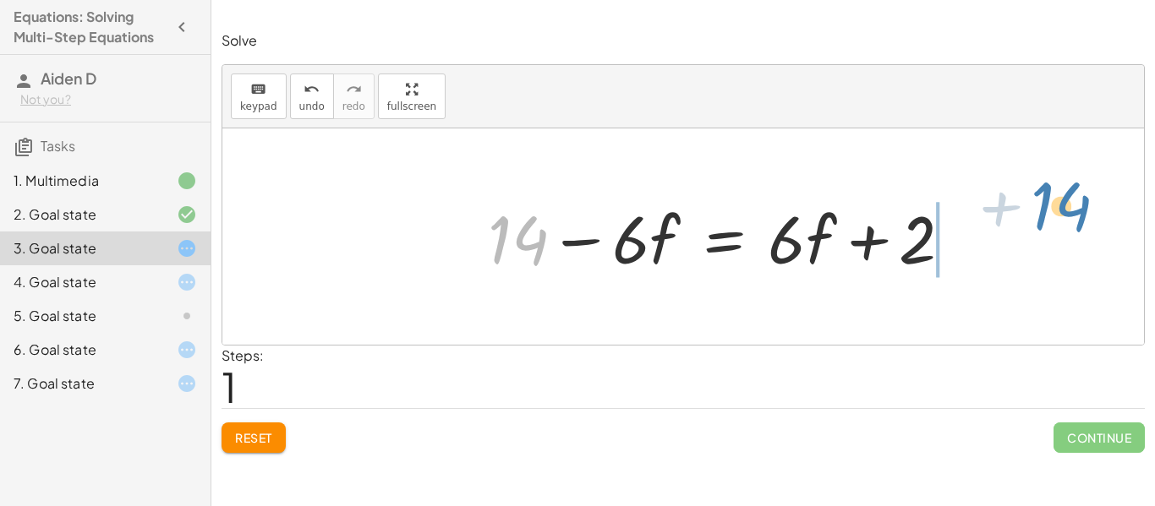
drag, startPoint x: 525, startPoint y: 239, endPoint x: 1072, endPoint y: 211, distance: 547.7
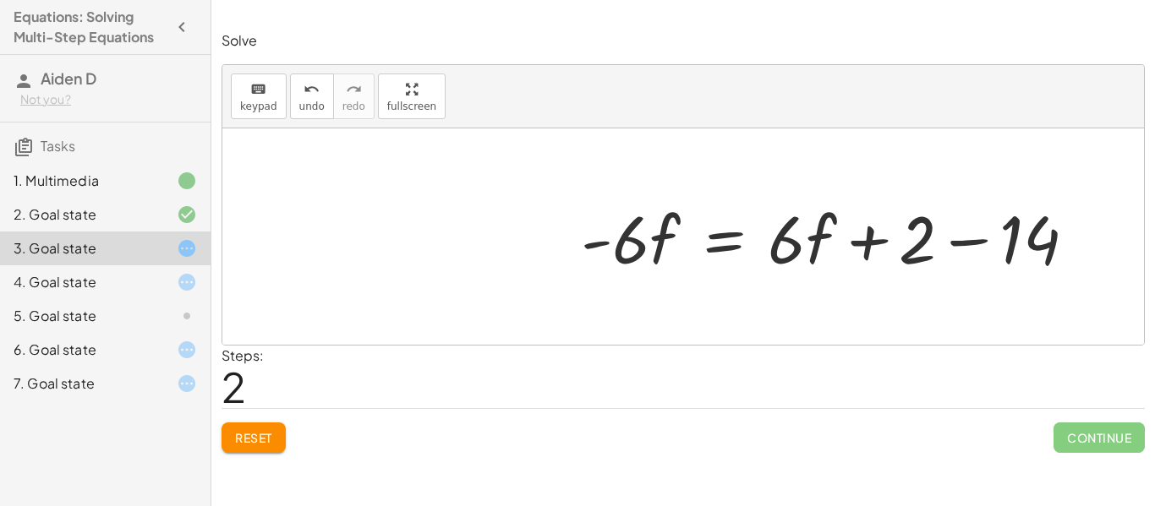
click at [784, 253] on div at bounding box center [689, 237] width 570 height 87
click at [779, 254] on div at bounding box center [689, 237] width 570 height 87
click at [772, 254] on div at bounding box center [689, 237] width 570 height 87
click at [796, 273] on div at bounding box center [689, 237] width 570 height 87
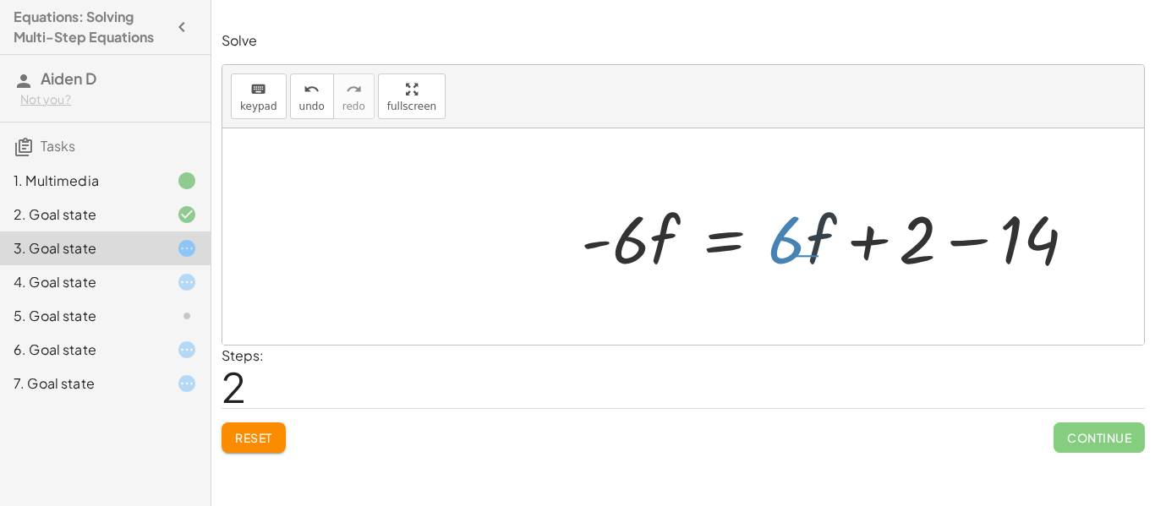
drag, startPoint x: 793, startPoint y: 255, endPoint x: 818, endPoint y: 255, distance: 25.4
click at [818, 255] on div at bounding box center [689, 237] width 570 height 87
drag, startPoint x: 815, startPoint y: 255, endPoint x: 719, endPoint y: 256, distance: 95.5
click at [719, 256] on div at bounding box center [689, 237] width 570 height 87
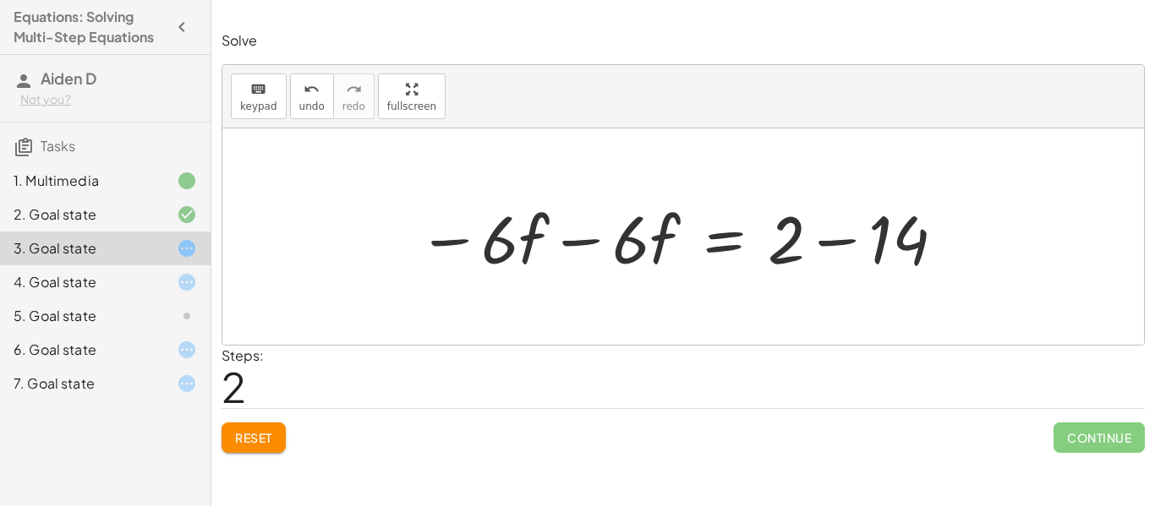
click at [578, 244] on div at bounding box center [689, 237] width 570 height 87
click at [833, 245] on div at bounding box center [689, 237] width 570 height 87
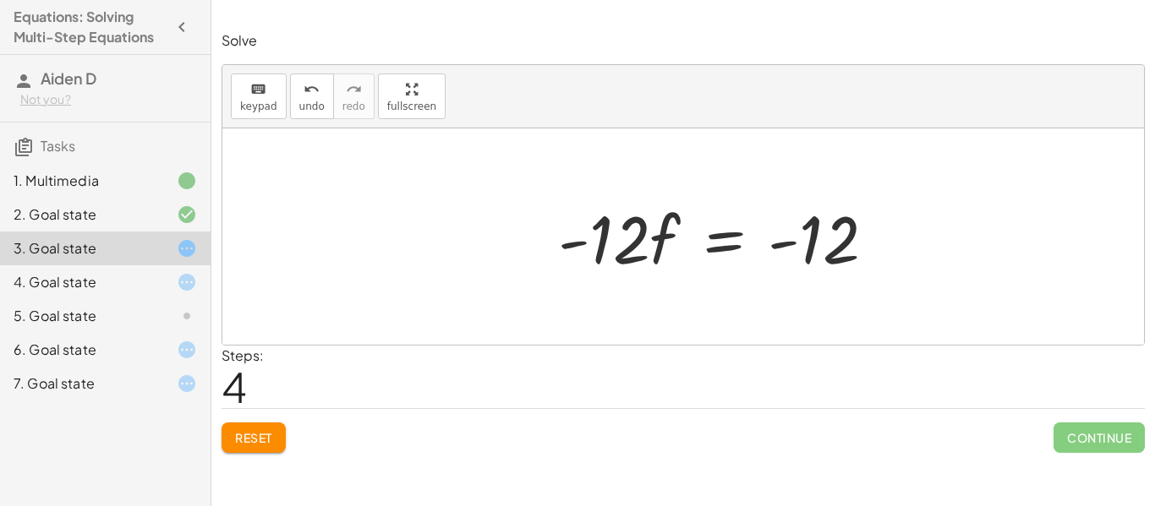
click at [775, 254] on div at bounding box center [689, 237] width 570 height 87
click at [776, 249] on div at bounding box center [689, 237] width 570 height 87
click at [776, 248] on div at bounding box center [689, 237] width 570 height 87
click at [561, 247] on div at bounding box center [689, 237] width 570 height 87
click at [576, 246] on div at bounding box center [689, 237] width 570 height 87
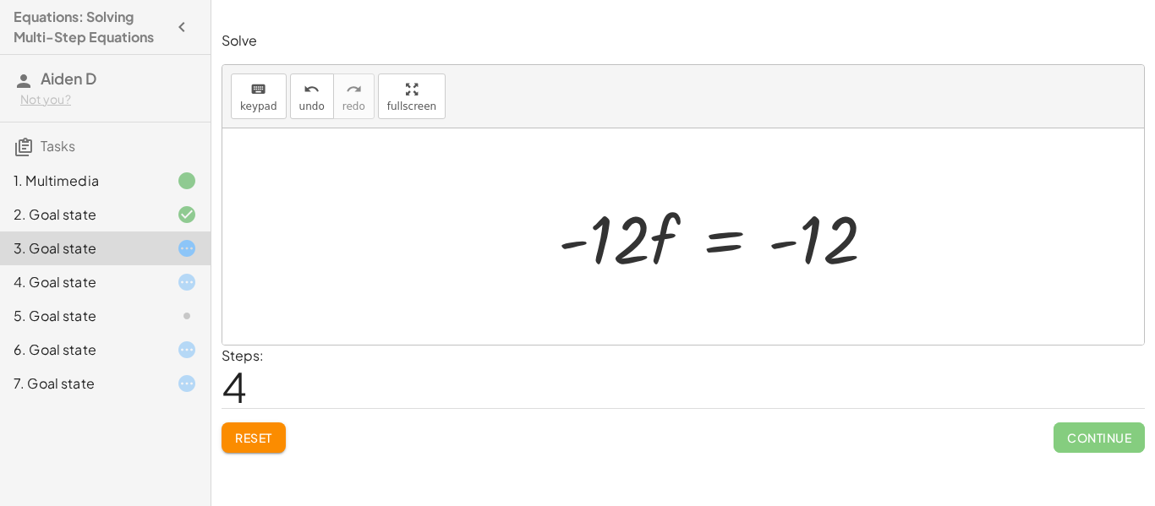
click at [576, 246] on div at bounding box center [689, 237] width 570 height 87
click at [784, 247] on div at bounding box center [689, 237] width 570 height 87
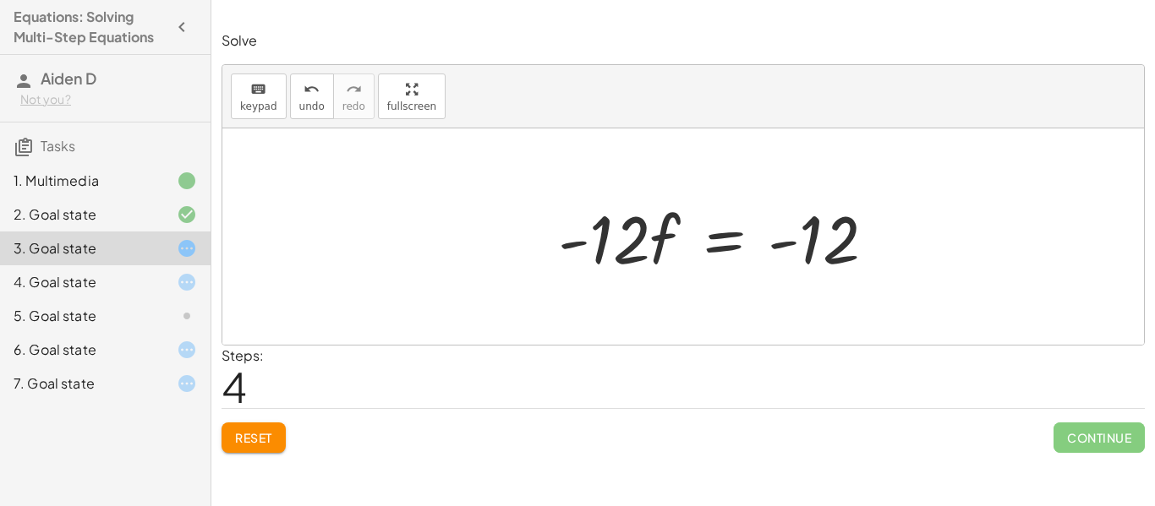
click at [839, 250] on div at bounding box center [689, 237] width 570 height 87
click at [832, 260] on div at bounding box center [689, 237] width 570 height 87
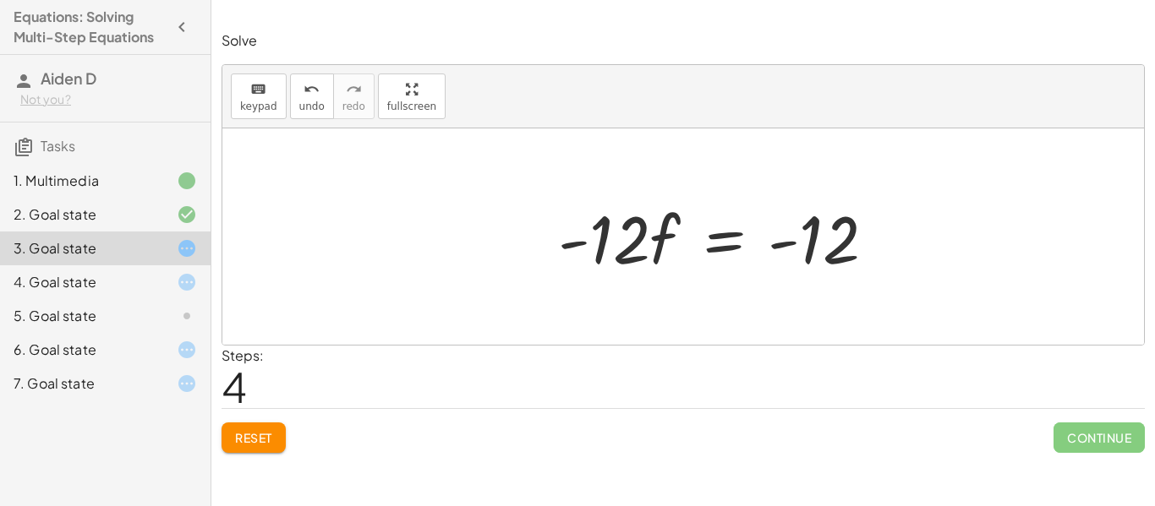
click at [787, 249] on div at bounding box center [689, 237] width 570 height 87
click at [783, 247] on div at bounding box center [689, 237] width 570 height 87
click at [817, 246] on div at bounding box center [689, 237] width 570 height 87
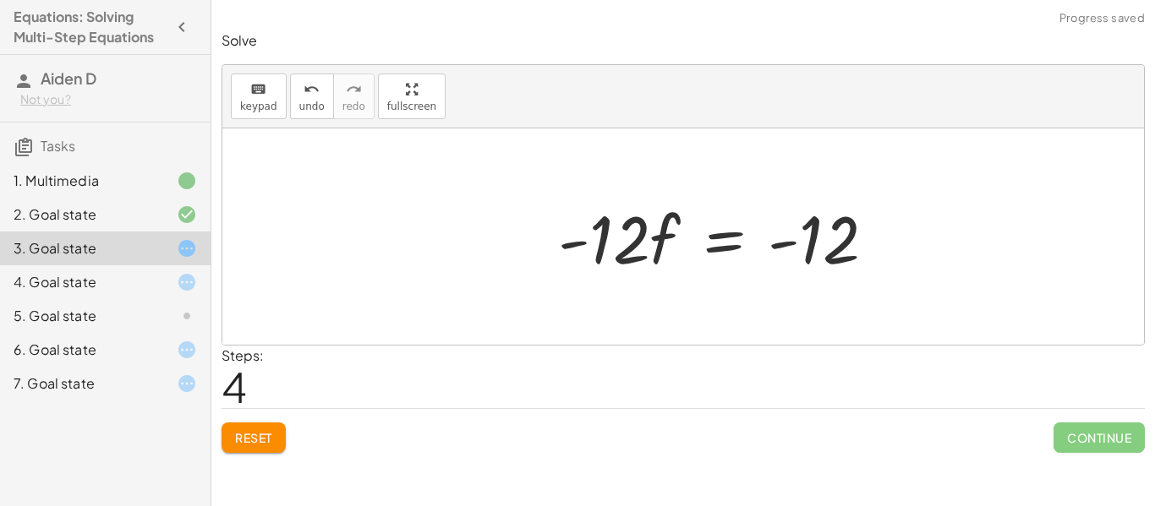
click at [807, 246] on div at bounding box center [689, 237] width 570 height 87
click at [812, 248] on div at bounding box center [689, 237] width 570 height 87
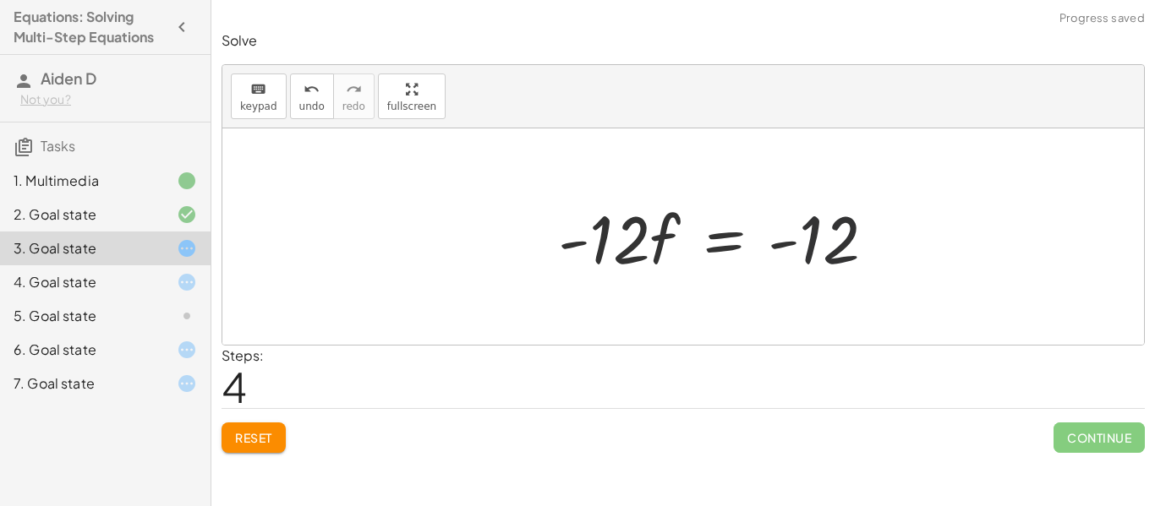
click at [812, 248] on div at bounding box center [689, 237] width 570 height 87
click at [270, 440] on span "Reset" at bounding box center [253, 437] width 37 height 15
